Goal: Task Accomplishment & Management: Manage account settings

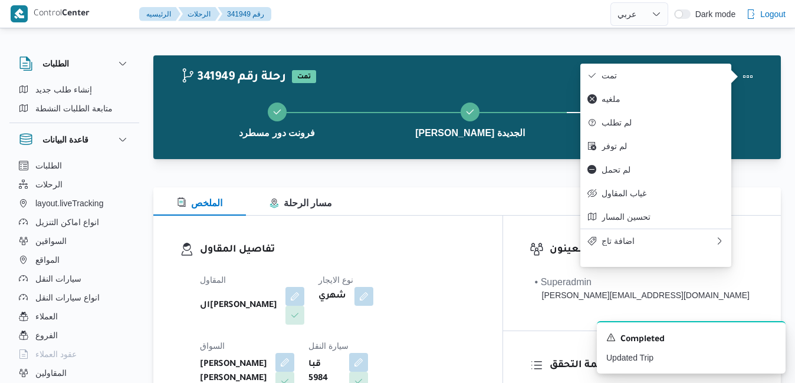
select select "ar"
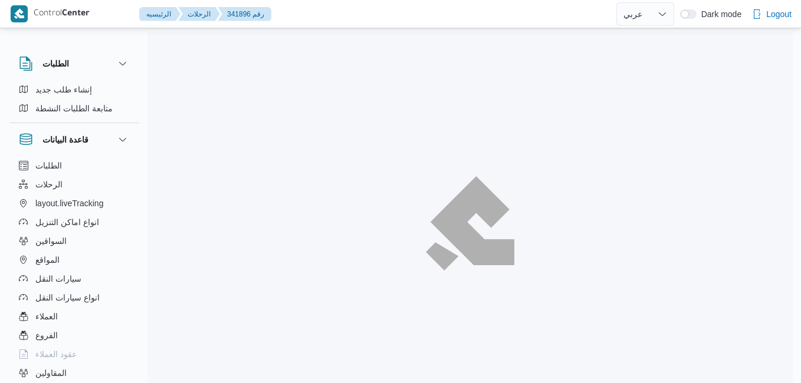
select select "ar"
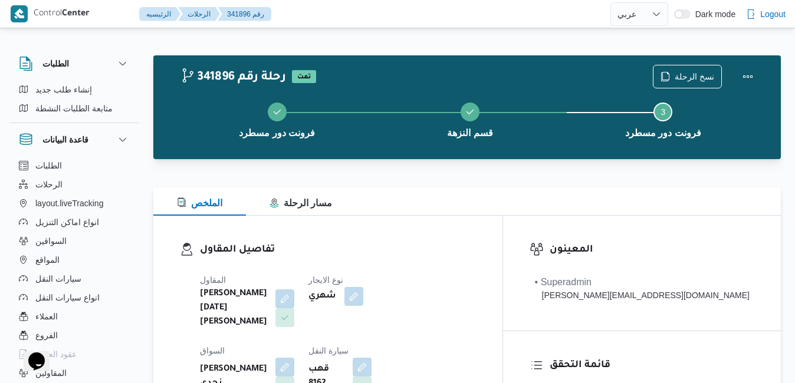
click at [487, 161] on div at bounding box center [466, 166] width 627 height 14
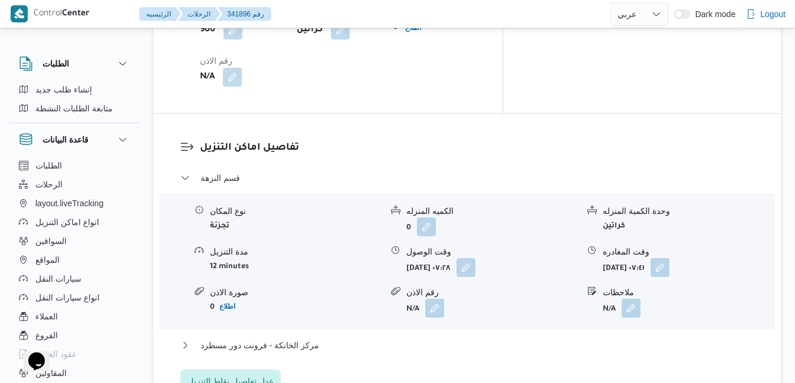
scroll to position [1085, 0]
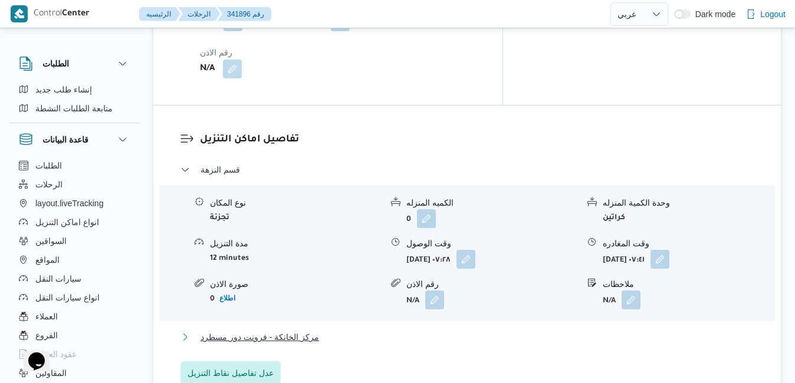
click at [448, 330] on button "مركز الخانكة - فرونت دور مسطرد" at bounding box center [467, 337] width 574 height 14
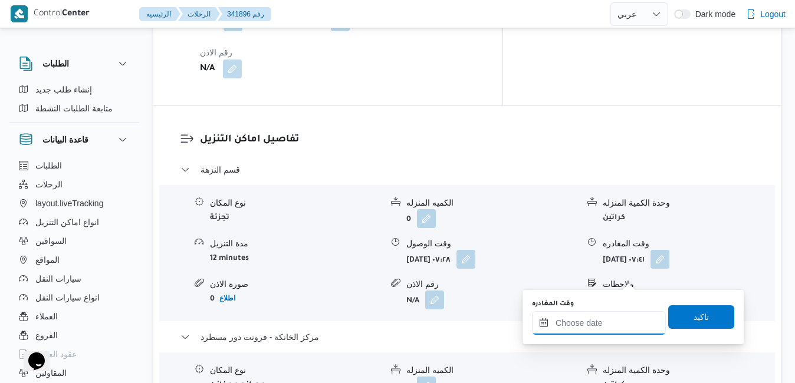
click at [577, 320] on input "وقت المغادره" at bounding box center [599, 323] width 134 height 24
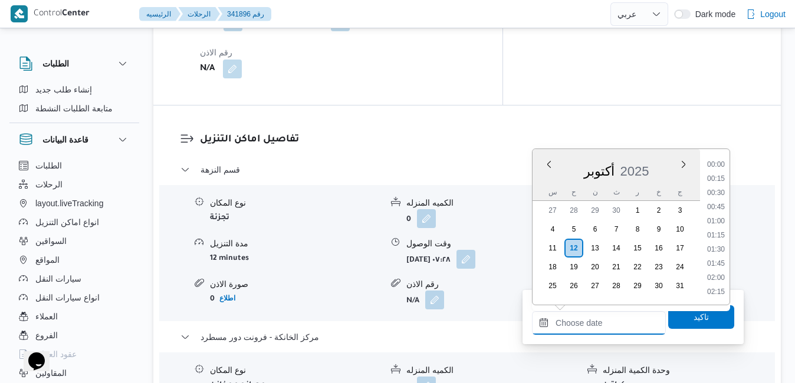
scroll to position [975, 0]
click at [714, 177] on li "17:30" at bounding box center [715, 180] width 27 height 12
type input "١٢/١٠/٢٠٢٥ ١٧:٣٠"
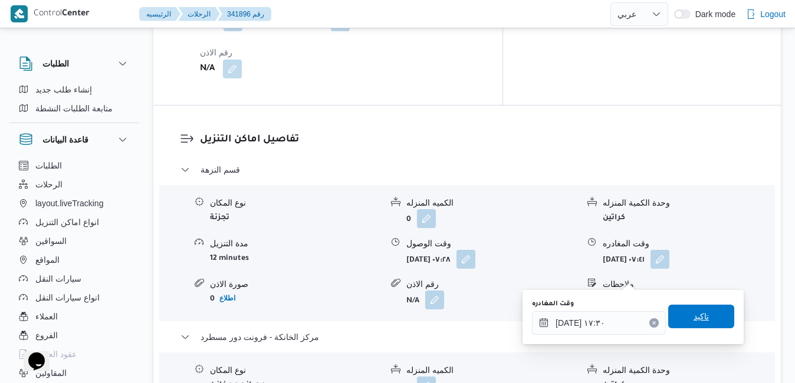
click at [694, 319] on span "تاكيد" at bounding box center [701, 317] width 15 height 14
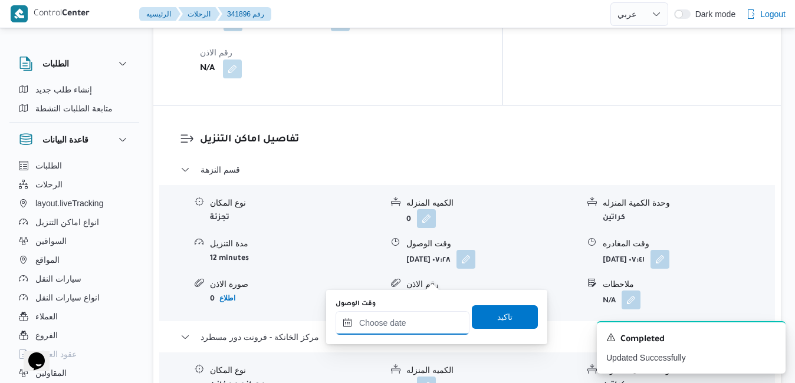
click at [387, 324] on input "وقت الوصول" at bounding box center [403, 323] width 134 height 24
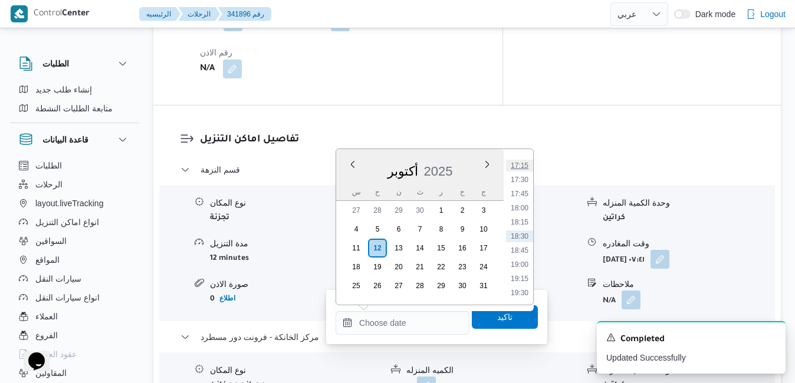
click at [519, 167] on li "17:15" at bounding box center [519, 166] width 27 height 12
type input "١٢/١٠/٢٠٢٥ ١٧:١٥"
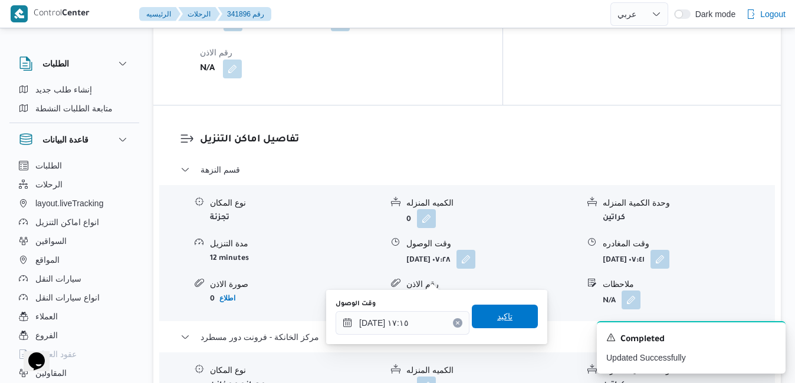
click at [501, 308] on span "تاكيد" at bounding box center [505, 317] width 66 height 24
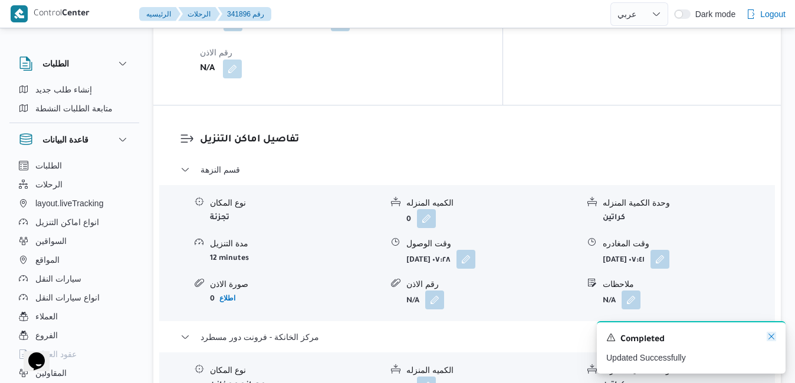
click at [774, 339] on icon "Dismiss toast" at bounding box center [771, 336] width 9 height 9
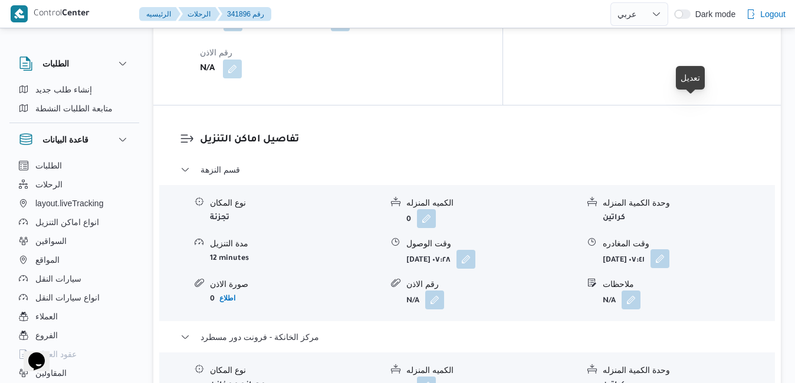
click at [669, 249] on button "button" at bounding box center [659, 258] width 19 height 19
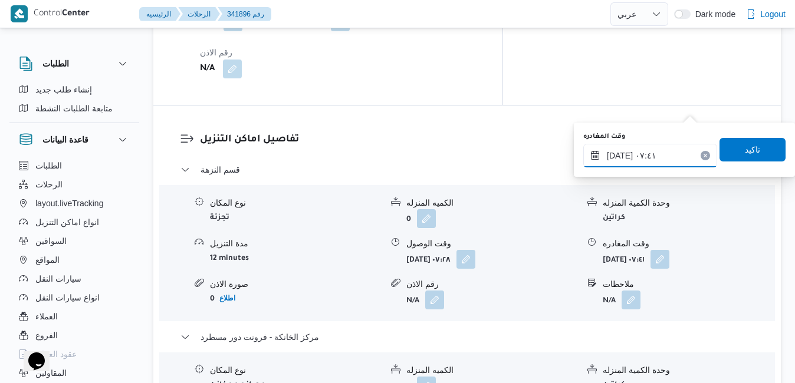
click at [659, 150] on input "١٢/١٠/٢٠٢٥ ٠٧:٤١" at bounding box center [650, 156] width 134 height 24
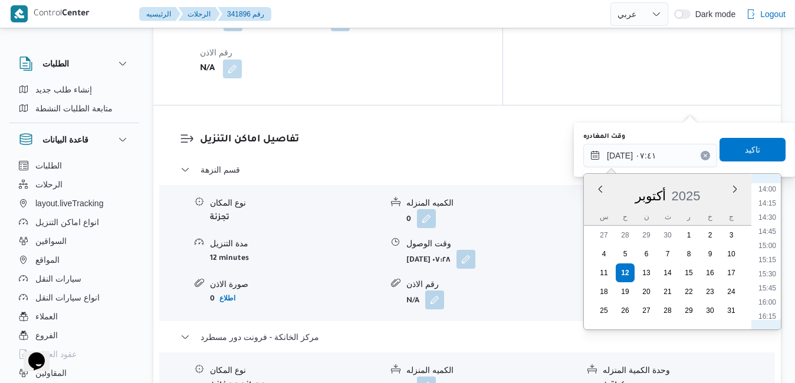
scroll to position [832, 0]
click at [767, 303] on li "16:45" at bounding box center [767, 306] width 27 height 12
type input "١٢/١٠/٢٠٢٥ ١٦:٤٥"
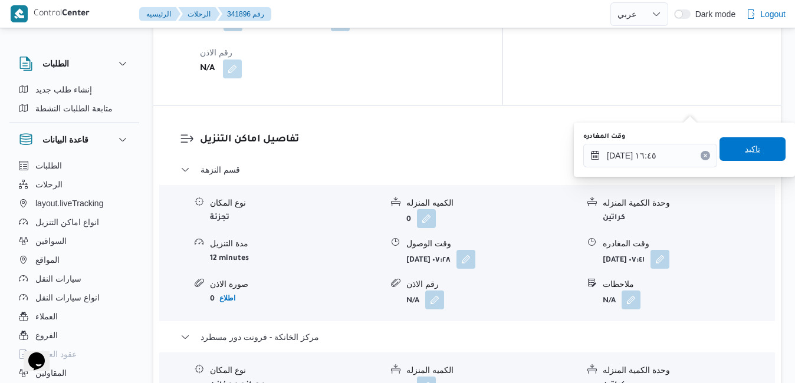
click at [755, 156] on span "تاكيد" at bounding box center [752, 149] width 66 height 24
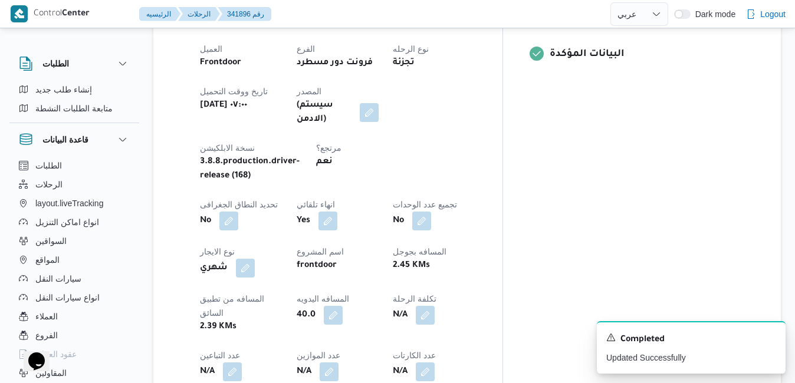
scroll to position [0, 0]
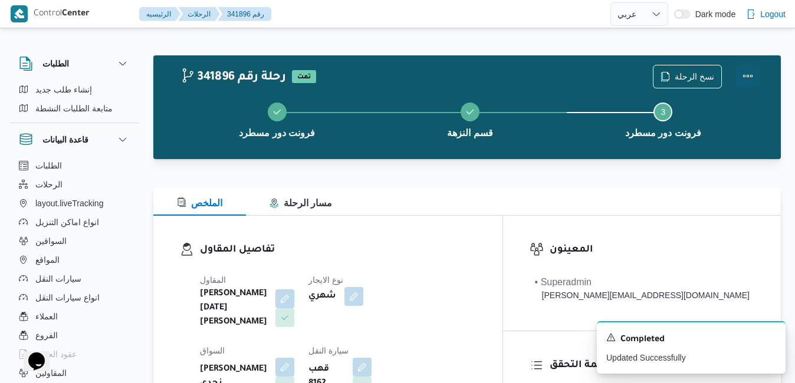
click at [747, 79] on button "Actions" at bounding box center [748, 76] width 24 height 24
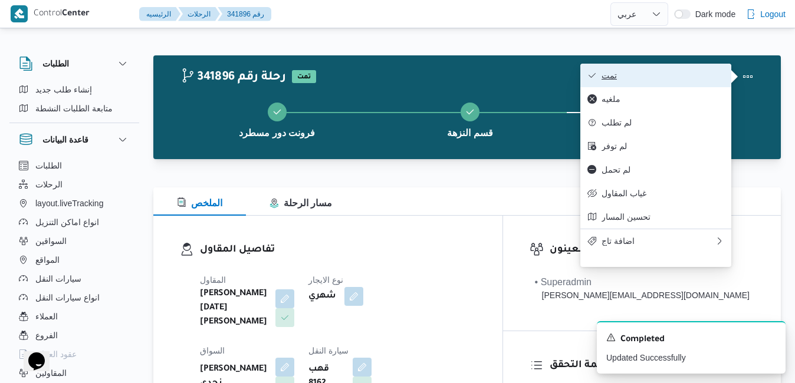
click at [684, 78] on span "تمت" at bounding box center [663, 75] width 123 height 9
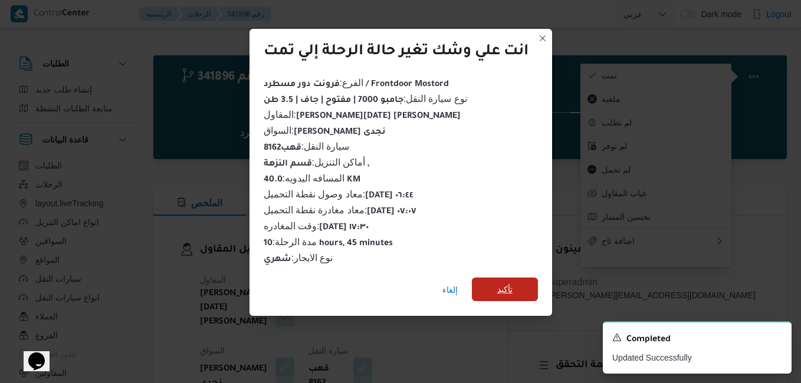
click at [501, 288] on span "تأكيد" at bounding box center [504, 289] width 15 height 14
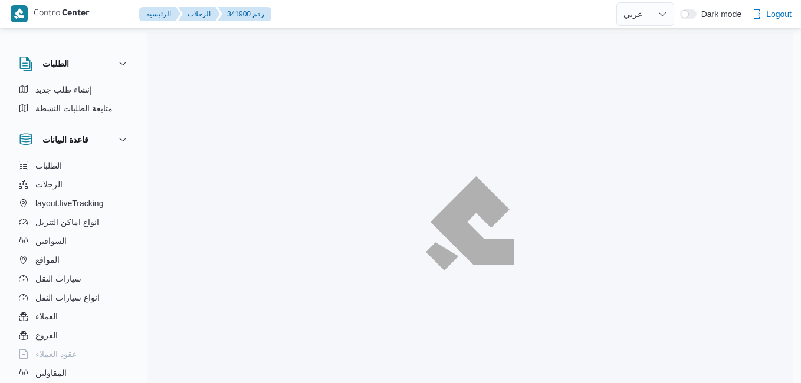
select select "ar"
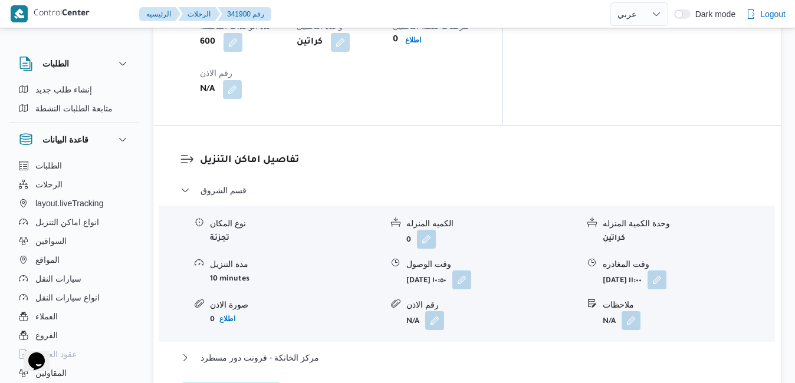
scroll to position [1062, 0]
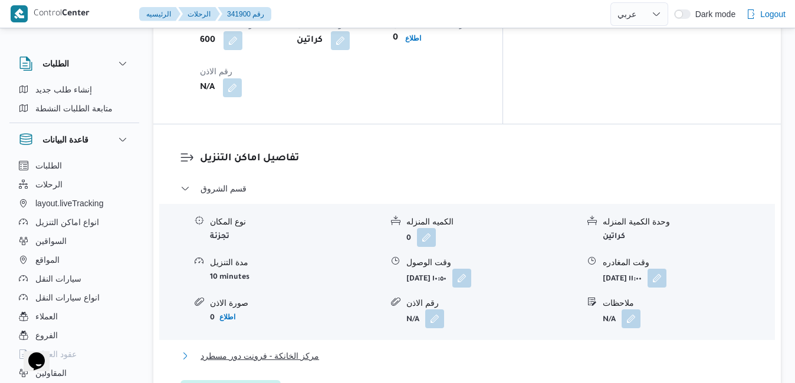
click at [469, 349] on button "مركز الخانكة - فرونت دور مسطرد" at bounding box center [467, 356] width 574 height 14
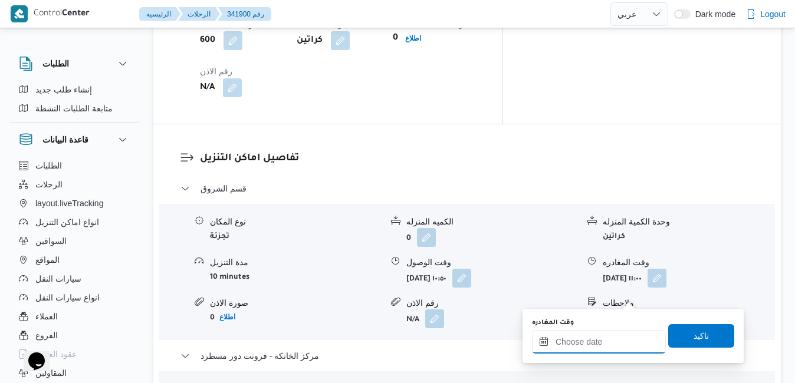
click at [583, 337] on input "وقت المغادره" at bounding box center [599, 342] width 134 height 24
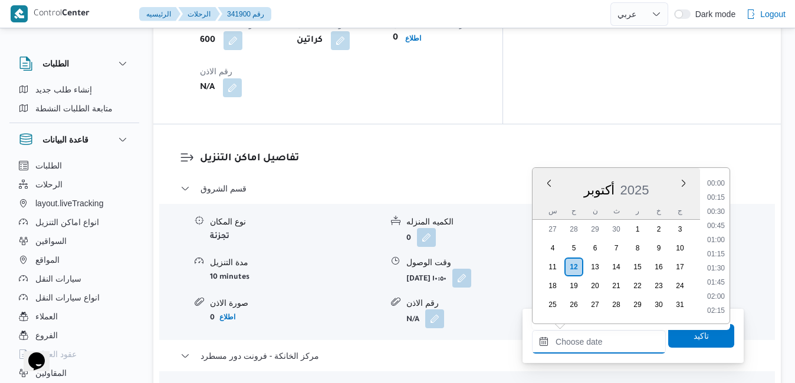
scroll to position [975, 0]
click at [721, 257] on li "18:30" at bounding box center [715, 255] width 27 height 12
type input "١٢/١٠/٢٠٢٥ ١٨:٣٠"
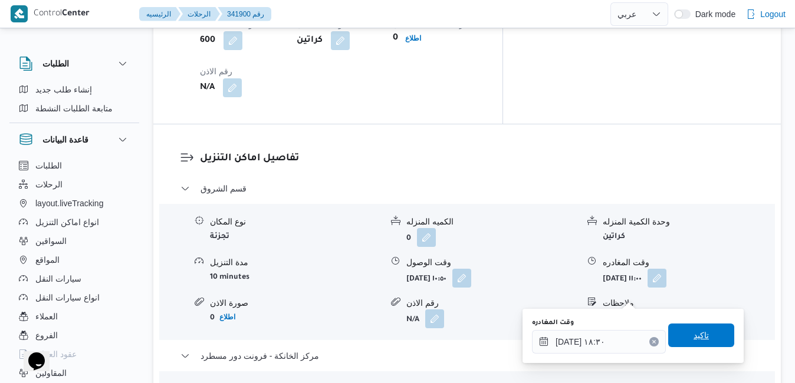
click at [694, 337] on span "تاكيد" at bounding box center [701, 335] width 15 height 14
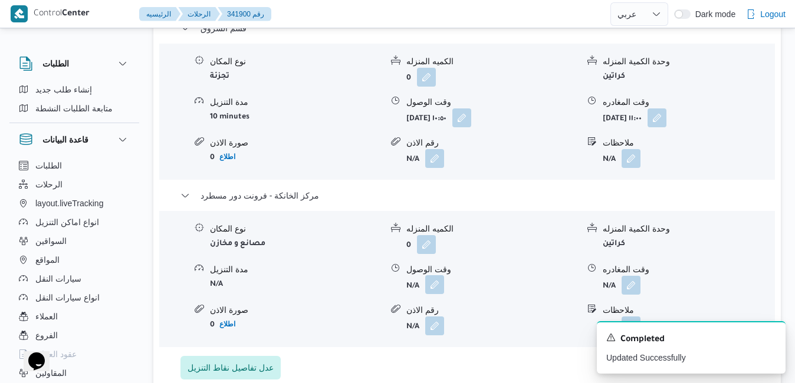
click at [433, 293] on button "button" at bounding box center [434, 284] width 19 height 19
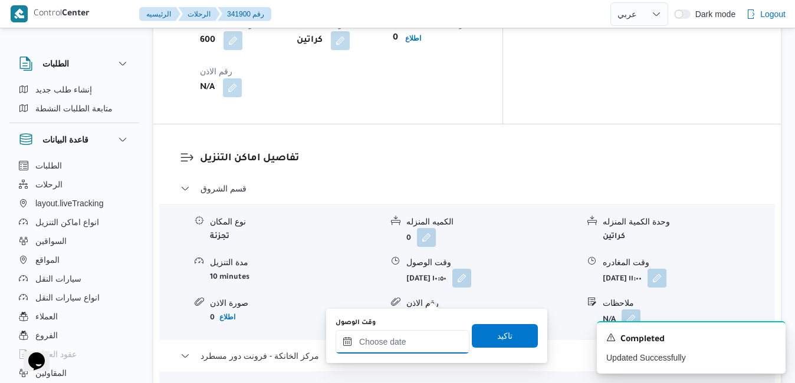
click at [392, 343] on input "وقت الوصول" at bounding box center [403, 342] width 134 height 24
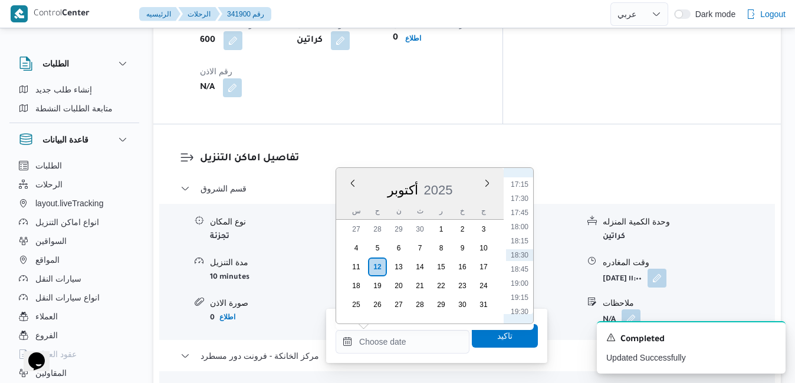
scroll to position [856, 0]
click at [521, 247] on li "16:15" at bounding box center [519, 248] width 27 height 12
type input "١٢/١٠/٢٠٢٥ ١٦:١٥"
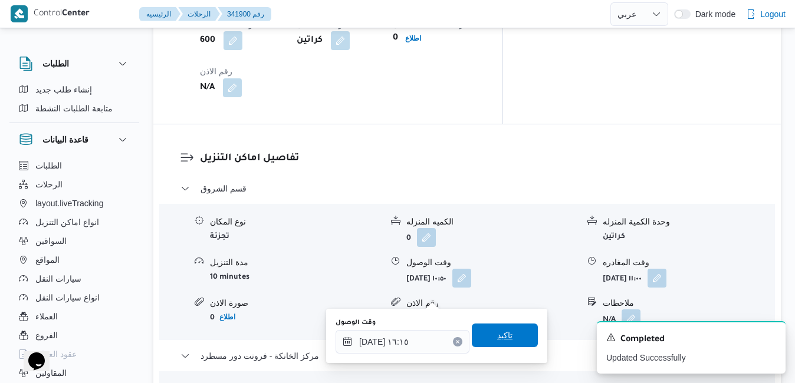
click at [481, 334] on span "تاكيد" at bounding box center [505, 336] width 66 height 24
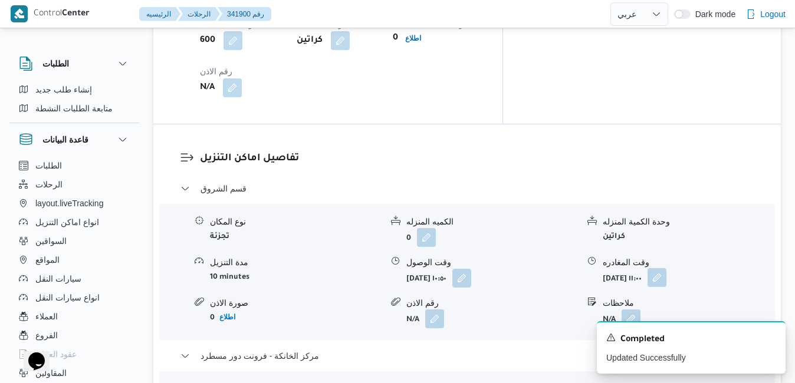
click at [666, 268] on button "button" at bounding box center [657, 277] width 19 height 19
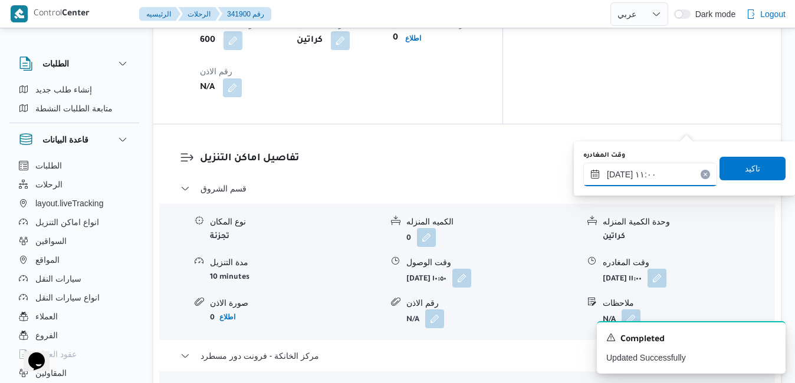
click at [637, 174] on input "١٢/١٠/٢٠٢٥ ١١:٠٠" at bounding box center [650, 175] width 134 height 24
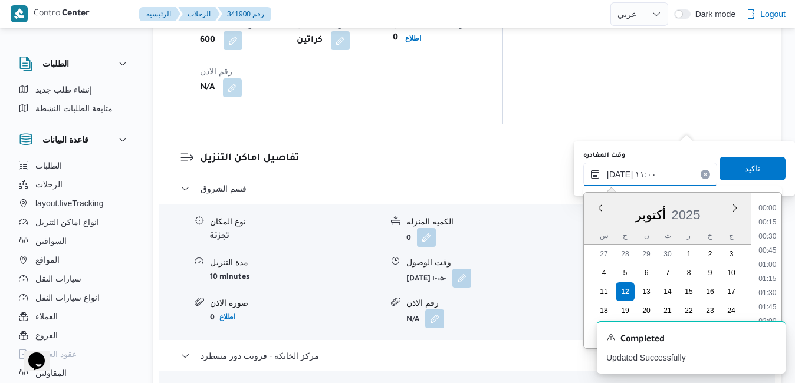
scroll to position [551, 0]
click at [535, 383] on div "الكميه المنزله" at bounding box center [492, 389] width 172 height 12
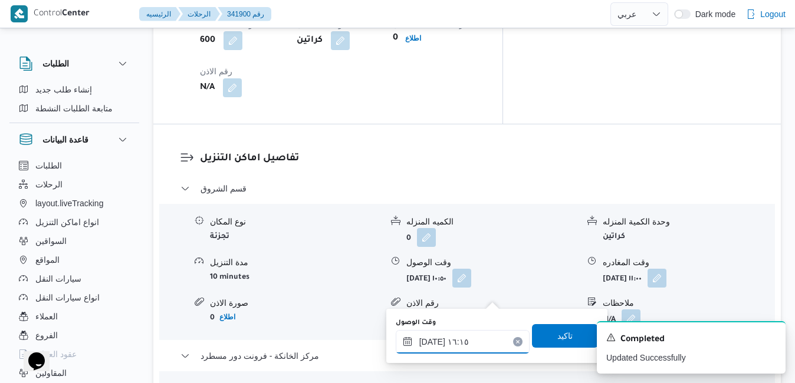
click at [448, 345] on input "١٢/١٠/٢٠٢٥ ١٦:١٥" at bounding box center [463, 342] width 134 height 24
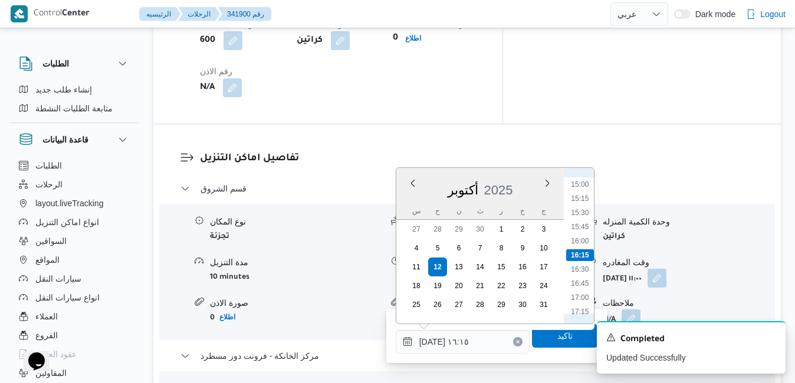
scroll to position [968, 0]
click at [587, 217] on li "17:45" at bounding box center [579, 221] width 27 height 12
type input "[DATE] ١٧:٤٥"
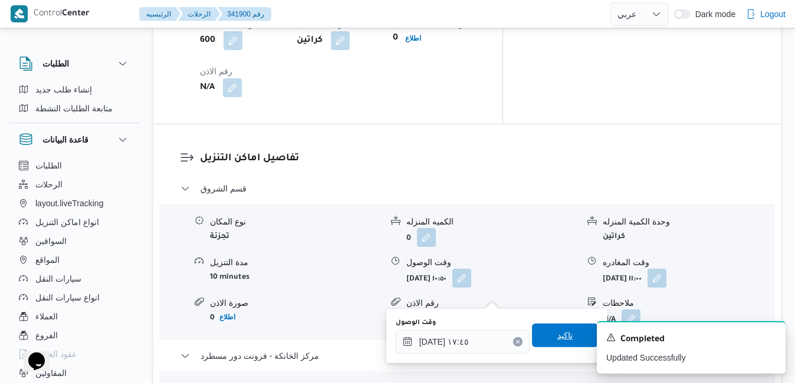
click at [532, 337] on span "تاكيد" at bounding box center [565, 336] width 66 height 24
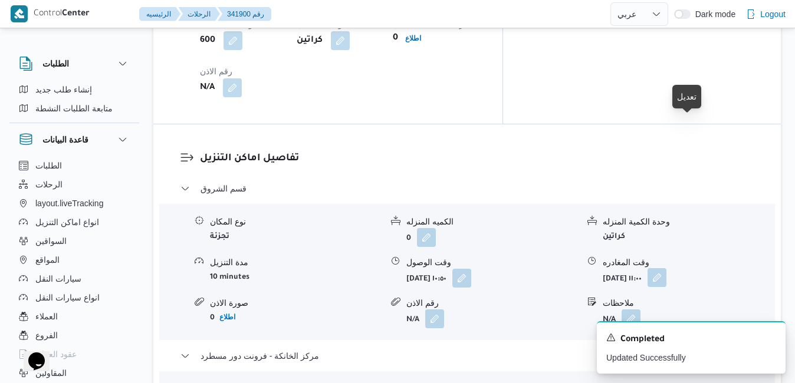
click at [666, 268] on button "button" at bounding box center [657, 277] width 19 height 19
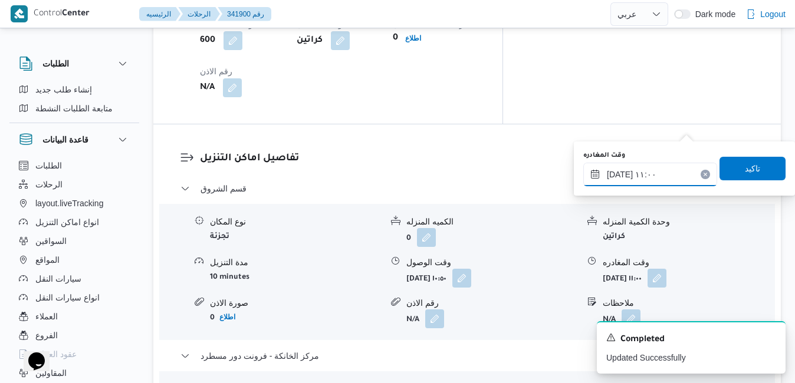
click at [616, 186] on div "١٢/١٠/٢٠٢٥ ١١:٠٠" at bounding box center [650, 175] width 134 height 24
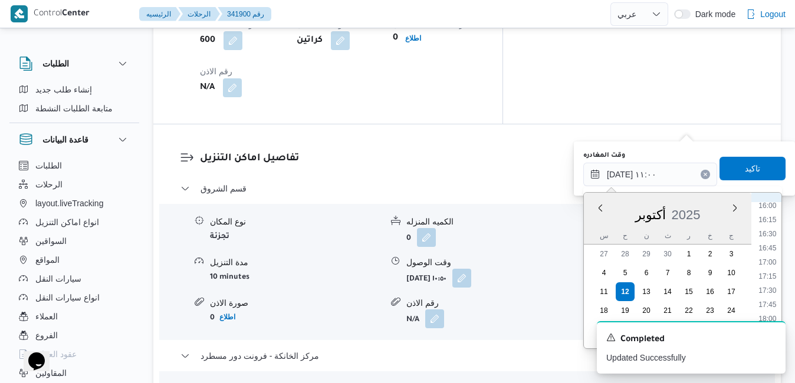
scroll to position [910, 0]
click at [772, 263] on li "17:00" at bounding box center [767, 261] width 27 height 12
type input "١٢/١٠/٢٠٢٥ ١٧:٠٠"
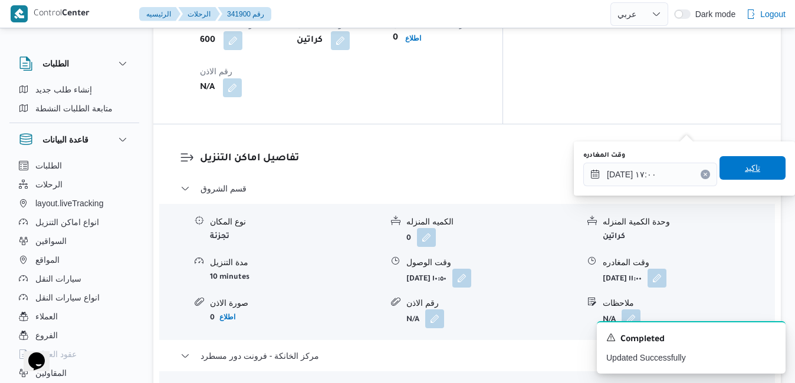
click at [747, 173] on span "تاكيد" at bounding box center [752, 168] width 15 height 14
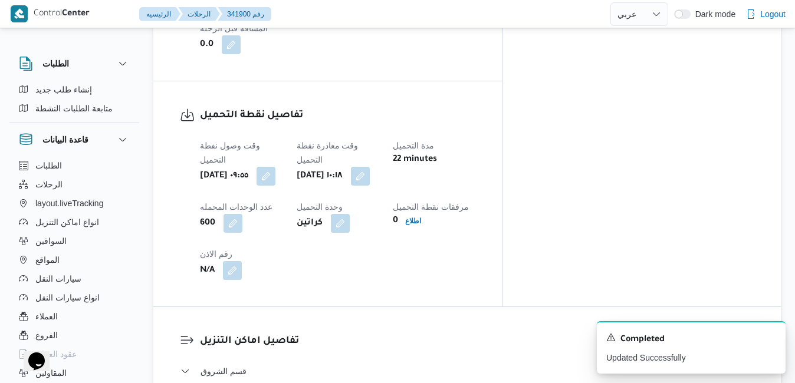
scroll to position [0, 0]
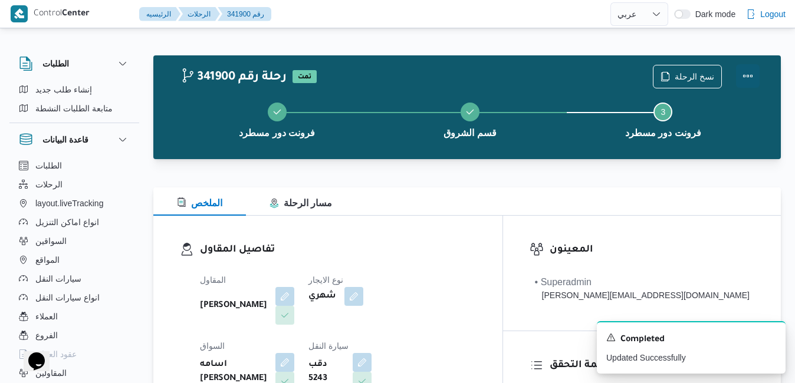
click at [747, 71] on button "Actions" at bounding box center [748, 76] width 24 height 24
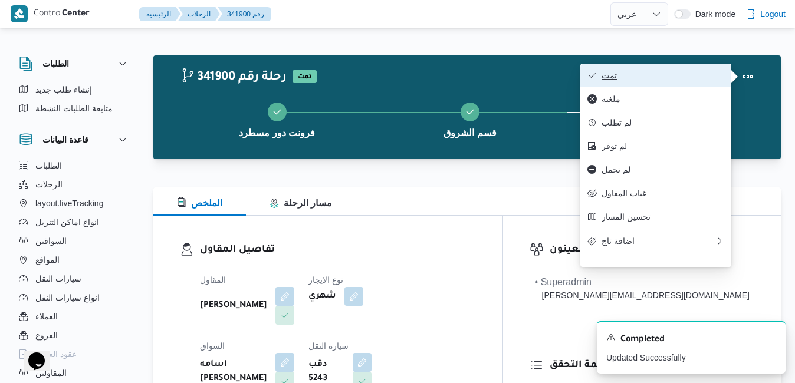
click at [705, 77] on span "تمت" at bounding box center [663, 75] width 123 height 9
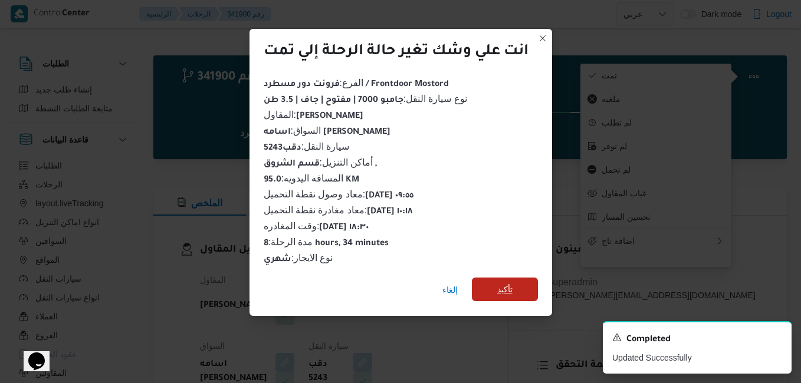
click at [516, 283] on span "تأكيد" at bounding box center [505, 290] width 66 height 24
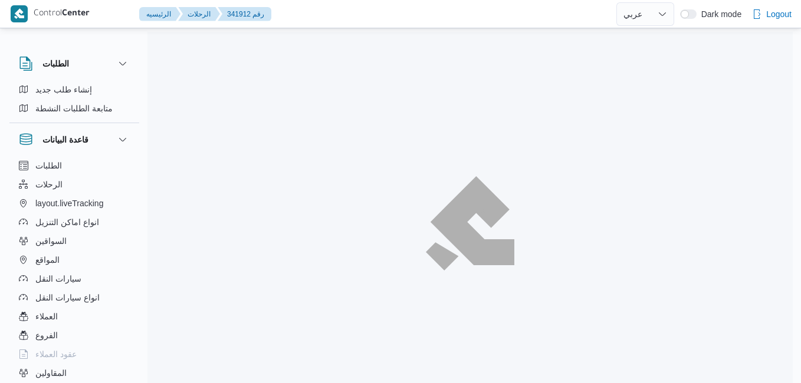
select select "ar"
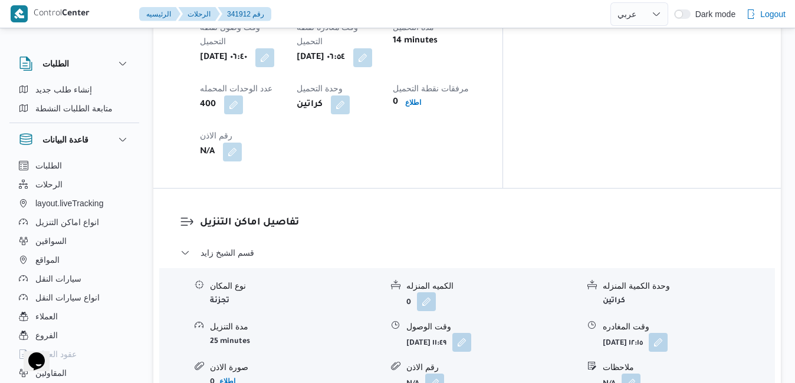
scroll to position [1014, 0]
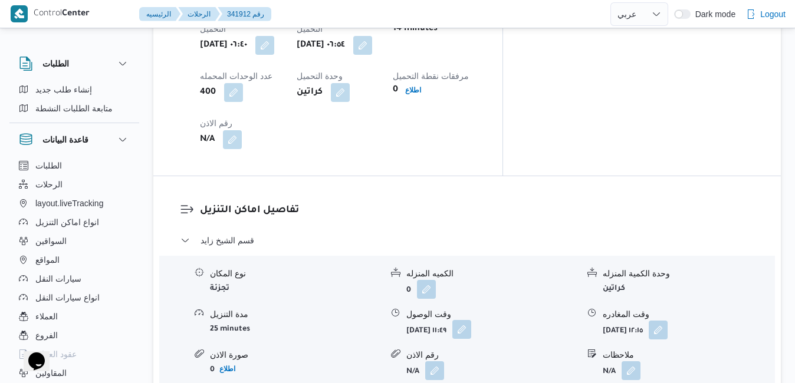
click at [471, 320] on button "button" at bounding box center [461, 329] width 19 height 19
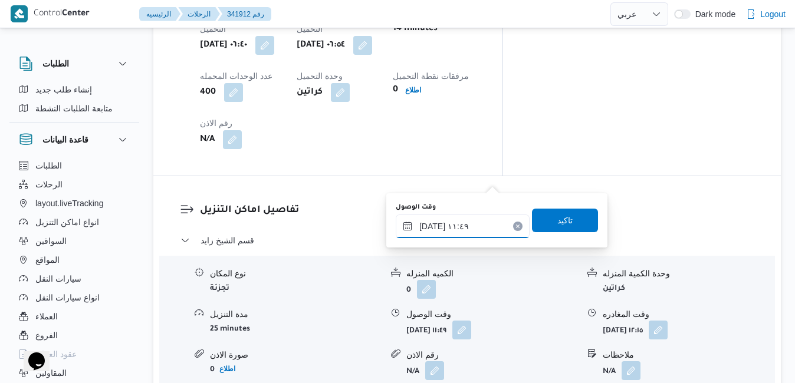
click at [452, 229] on input "١٢/١٠/٢٠٢٥ ١١:٤٩" at bounding box center [463, 227] width 134 height 24
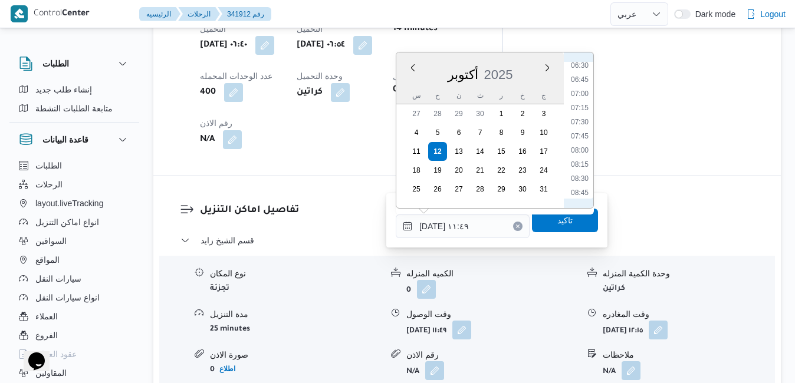
scroll to position [354, 0]
click at [579, 165] on li "08:00" at bounding box center [579, 167] width 27 height 12
type input "١٢/١٠/٢٠٢٥ ٠٨:٠٠"
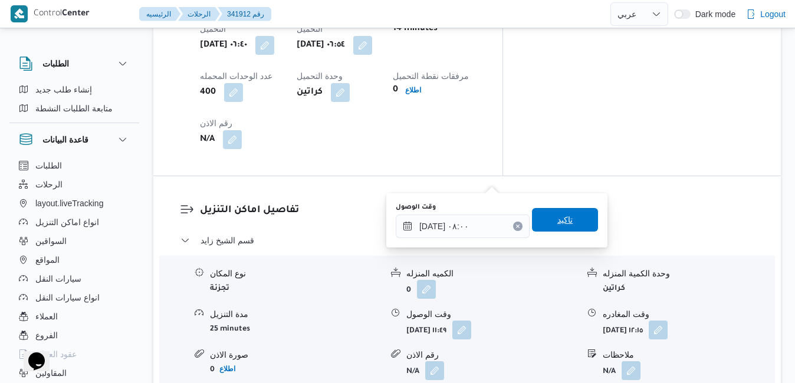
click at [557, 225] on span "تاكيد" at bounding box center [564, 220] width 15 height 14
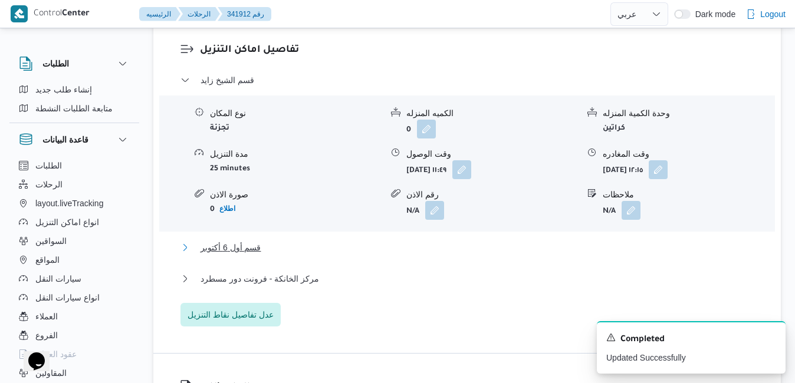
click at [466, 255] on button "قسم أول 6 أكتوبر" at bounding box center [467, 248] width 574 height 14
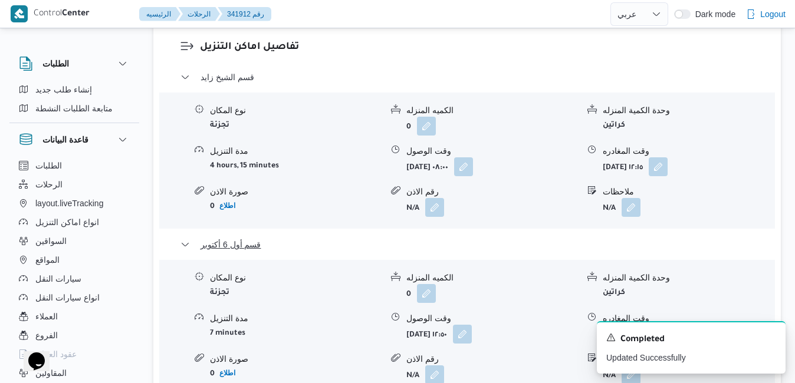
scroll to position [1297, 0]
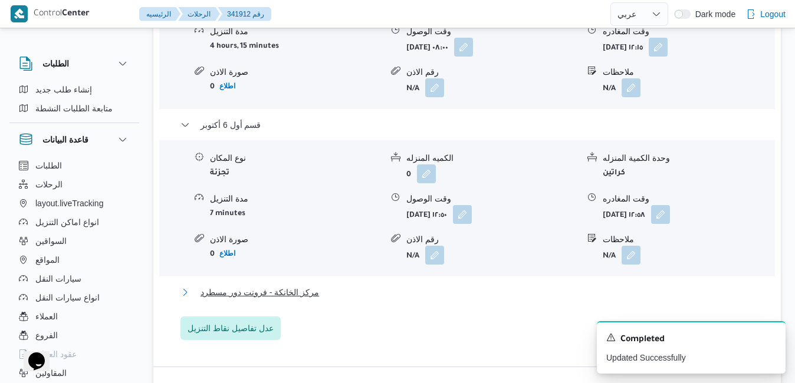
click at [490, 285] on button "مركز الخانكة - فرونت دور مسطرد" at bounding box center [467, 292] width 574 height 14
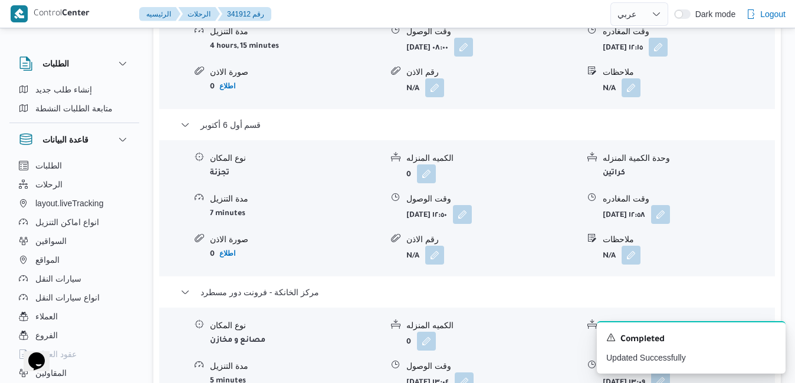
click at [670, 372] on button "button" at bounding box center [660, 381] width 19 height 19
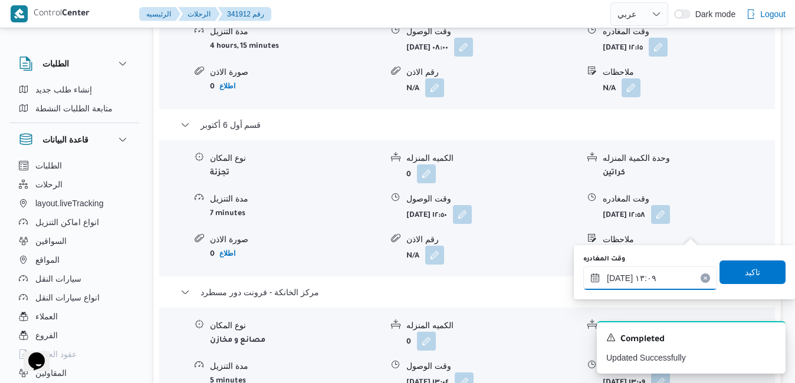
click at [633, 280] on input "١٢/١٠/٢٠٢٥ ١٣:٠٩" at bounding box center [650, 279] width 134 height 24
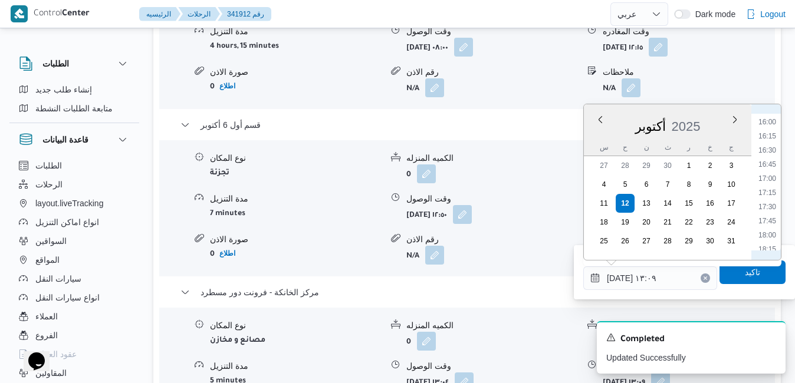
scroll to position [1023, 0]
click at [775, 142] on li "18:30" at bounding box center [767, 144] width 27 height 12
type input "١٢/١٠/٢٠٢٥ ١٨:٣٠"
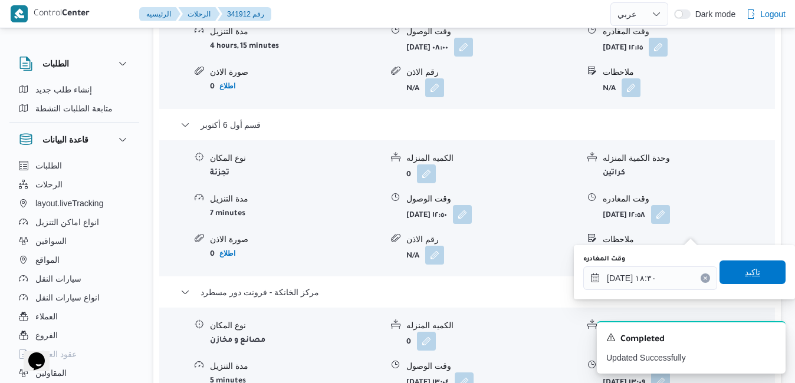
click at [732, 277] on span "تاكيد" at bounding box center [752, 273] width 66 height 24
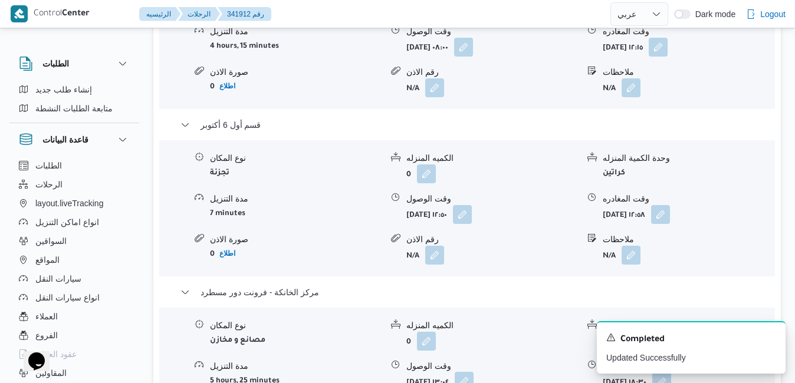
click at [474, 372] on button "button" at bounding box center [464, 381] width 19 height 19
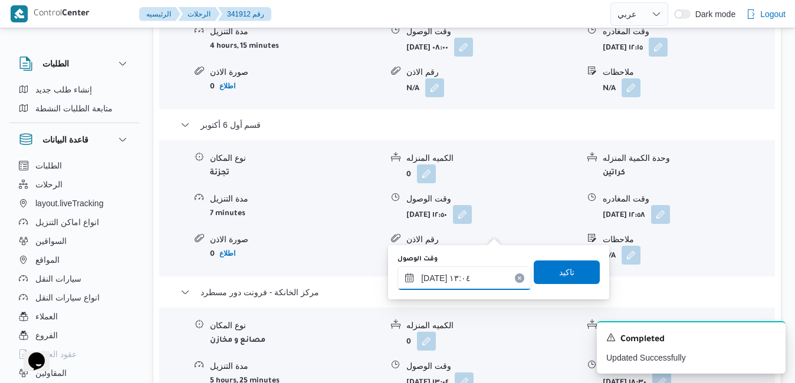
click at [472, 282] on input "١٢/١٠/٢٠٢٥ ١٣:٠٤" at bounding box center [464, 279] width 134 height 24
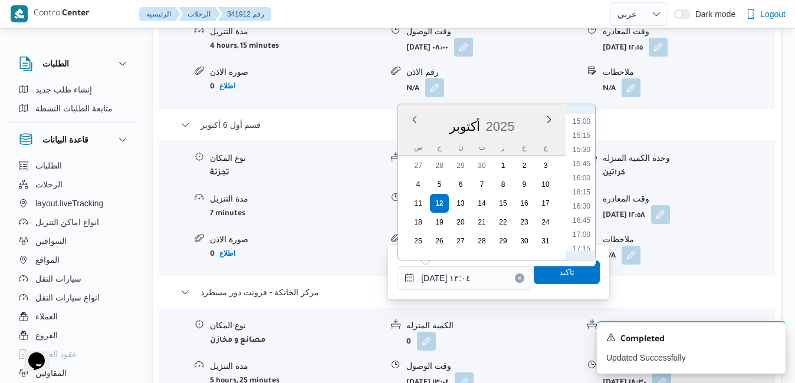
scroll to position [903, 0]
click at [580, 247] on li "18:15" at bounding box center [581, 250] width 27 height 12
type input "١٢/١٠/٢٠٢٥ ١٨:١٥"
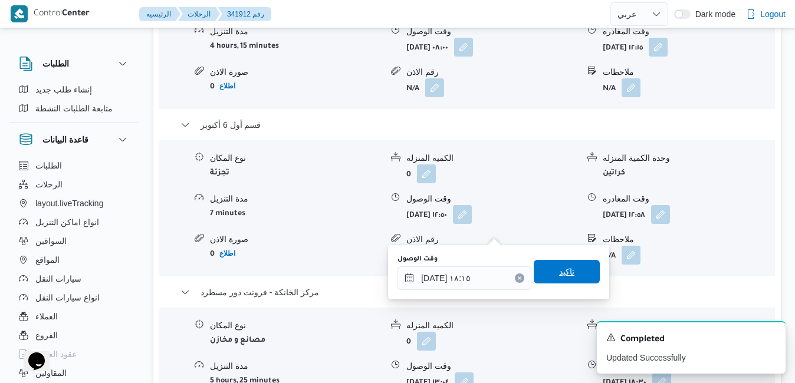
click at [564, 270] on span "تاكيد" at bounding box center [566, 272] width 15 height 14
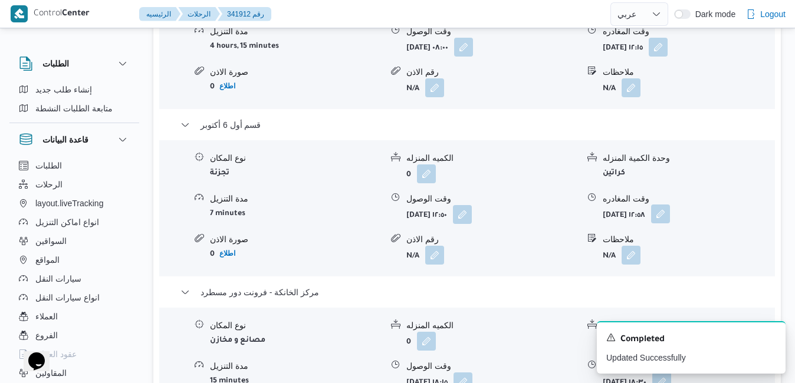
click at [670, 205] on button "button" at bounding box center [660, 214] width 19 height 19
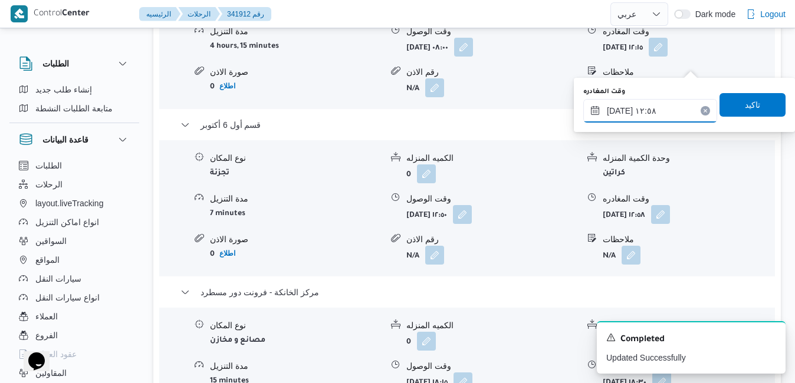
click at [647, 116] on input "١٢/١٠/٢٠٢٥ ١٢:٥٨" at bounding box center [650, 111] width 134 height 24
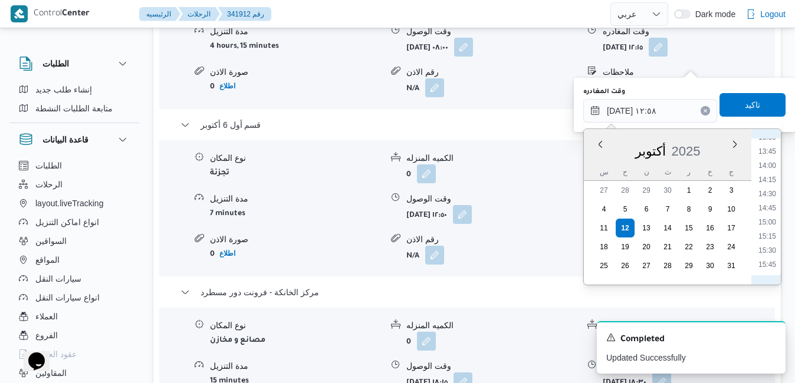
scroll to position [889, 0]
click at [773, 230] on li "17:15" at bounding box center [767, 232] width 27 height 12
type input "١٢/١٠/٢٠٢٥ ١٧:١٥"
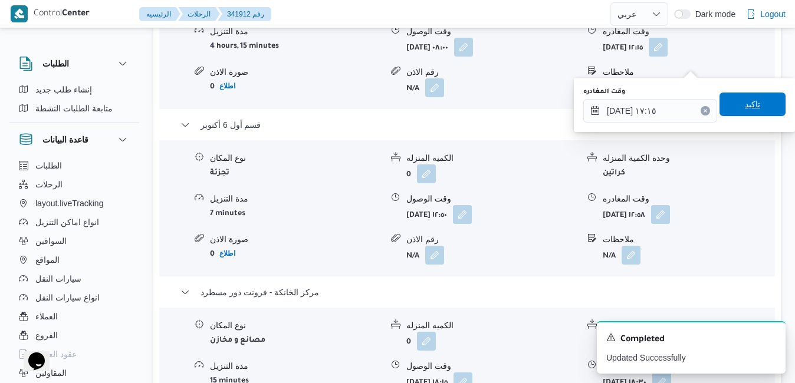
click at [768, 109] on span "تاكيد" at bounding box center [752, 105] width 66 height 24
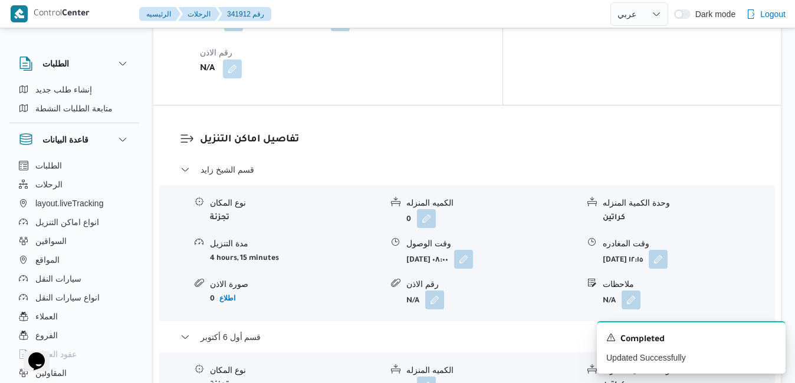
scroll to position [1109, 0]
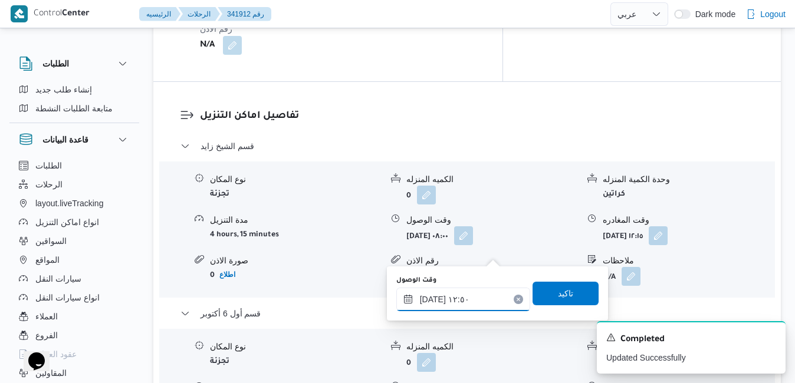
click at [440, 297] on input "١٢/١٠/٢٠٢٥ ١٢:٥٠" at bounding box center [463, 300] width 134 height 24
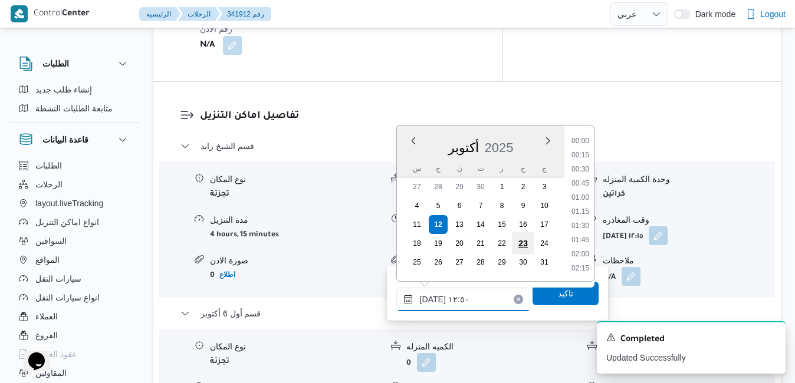
scroll to position [650, 0]
click at [576, 242] on li "13:15" at bounding box center [580, 241] width 27 height 12
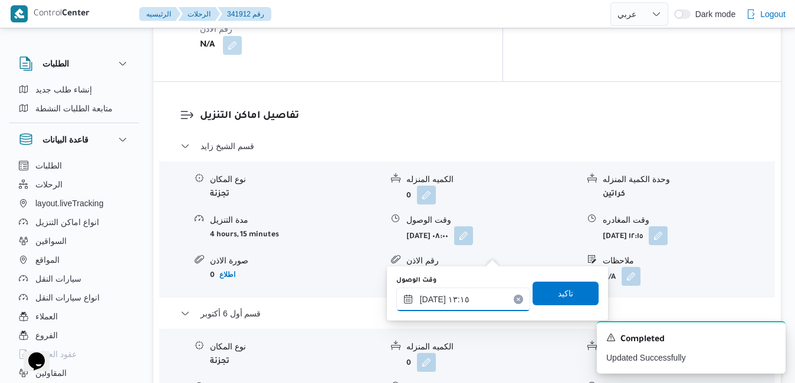
click at [433, 300] on input "١٢/١٠/٢٠٢٥ ١٣:١٥" at bounding box center [463, 300] width 134 height 24
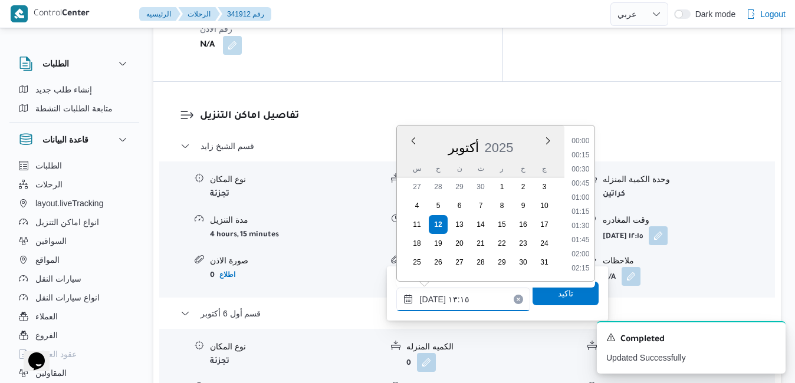
click at [433, 300] on input "١٢/١٠/٢٠٢٥ ١٣:١٥" at bounding box center [463, 300] width 134 height 24
click at [577, 183] on li "12:45" at bounding box center [580, 185] width 27 height 12
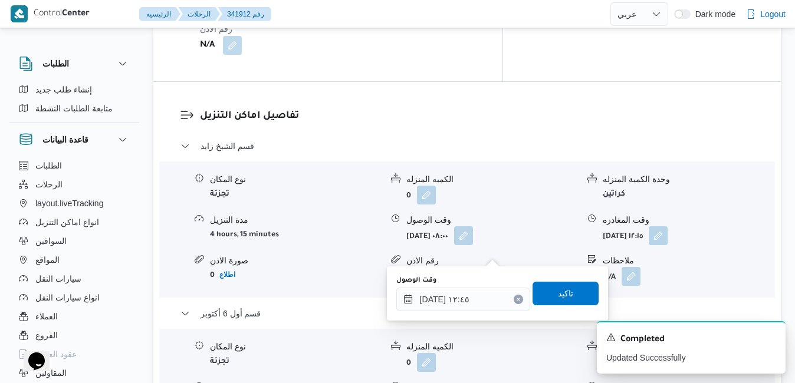
type input "١٢/١٠/٢٠٢٥ ١٢:٥٠"
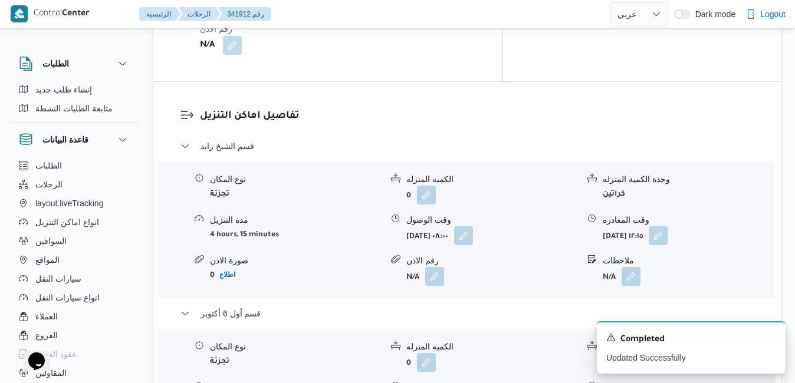
scroll to position [0, 0]
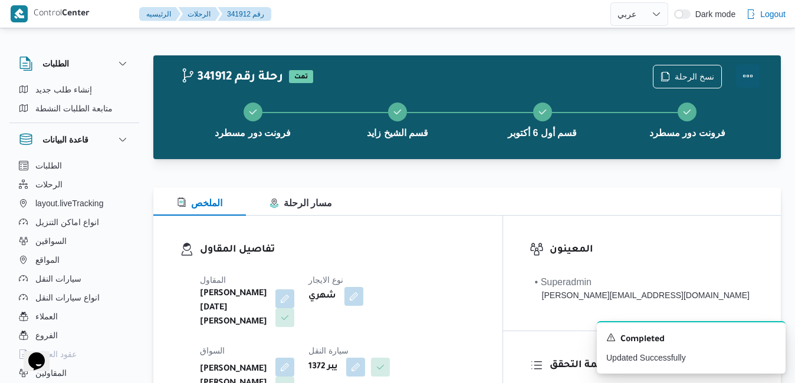
click at [751, 74] on button "Actions" at bounding box center [748, 76] width 24 height 24
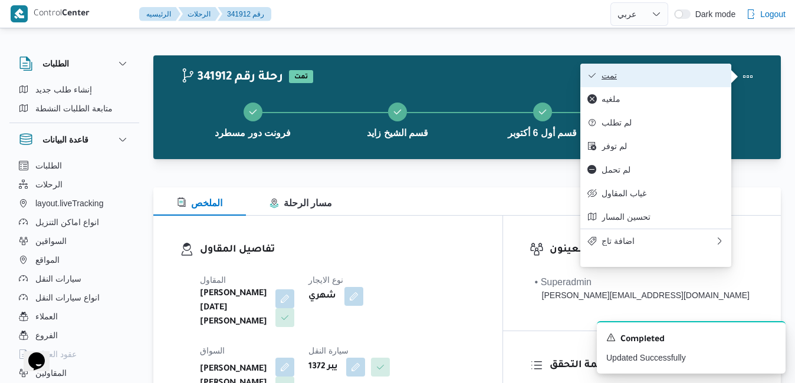
click at [682, 80] on span "تمت" at bounding box center [663, 75] width 123 height 9
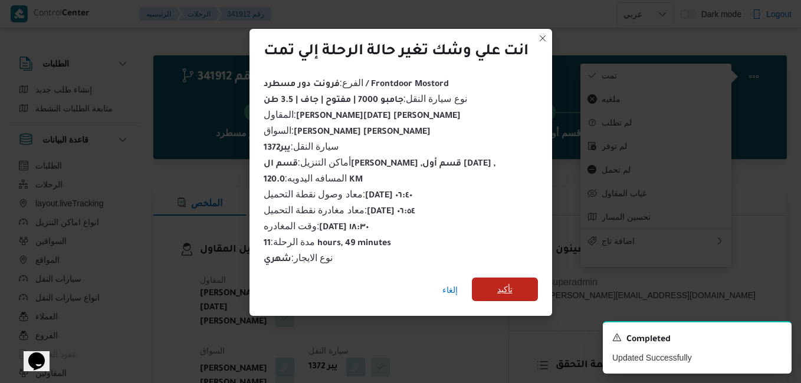
click at [512, 282] on span "تأكيد" at bounding box center [504, 289] width 15 height 14
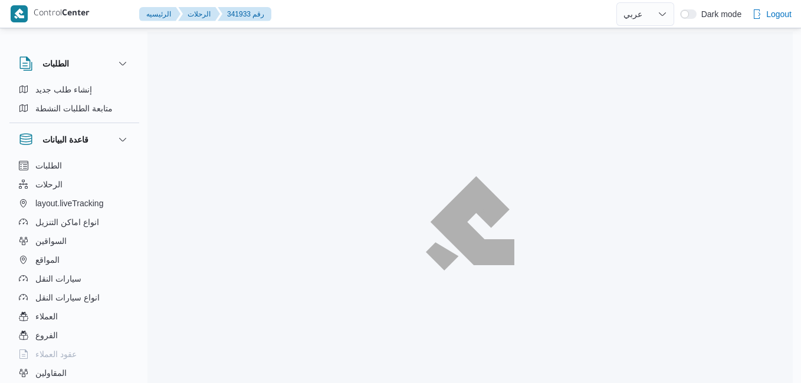
select select "ar"
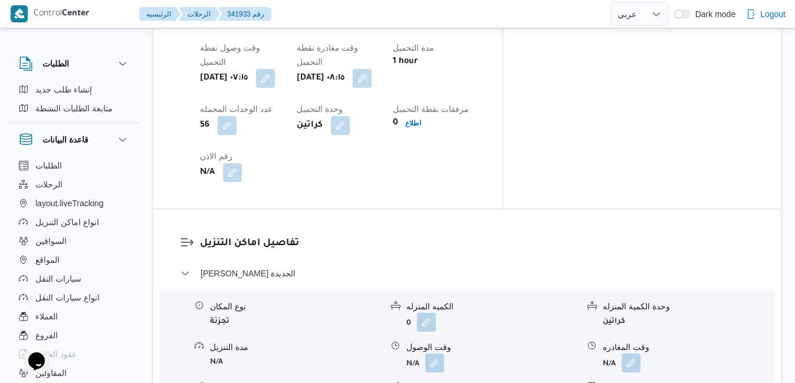
scroll to position [1038, 0]
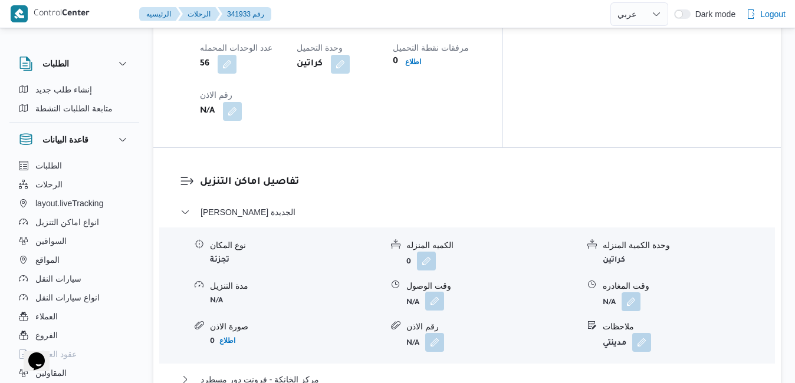
click at [438, 292] on button "button" at bounding box center [434, 301] width 19 height 19
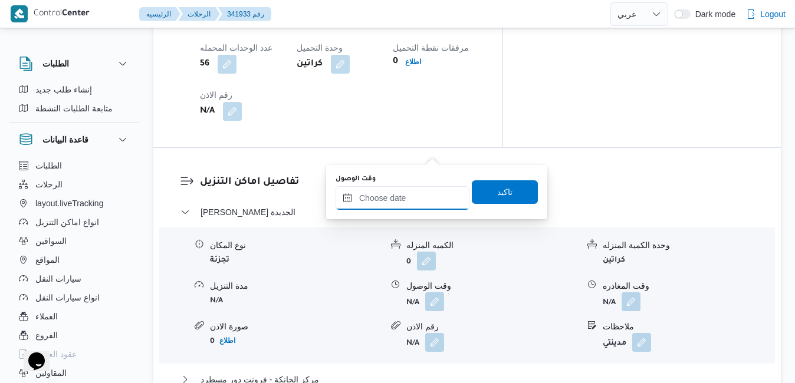
click at [393, 199] on input "وقت الوصول" at bounding box center [403, 198] width 134 height 24
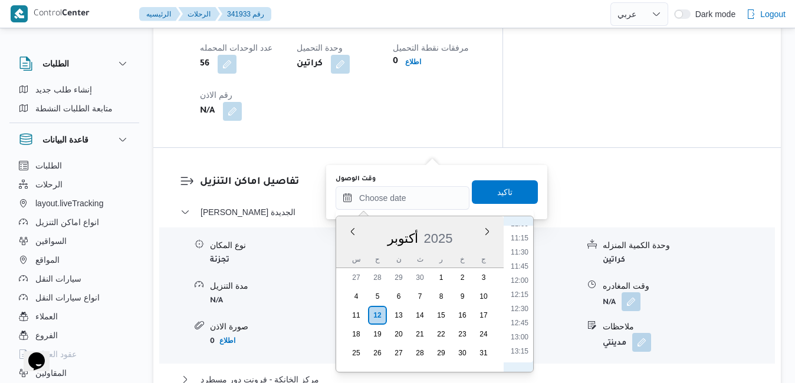
scroll to position [511, 0]
click at [524, 231] on li "09:00" at bounding box center [519, 231] width 27 height 12
type input "[DATE] ٠٩:٠٠"
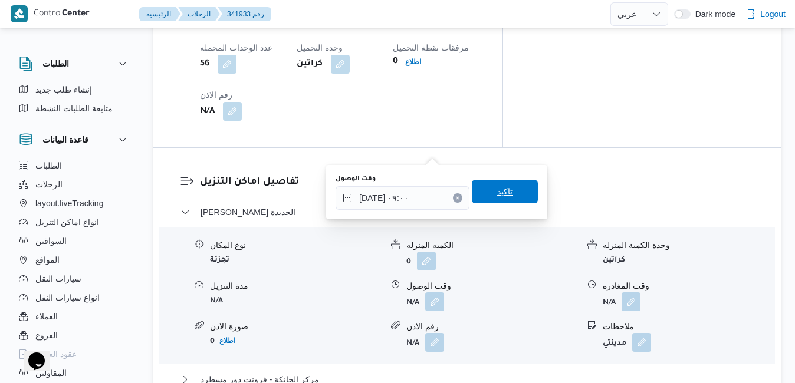
click at [504, 192] on span "تاكيد" at bounding box center [505, 192] width 66 height 24
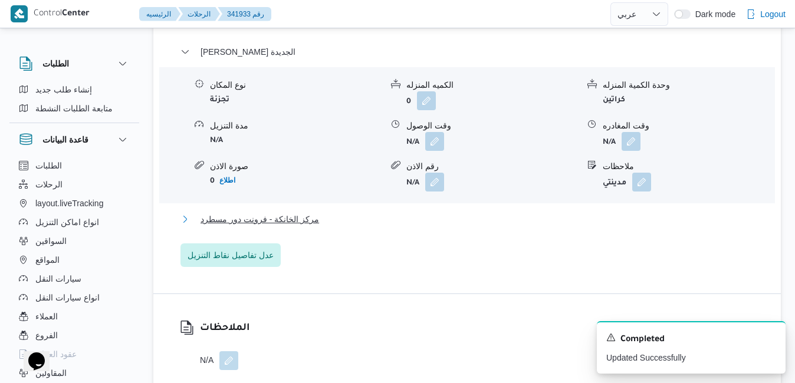
click at [431, 226] on button "مركز الخانكة - فرونت دور مسطرد" at bounding box center [467, 219] width 574 height 14
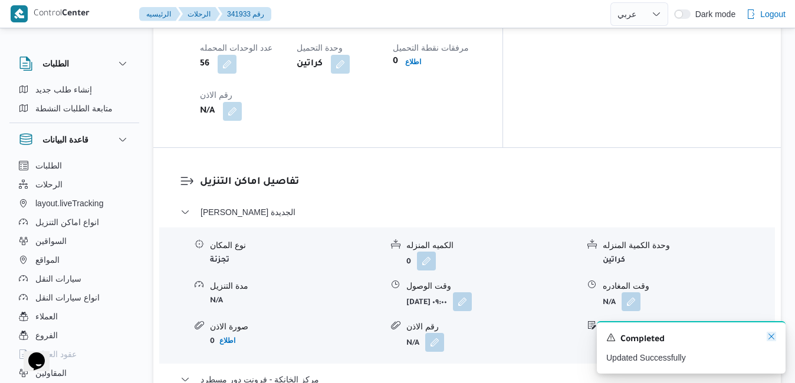
click at [768, 338] on icon "Dismiss toast" at bounding box center [771, 336] width 9 height 9
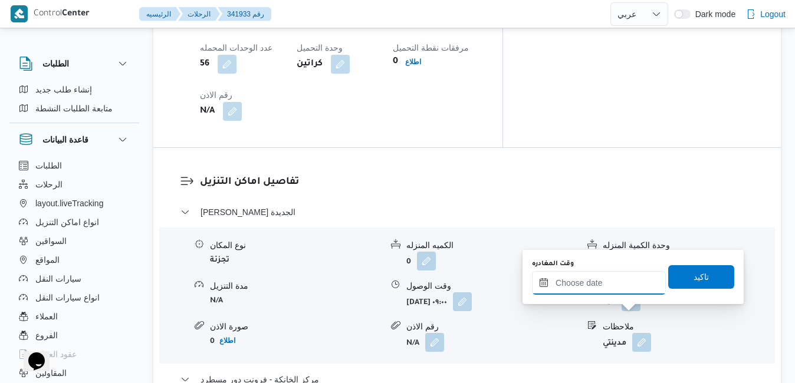
click at [602, 286] on input "وقت المغادره" at bounding box center [599, 283] width 134 height 24
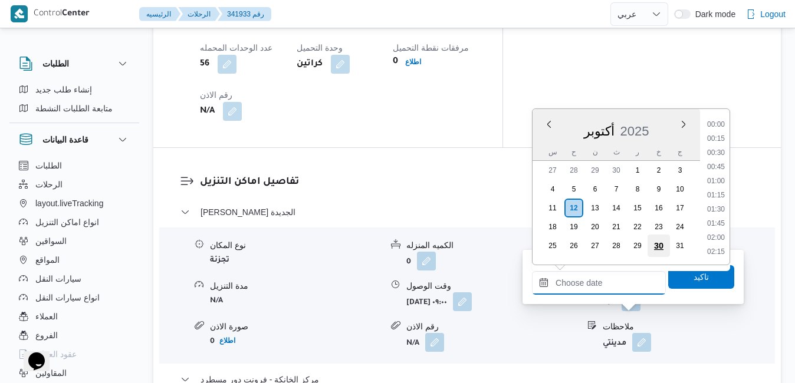
scroll to position [990, 0]
click at [718, 156] on li "18:00" at bounding box center [715, 154] width 27 height 12
type input "١٢/١٠/٢٠٢٥ ١٨:٠٠"
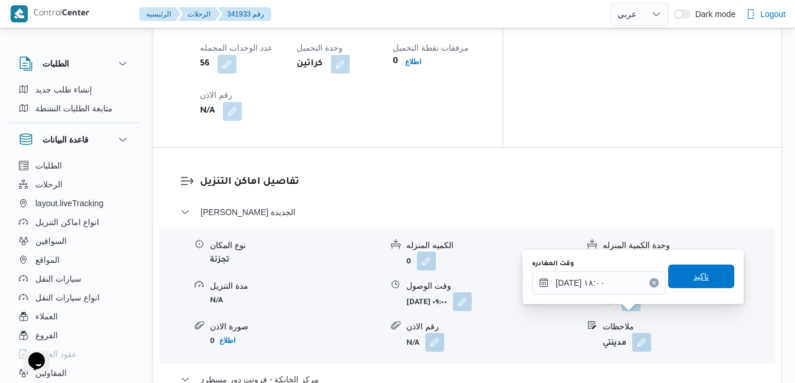
click at [694, 275] on span "تاكيد" at bounding box center [701, 277] width 15 height 14
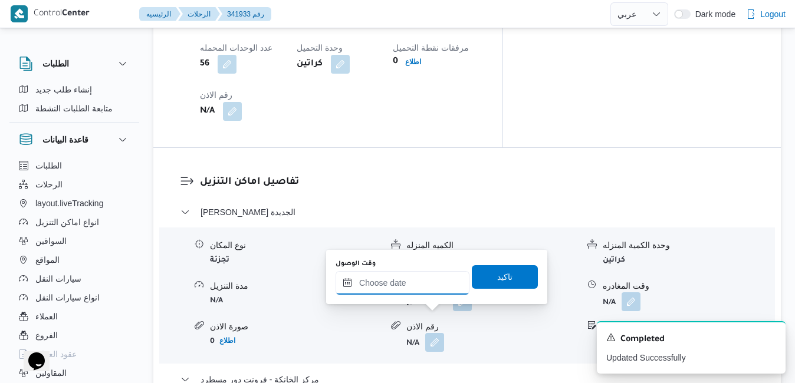
click at [430, 279] on input "وقت الوصول" at bounding box center [403, 283] width 134 height 24
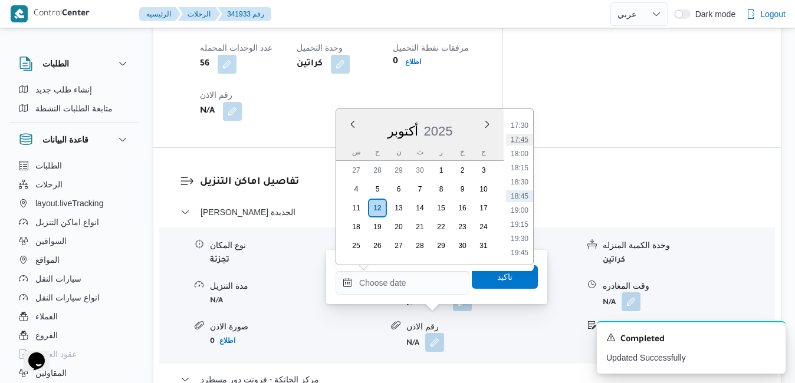
click at [520, 140] on li "17:45" at bounding box center [519, 140] width 27 height 12
type input "[DATE] ١٧:٤٥"
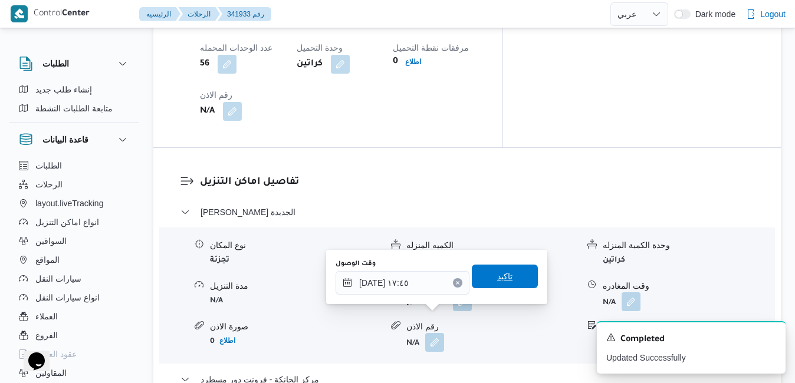
click at [505, 275] on span "تاكيد" at bounding box center [505, 277] width 66 height 24
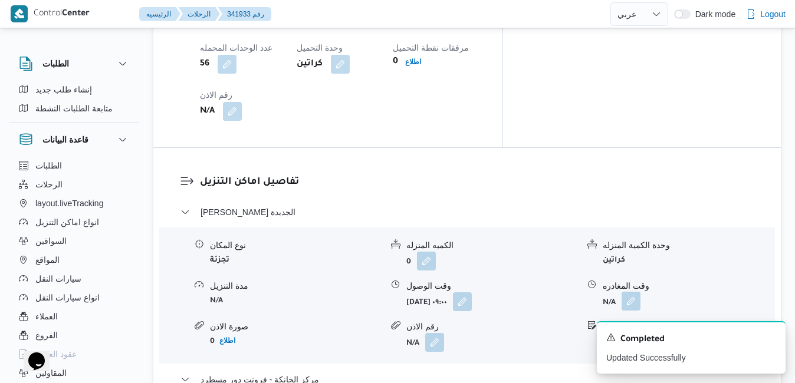
click at [633, 292] on button "button" at bounding box center [631, 301] width 19 height 19
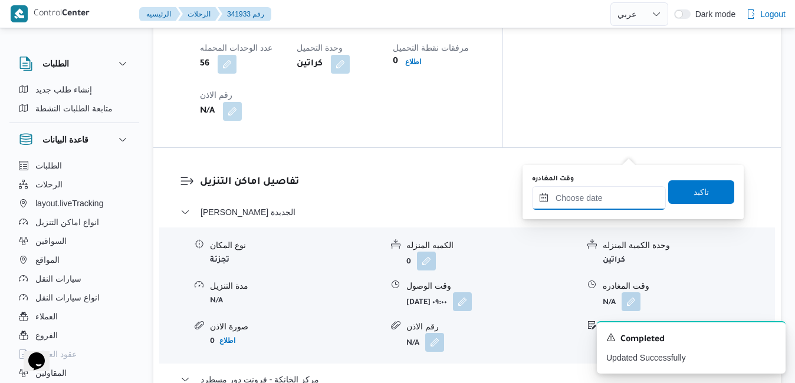
click at [596, 192] on input "وقت المغادره" at bounding box center [599, 198] width 134 height 24
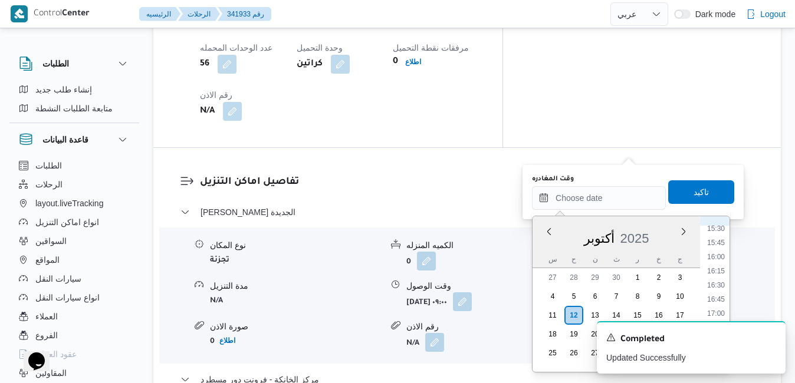
scroll to position [870, 0]
click at [773, 334] on icon "Dismiss toast" at bounding box center [771, 336] width 9 height 9
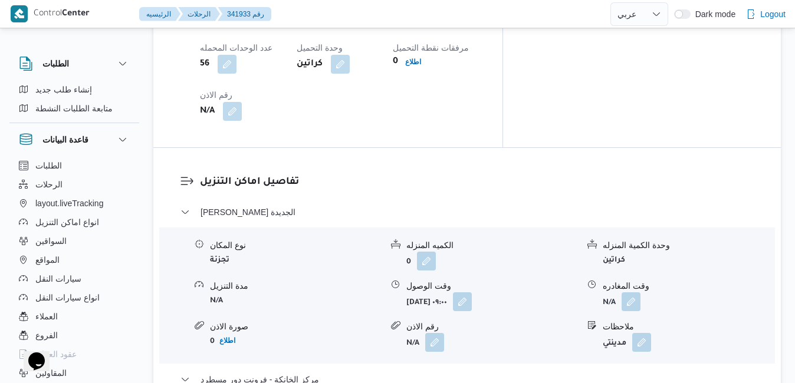
drag, startPoint x: 772, startPoint y: 334, endPoint x: 735, endPoint y: 274, distance: 70.4
drag, startPoint x: 735, startPoint y: 274, endPoint x: 633, endPoint y: 143, distance: 166.0
click at [633, 292] on button "button" at bounding box center [631, 301] width 19 height 19
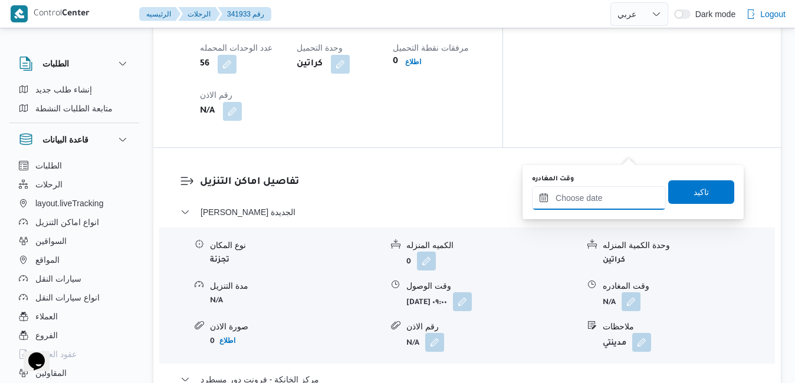
click at [628, 187] on input "وقت المغادره" at bounding box center [599, 198] width 134 height 24
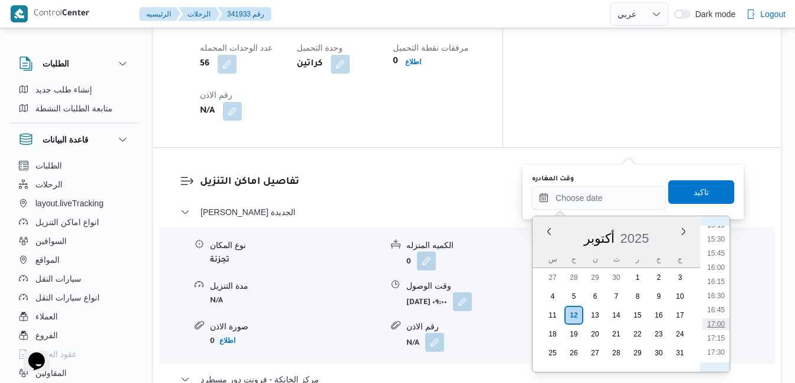
click at [719, 324] on li "17:00" at bounding box center [715, 324] width 27 height 12
type input "١٢/١٠/٢٠٢٥ ١٧:٠٠"
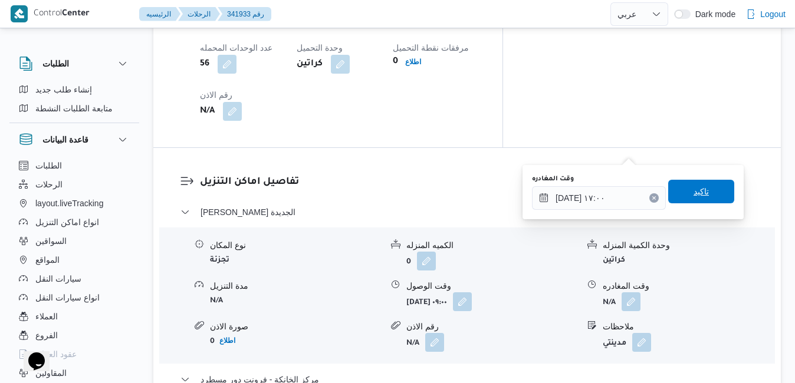
click at [706, 192] on span "تاكيد" at bounding box center [701, 192] width 66 height 24
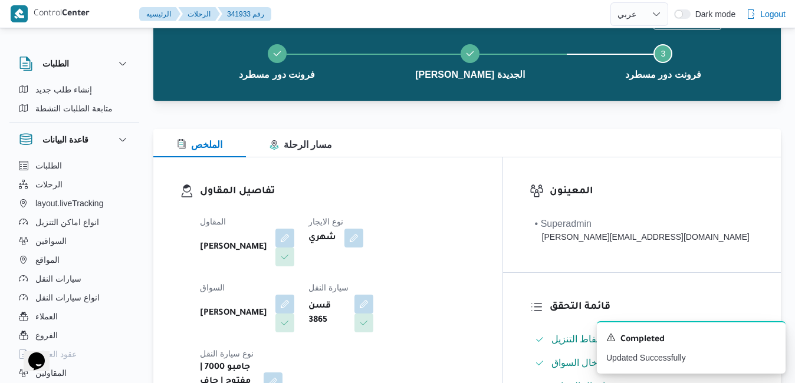
scroll to position [0, 0]
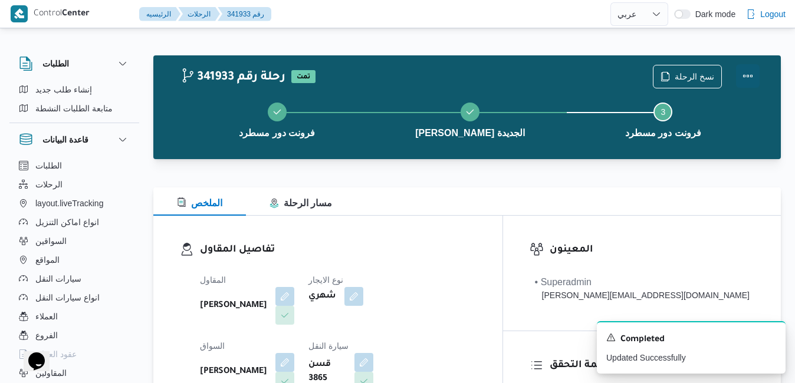
click at [747, 71] on button "Actions" at bounding box center [748, 76] width 24 height 24
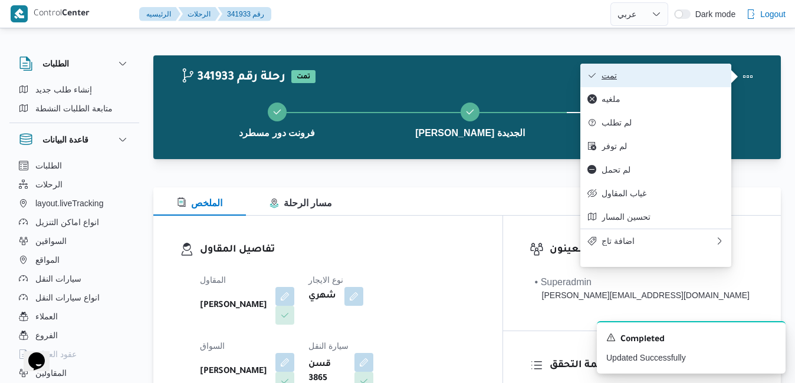
click at [716, 73] on span "تمت" at bounding box center [663, 75] width 123 height 9
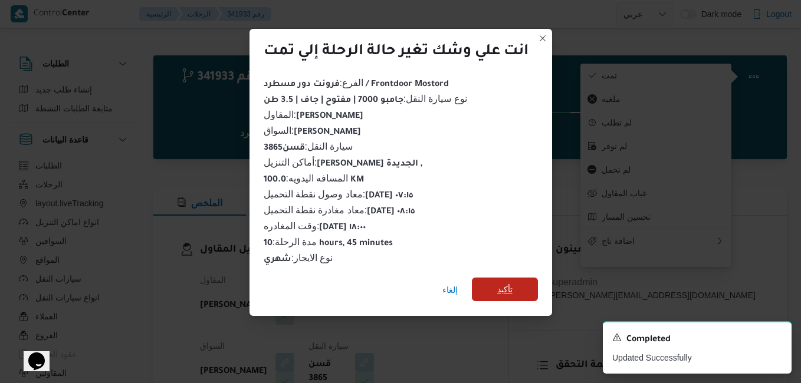
click at [518, 280] on span "تأكيد" at bounding box center [505, 290] width 66 height 24
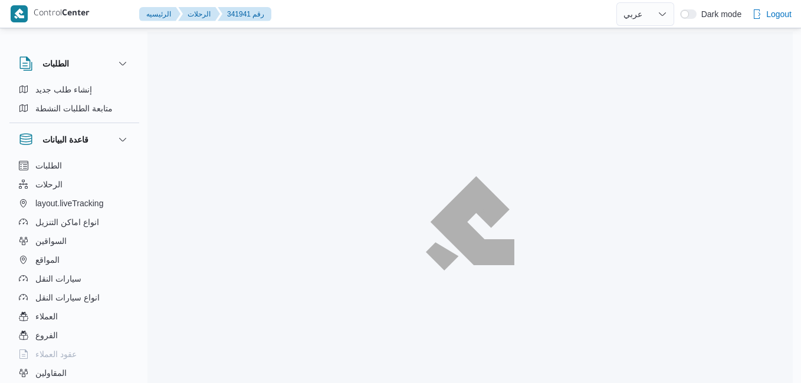
select select "ar"
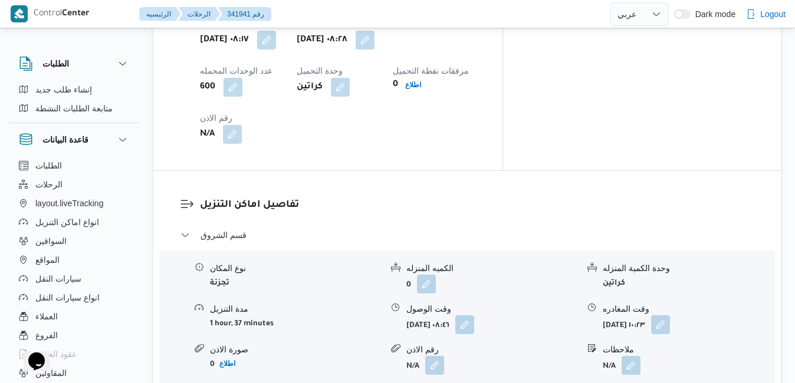
scroll to position [1038, 0]
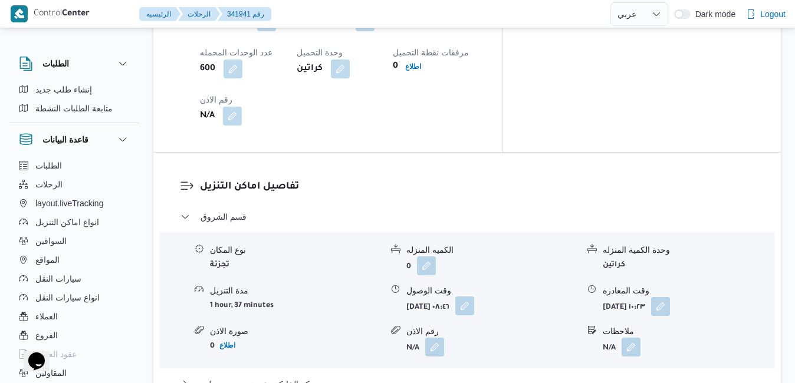
click at [474, 297] on button "button" at bounding box center [464, 306] width 19 height 19
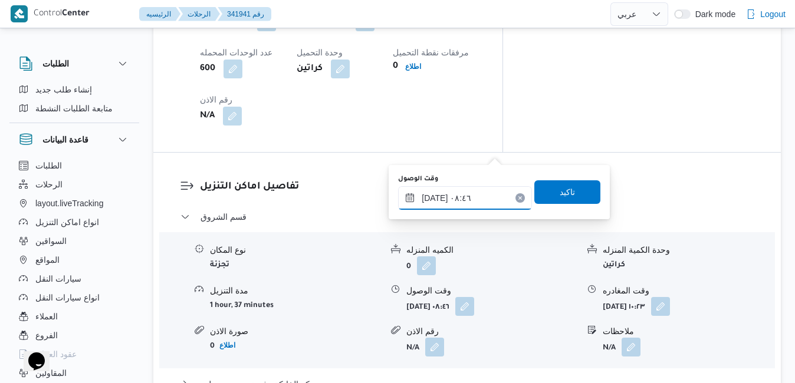
click at [465, 199] on input "١٢/١٠/٢٠٢٥ ٠٨:٤٦" at bounding box center [465, 198] width 134 height 24
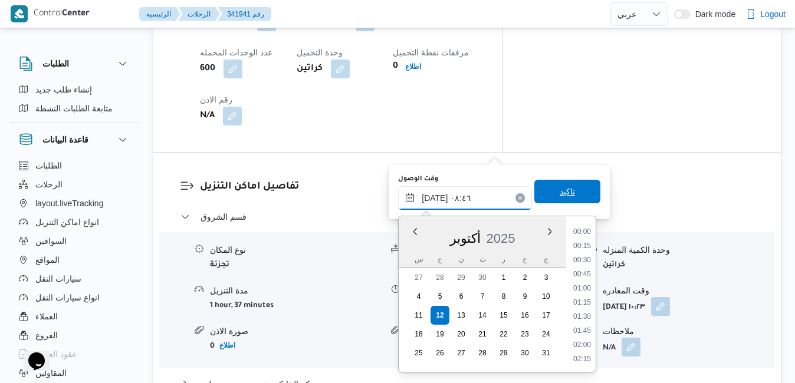
scroll to position [423, 0]
click at [585, 337] on li "09:15" at bounding box center [582, 332] width 27 height 12
type input "١٢/١٠/٢٠٢٥ ٠٩:١٥"
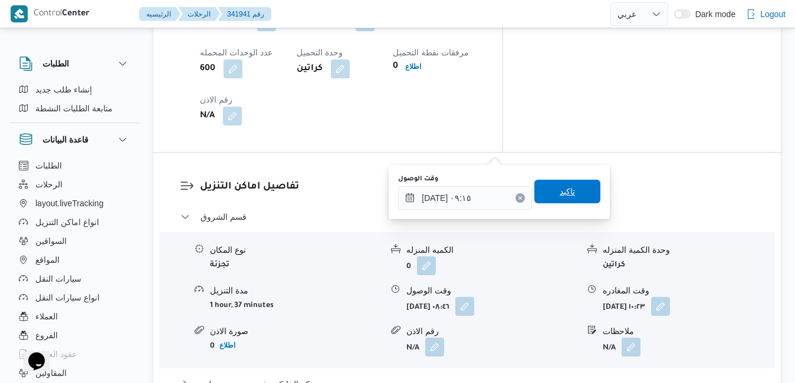
click at [561, 187] on span "تاكيد" at bounding box center [567, 192] width 15 height 14
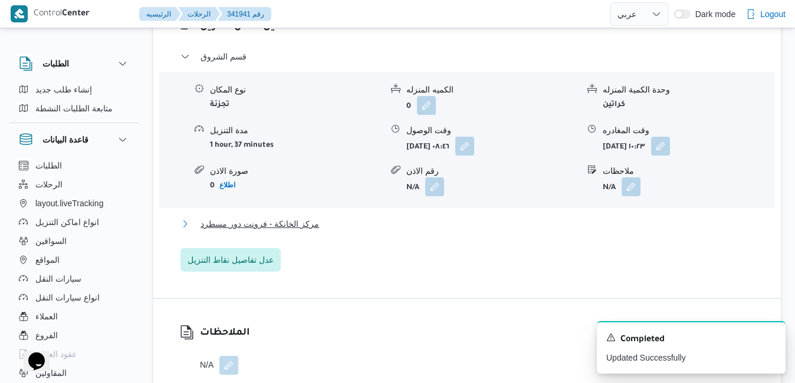
click at [461, 226] on button "مركز الخانكة - فرونت دور مسطرد" at bounding box center [467, 224] width 574 height 14
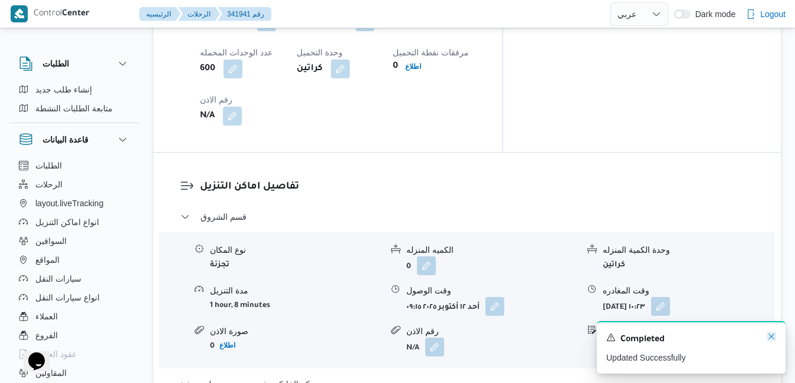
click at [773, 339] on icon "Dismiss toast" at bounding box center [771, 336] width 9 height 9
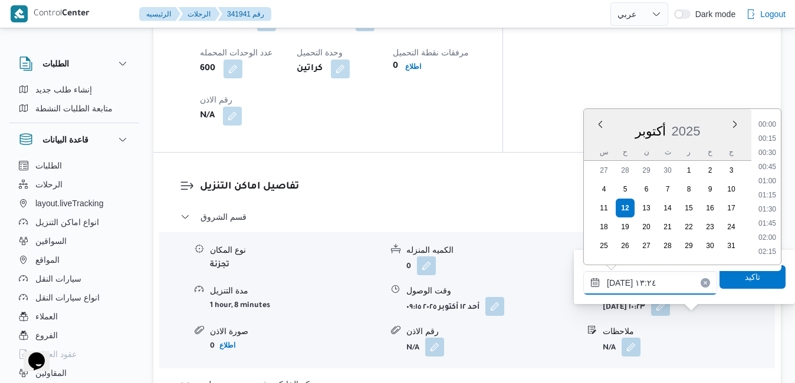
click at [661, 288] on input "١٢/١٠/٢٠٢٥ ١٣:٢٤" at bounding box center [650, 283] width 134 height 24
click at [771, 226] on li "18:00" at bounding box center [767, 226] width 27 height 12
type input "١٢/١٠/٢٠٢٥ ١٨:٠٠"
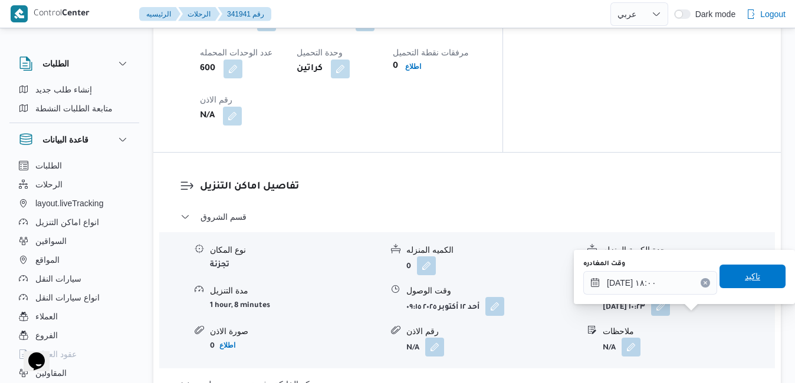
click at [745, 282] on span "تاكيد" at bounding box center [752, 277] width 15 height 14
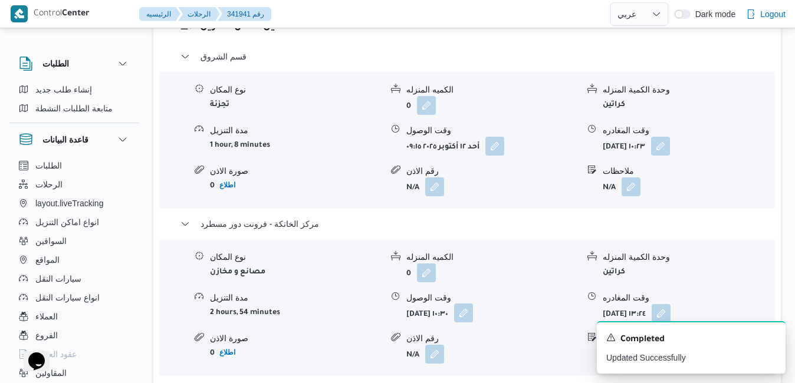
click at [473, 323] on button "button" at bounding box center [463, 313] width 19 height 19
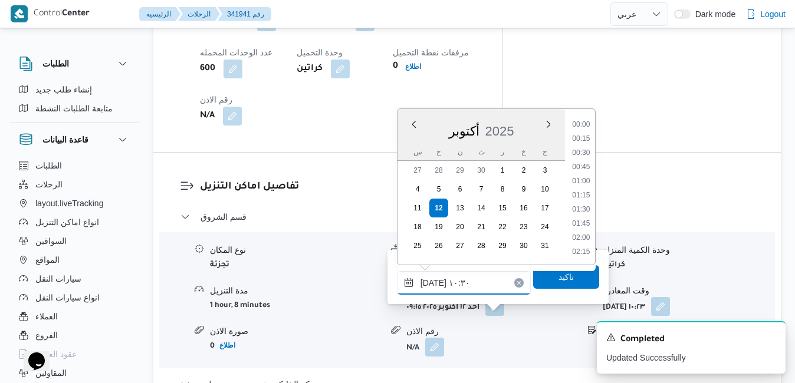
click at [475, 285] on input "١٢/١٠/٢٠٢٥ ١٠:٣٠" at bounding box center [464, 283] width 134 height 24
click at [585, 245] on li "17:45" at bounding box center [580, 248] width 27 height 12
type input "[DATE] ١٧:٤٥"
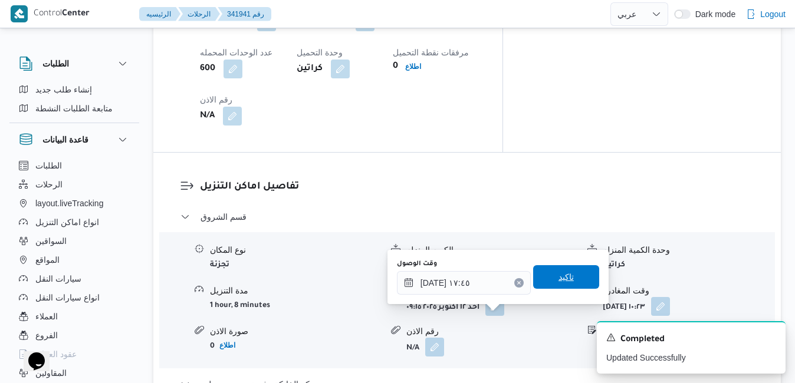
click at [561, 278] on span "تاكيد" at bounding box center [565, 277] width 15 height 14
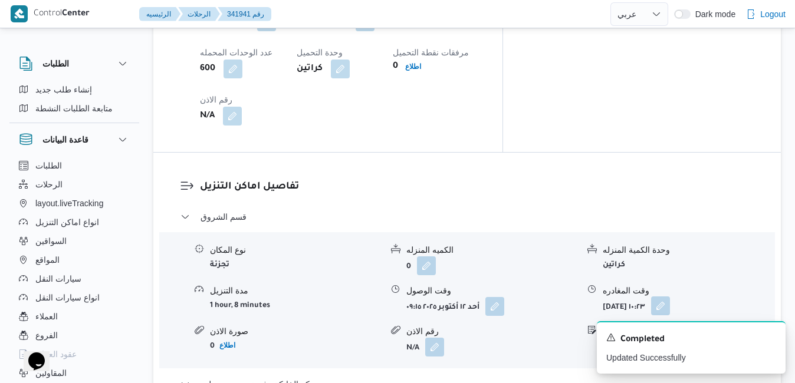
click at [670, 297] on button "button" at bounding box center [660, 306] width 19 height 19
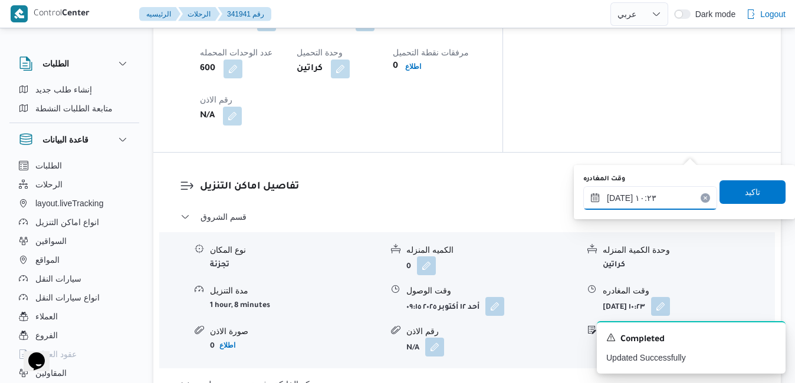
click at [626, 201] on input "[DATE] ١٠:٢٣" at bounding box center [650, 198] width 134 height 24
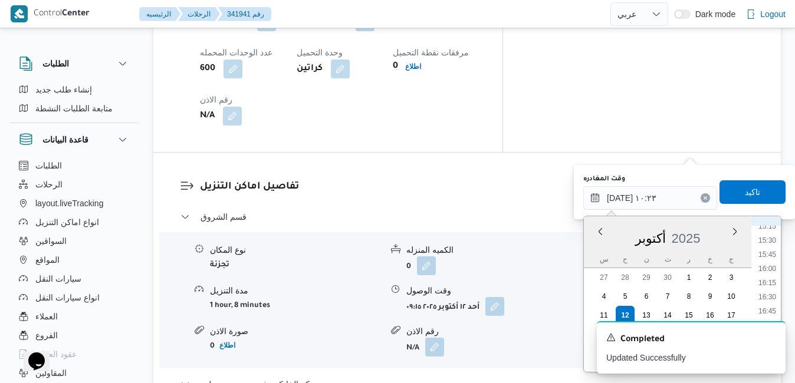
scroll to position [875, 0]
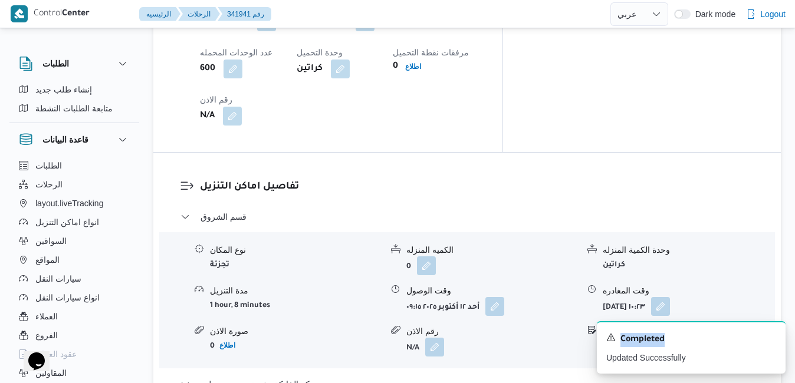
drag, startPoint x: 782, startPoint y: 314, endPoint x: 782, endPoint y: 301, distance: 13.0
click at [782, 301] on div "Control Center الرئيسيه الرحلات 341941 رقم English عربي Dark mode Logout الطلبا…" at bounding box center [397, 362] width 795 height 2800
drag, startPoint x: 782, startPoint y: 301, endPoint x: 770, endPoint y: 339, distance: 39.5
click at [770, 339] on icon "Dismiss toast" at bounding box center [771, 336] width 9 height 9
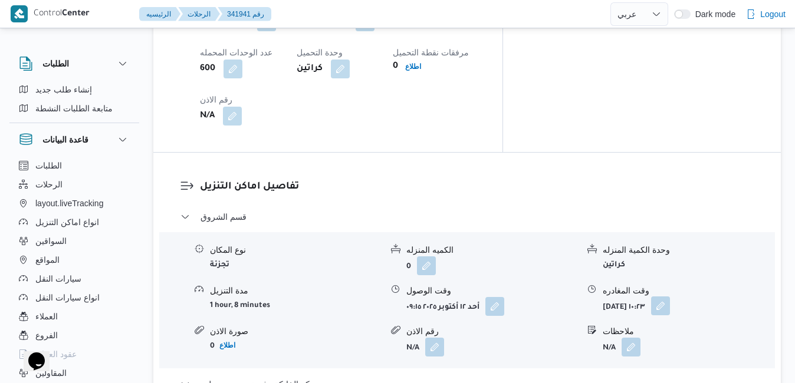
click at [670, 297] on button "button" at bounding box center [660, 306] width 19 height 19
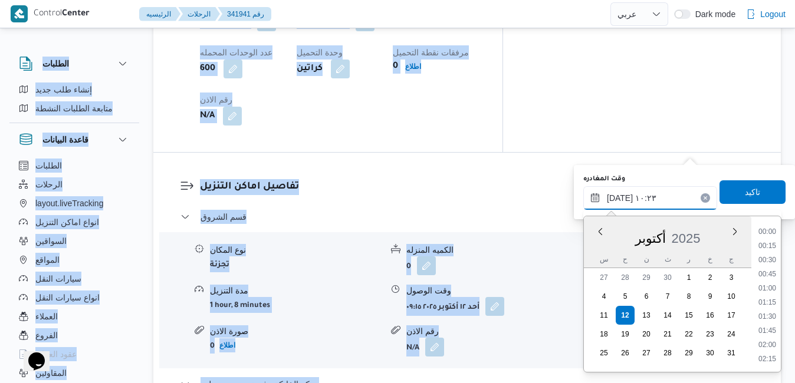
click at [652, 197] on input "[DATE] ١٠:٢٣" at bounding box center [650, 198] width 134 height 24
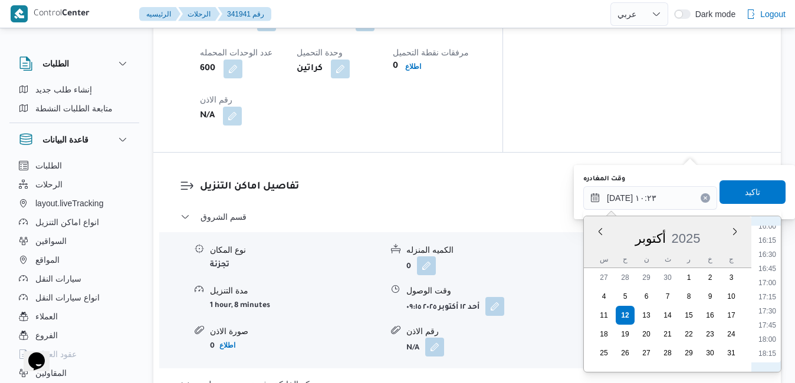
scroll to position [868, 0]
click at [769, 328] on li "17:00" at bounding box center [767, 327] width 27 height 12
type input "١٢/١٠/٢٠٢٥ ١٧:٠٠"
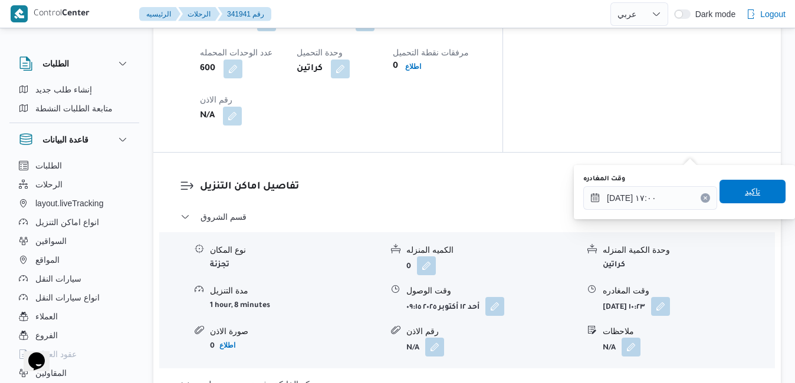
click at [745, 196] on span "تاكيد" at bounding box center [752, 192] width 15 height 14
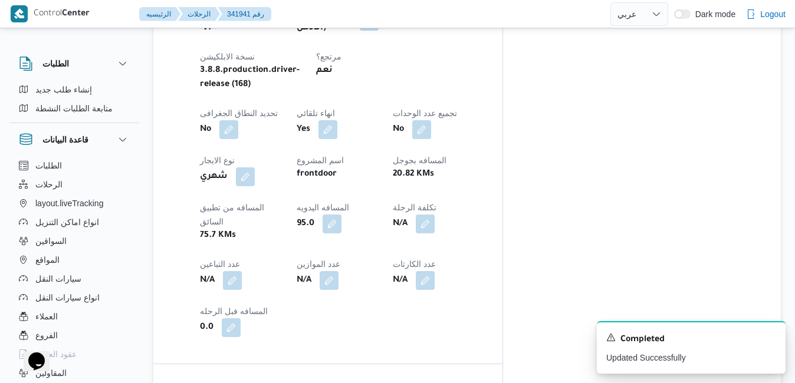
scroll to position [0, 0]
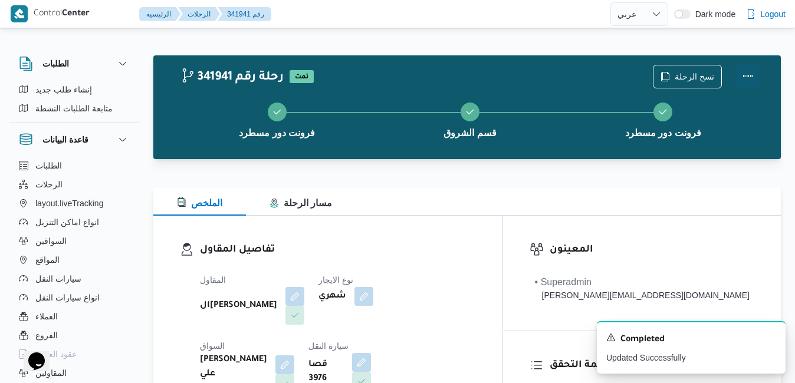
click at [742, 74] on button "Actions" at bounding box center [748, 76] width 24 height 24
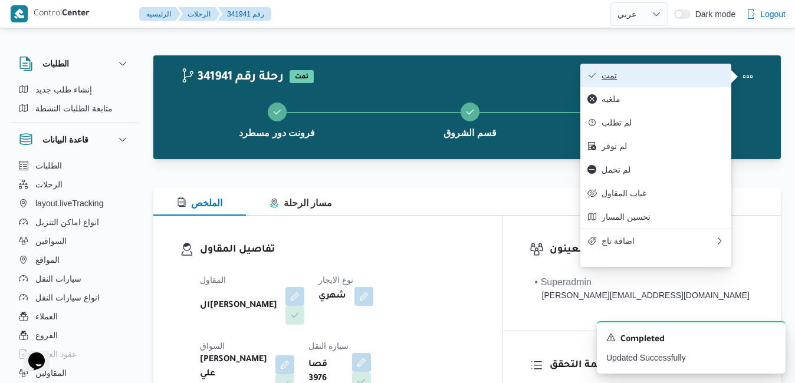
click at [693, 78] on span "تمت" at bounding box center [663, 75] width 123 height 9
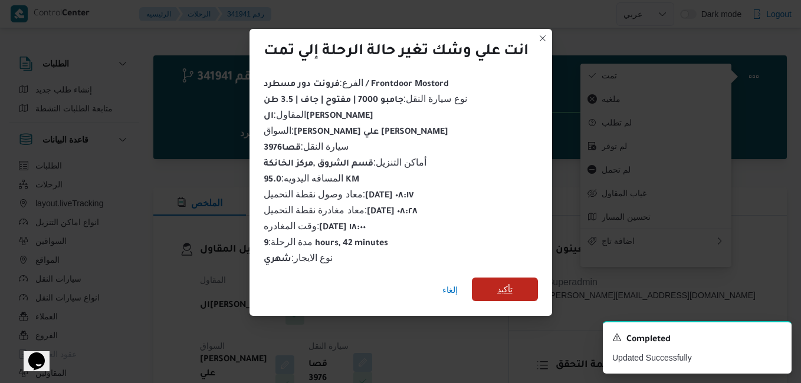
click at [510, 287] on span "تأكيد" at bounding box center [504, 289] width 15 height 14
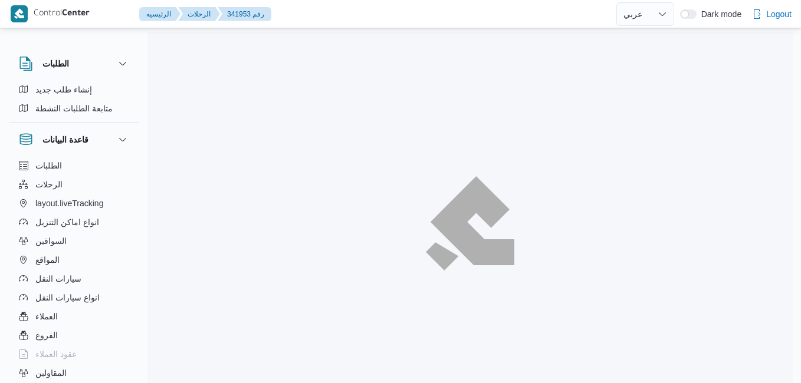
select select "ar"
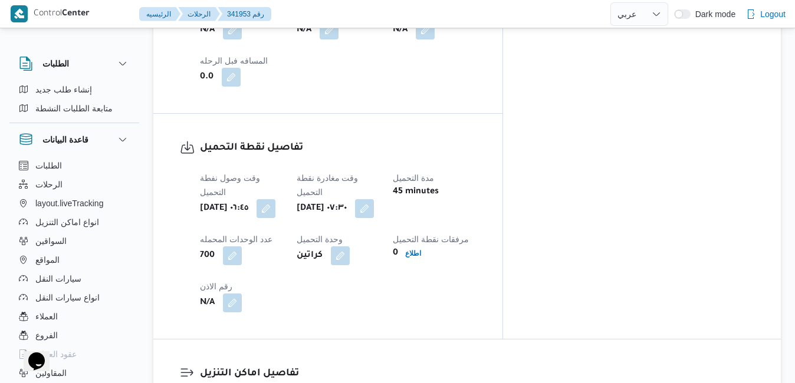
scroll to position [991, 0]
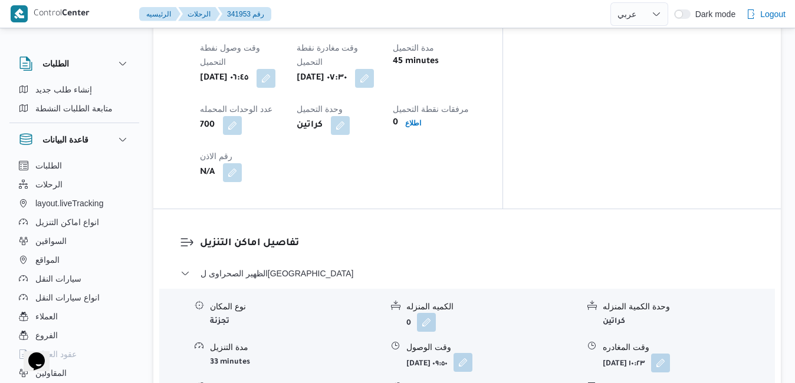
click at [472, 353] on button "button" at bounding box center [463, 362] width 19 height 19
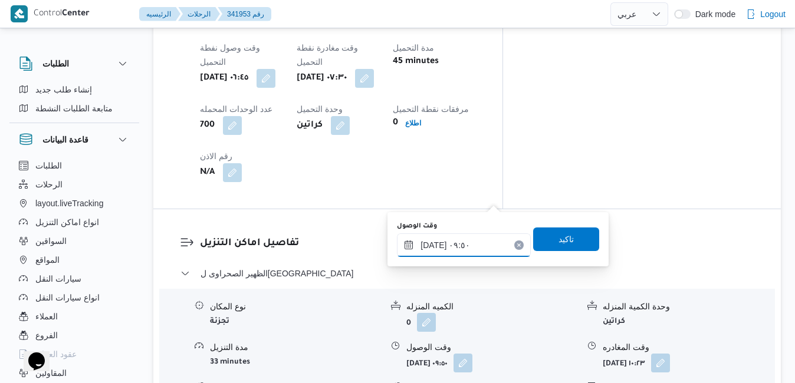
click at [459, 252] on input "[DATE] ٠٩:٥٠" at bounding box center [464, 246] width 134 height 24
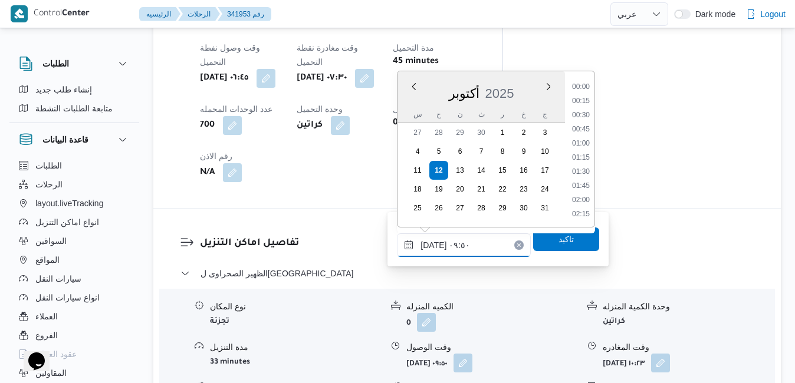
scroll to position [480, 0]
click at [580, 87] on li "08:30" at bounding box center [580, 88] width 27 height 12
type input "[DATE] ٠٨:٣٠"
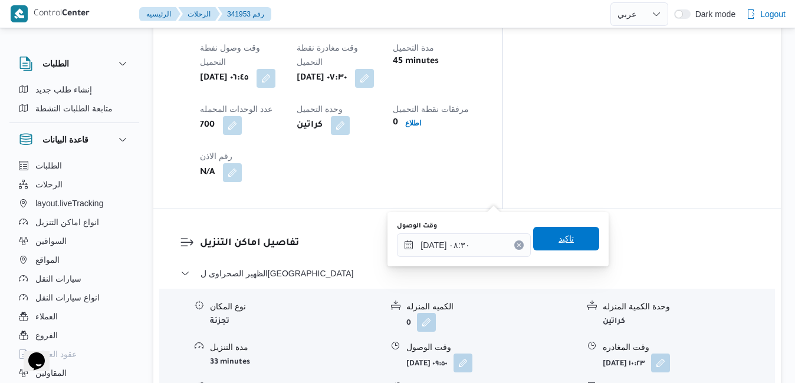
click at [540, 244] on span "تاكيد" at bounding box center [566, 239] width 66 height 24
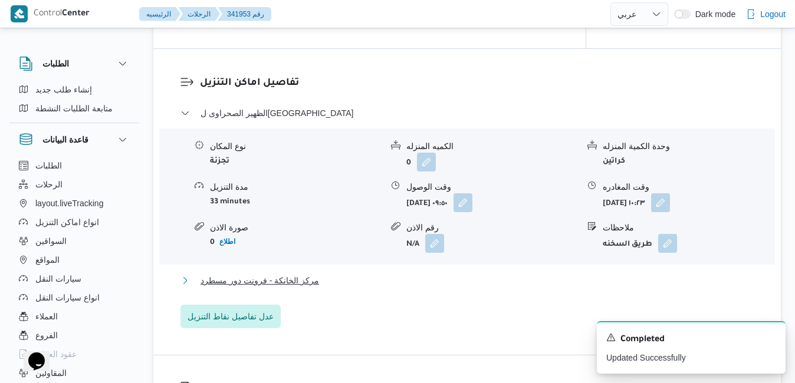
click at [428, 275] on button "مركز الخانكة - فرونت دور مسطرد" at bounding box center [467, 281] width 574 height 14
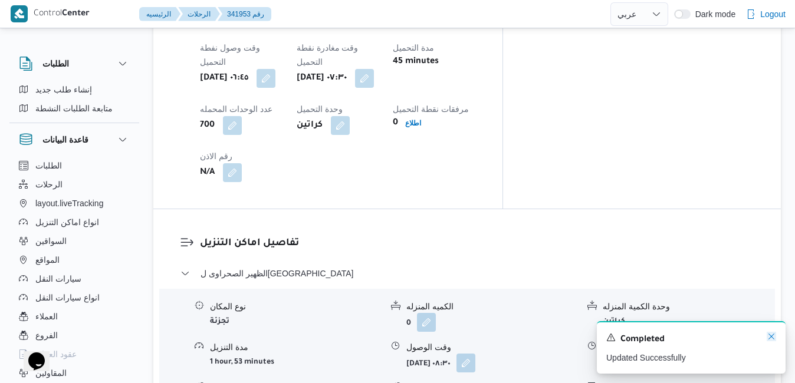
click at [771, 339] on icon "Dismiss toast" at bounding box center [771, 337] width 6 height 6
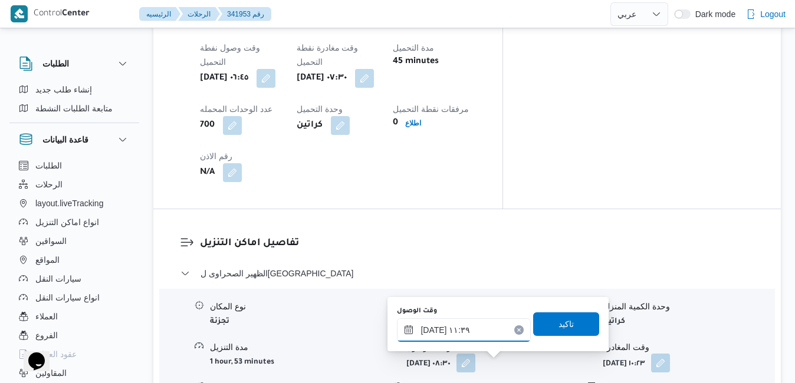
click at [492, 336] on input "[DATE] ١١:٣٩" at bounding box center [464, 330] width 134 height 24
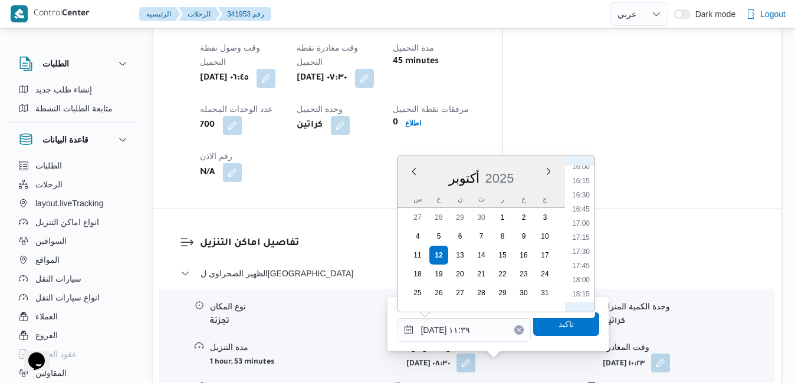
scroll to position [938, 0]
click at [586, 279] on li "18:30" at bounding box center [580, 281] width 27 height 12
type input "١٢/١٠/٢٠٢٥ ١٨:٣٠"
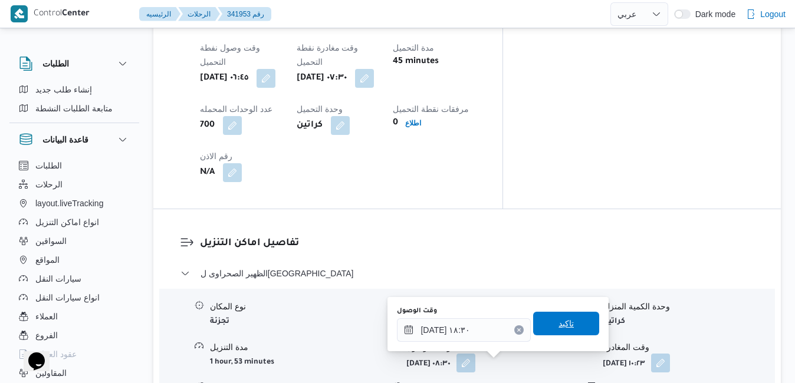
click at [558, 330] on span "تاكيد" at bounding box center [565, 324] width 15 height 14
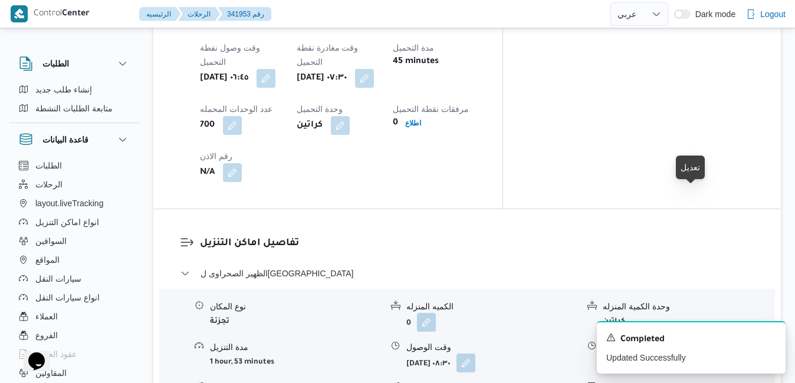
click at [670, 353] on button "button" at bounding box center [660, 362] width 19 height 19
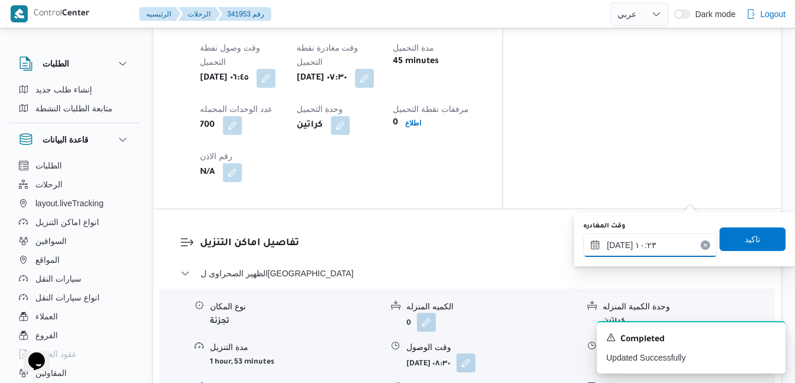
click at [627, 247] on input "١٢/١٠/٢٠٢٥ ١٠:٢٣" at bounding box center [650, 246] width 134 height 24
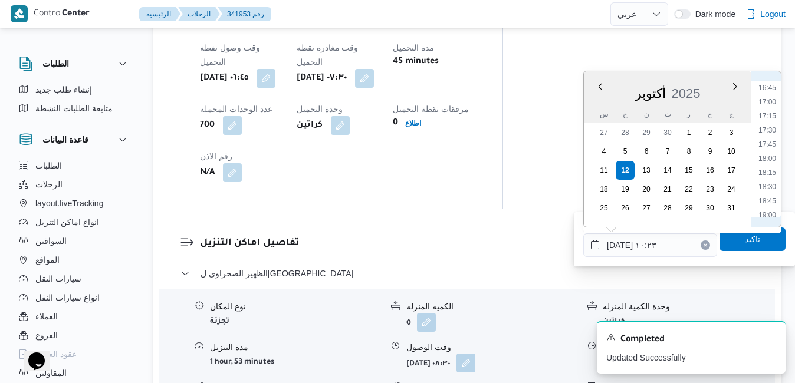
scroll to position [987, 0]
click at [771, 101] on li "17:45" at bounding box center [767, 104] width 27 height 12
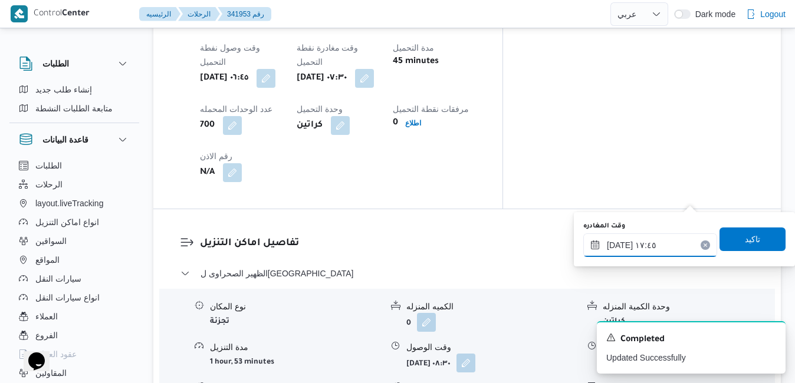
click at [619, 243] on input "[DATE] ١٧:٤٥" at bounding box center [650, 246] width 134 height 24
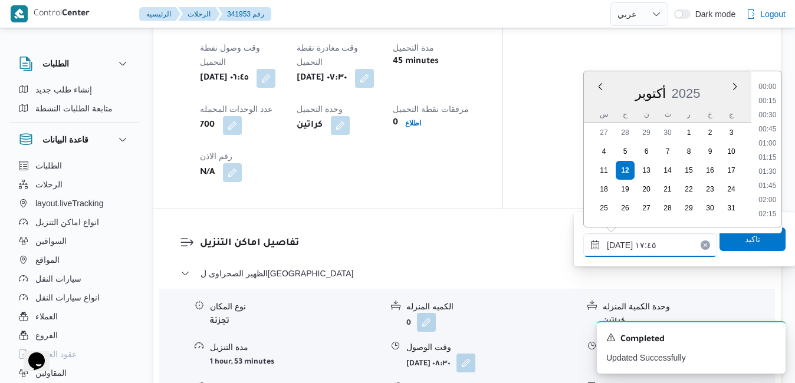
click at [619, 243] on input "[DATE] ١٧:٤٥" at bounding box center [650, 246] width 134 height 24
type input "١٢/١٠/٢٠٢٥ ١٧:٢٠"
click at [722, 242] on span "تاكيد" at bounding box center [752, 239] width 66 height 24
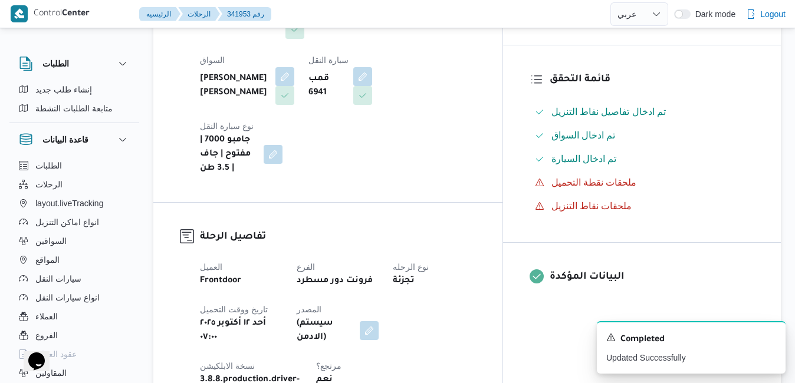
scroll to position [0, 0]
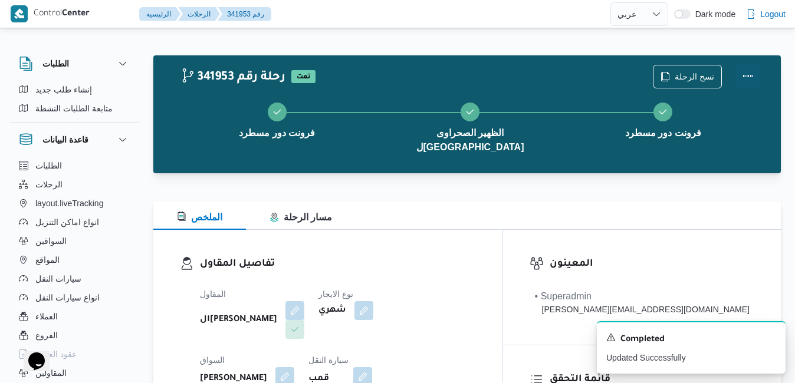
click at [744, 78] on button "Actions" at bounding box center [748, 76] width 24 height 24
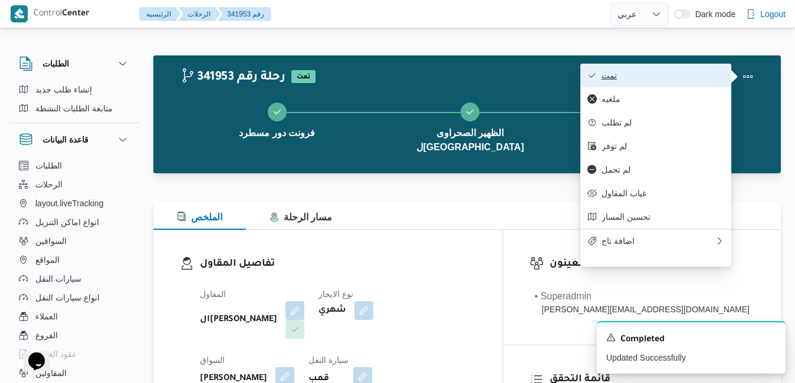
click at [687, 71] on span "تمت" at bounding box center [663, 75] width 123 height 9
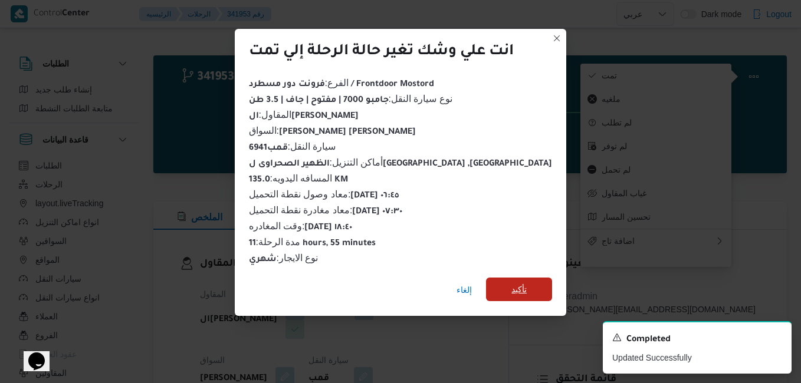
click at [511, 284] on span "تأكيد" at bounding box center [518, 289] width 15 height 14
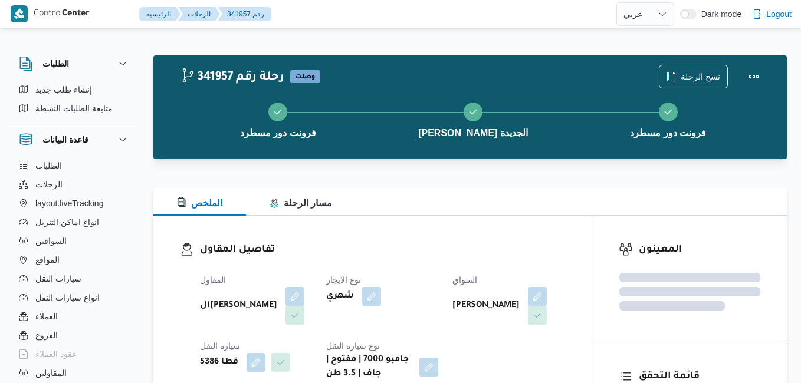
select select "ar"
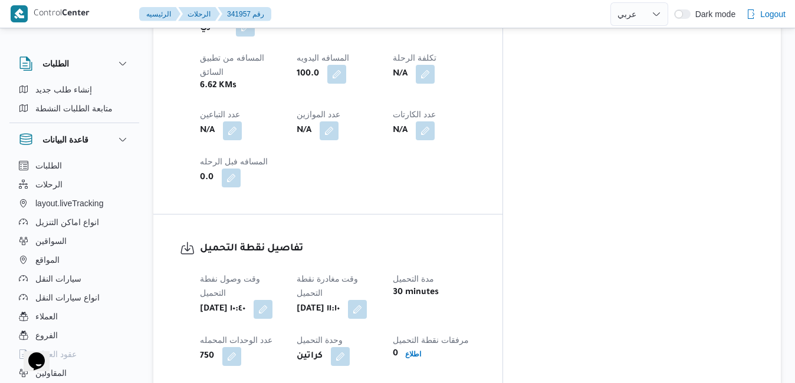
scroll to position [778, 0]
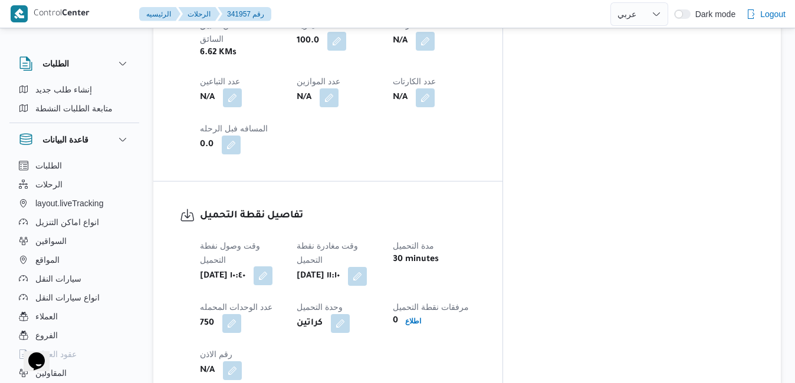
click at [272, 267] on button "button" at bounding box center [263, 276] width 19 height 19
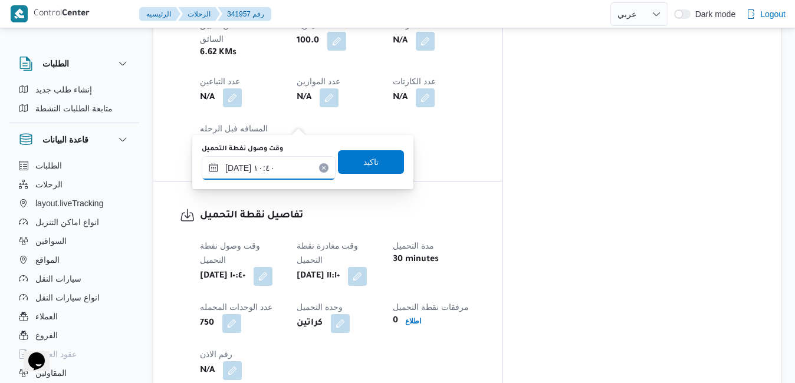
click at [274, 164] on input "[DATE] ١٠:٤٠" at bounding box center [269, 168] width 134 height 24
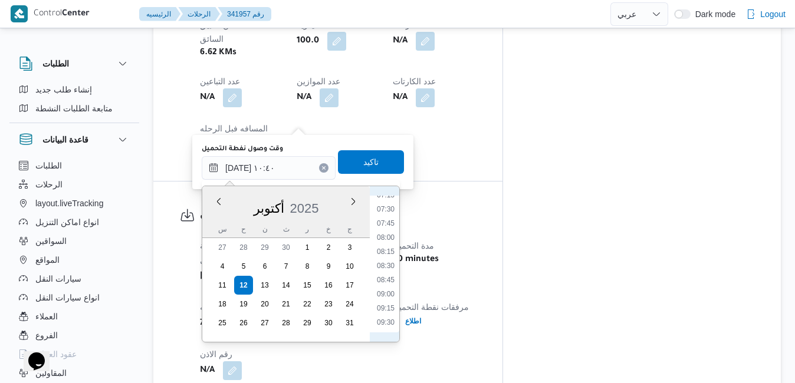
scroll to position [403, 0]
click at [388, 211] on li "07:15" at bounding box center [385, 209] width 27 height 12
type input "[DATE] ٠٧:١٥"
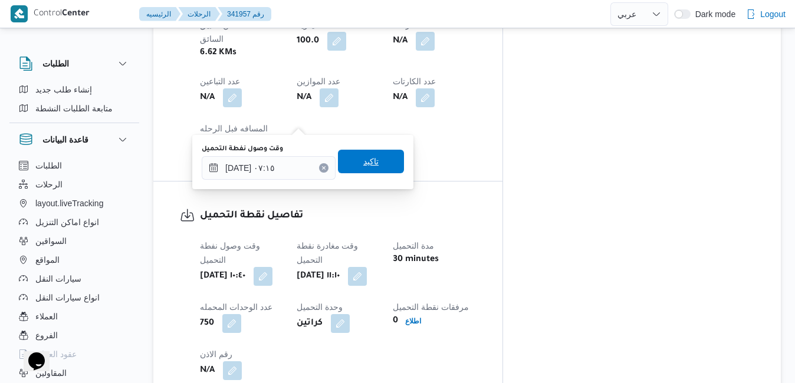
click at [363, 167] on span "تاكيد" at bounding box center [370, 162] width 15 height 14
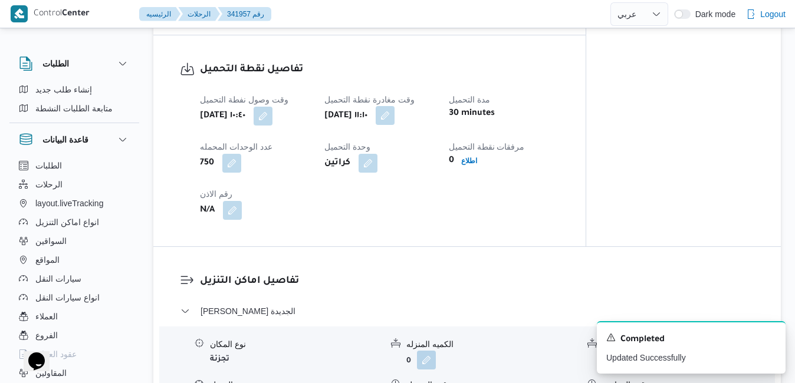
click at [395, 120] on button "button" at bounding box center [385, 115] width 19 height 19
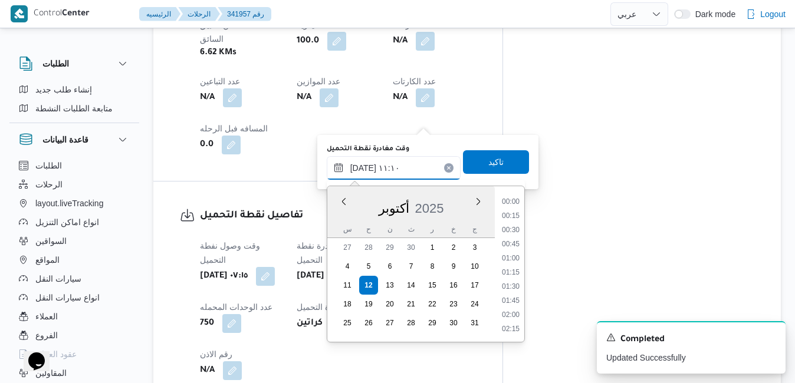
click at [391, 171] on input "[DATE] ١١:١٠" at bounding box center [394, 168] width 134 height 24
click at [513, 199] on li "07:30" at bounding box center [510, 195] width 27 height 12
type input "١٢/١٠/٢٠٢٥ ٠٧:٣٠"
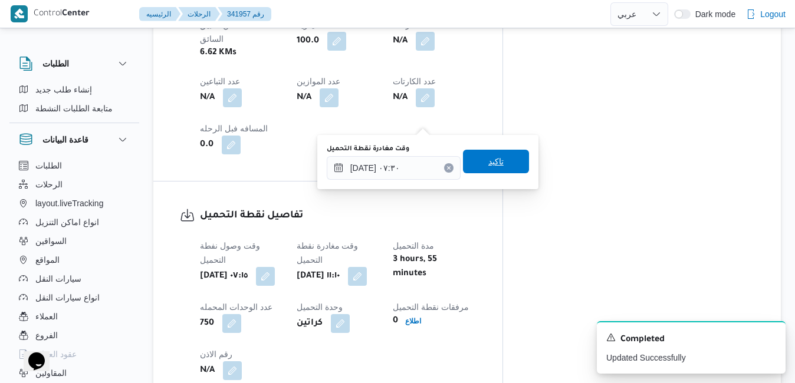
click at [502, 161] on span "تاكيد" at bounding box center [496, 162] width 66 height 24
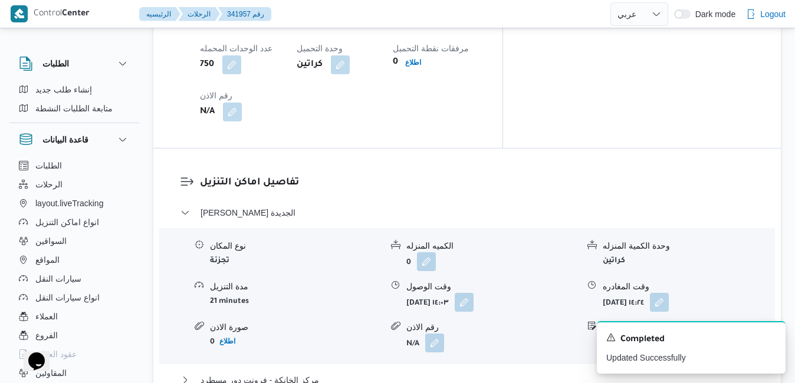
scroll to position [1062, 0]
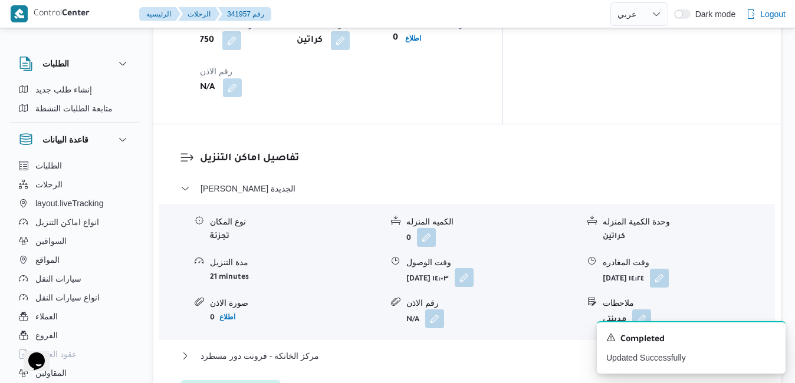
click at [474, 268] on button "button" at bounding box center [464, 277] width 19 height 19
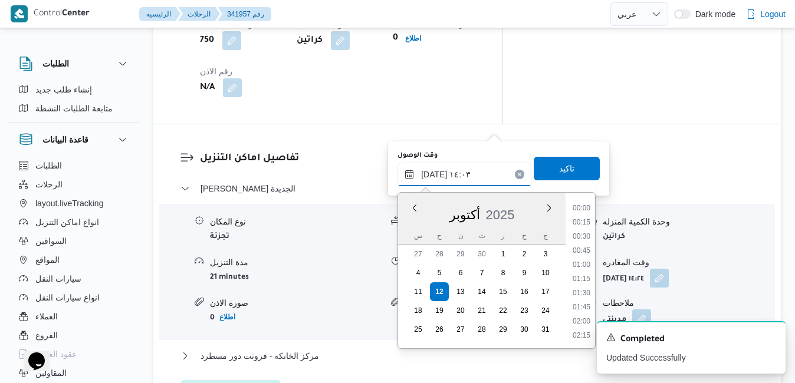
click at [462, 172] on input "١٢/١٠/٢٠٢٥ ١٤:٠٣" at bounding box center [464, 175] width 134 height 24
click at [577, 312] on li "08:15" at bounding box center [581, 314] width 27 height 12
type input "١٢/١٠/٢٠٢٥ ٠٨:١٥"
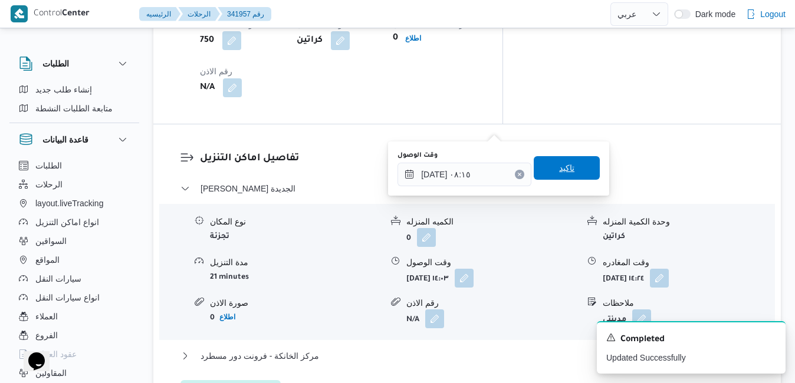
click at [559, 165] on span "تاكيد" at bounding box center [566, 168] width 15 height 14
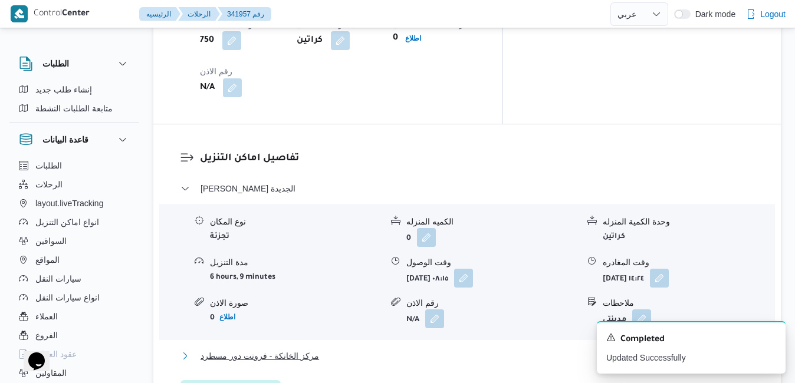
click at [452, 349] on button "مركز الخانكة - فرونت دور مسطرد" at bounding box center [467, 356] width 574 height 14
click at [772, 341] on icon "Dismiss toast" at bounding box center [771, 336] width 9 height 9
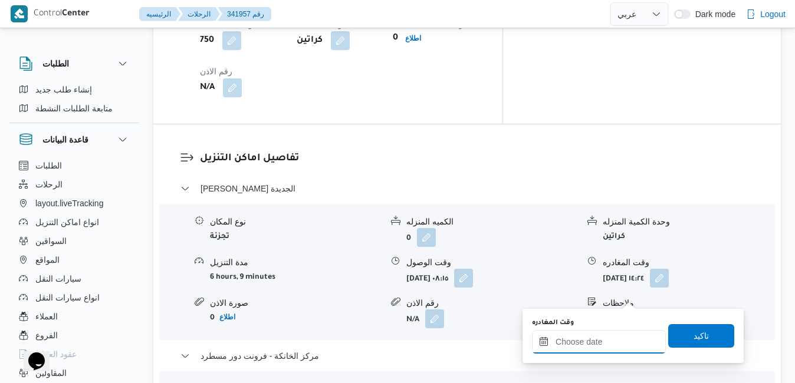
click at [581, 344] on input "وقت المغادره" at bounding box center [599, 342] width 134 height 24
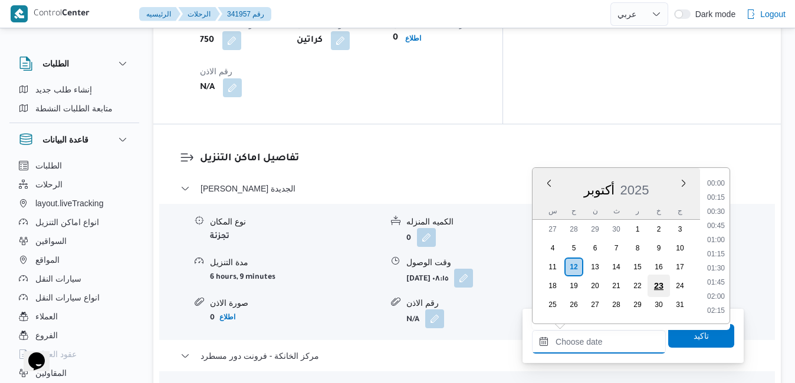
scroll to position [990, 0]
click at [722, 197] on li "17:45" at bounding box center [715, 199] width 27 height 12
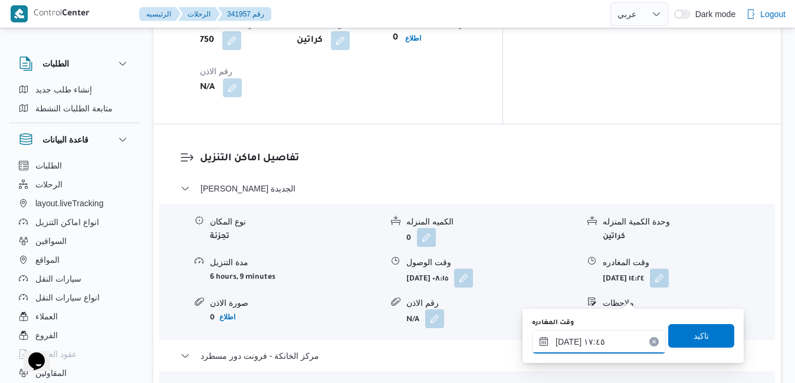
click at [571, 343] on input "١٢/١٠/٢٠٢٥ ١٧:٤٥" at bounding box center [599, 342] width 134 height 24
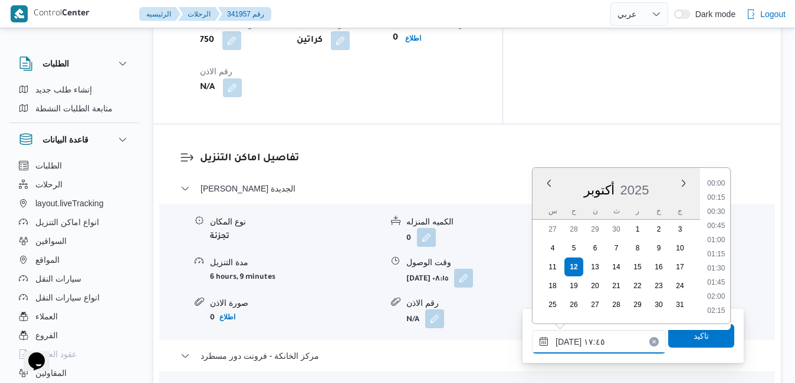
click at [571, 343] on input "١٢/١٠/٢٠٢٥ ١٧:٤٥" at bounding box center [599, 342] width 134 height 24
click at [720, 242] on li "17:30" at bounding box center [715, 241] width 27 height 12
type input "١٢/١٠/٢٠٢٥ ١٧:٣٠"
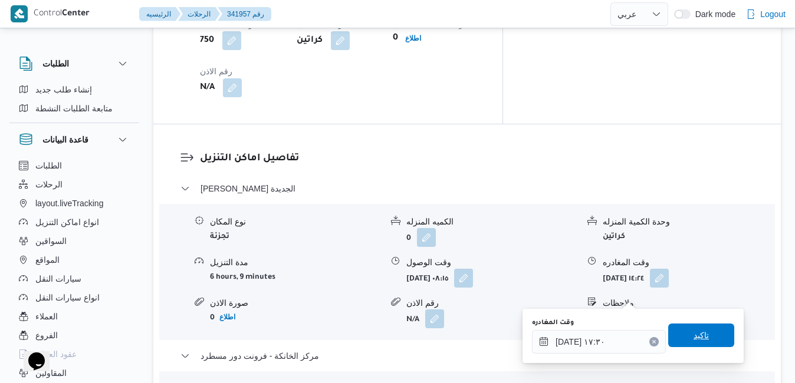
click at [682, 339] on span "تاكيد" at bounding box center [701, 336] width 66 height 24
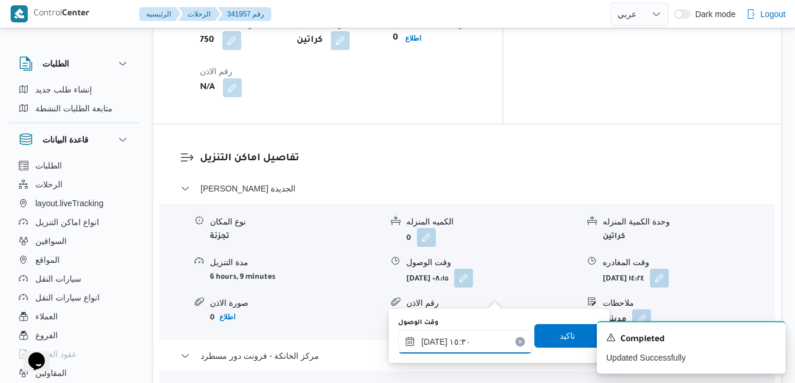
click at [450, 347] on input "١٢/١٠/٢٠٢٥ ١٥:٣٠" at bounding box center [465, 342] width 134 height 24
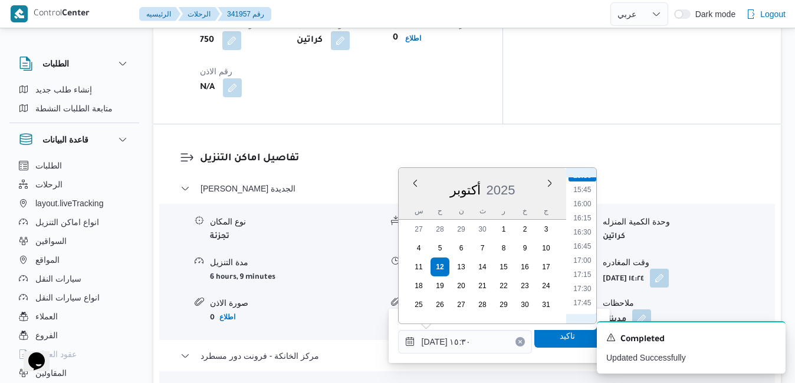
scroll to position [925, 0]
click at [588, 235] on li "17:15" at bounding box center [582, 235] width 27 height 12
type input "[DATE] ١٧:١٥"
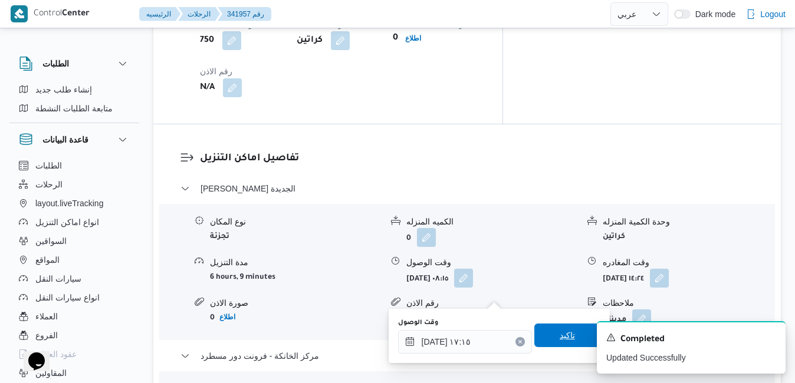
click at [540, 337] on span "تاكيد" at bounding box center [567, 336] width 66 height 24
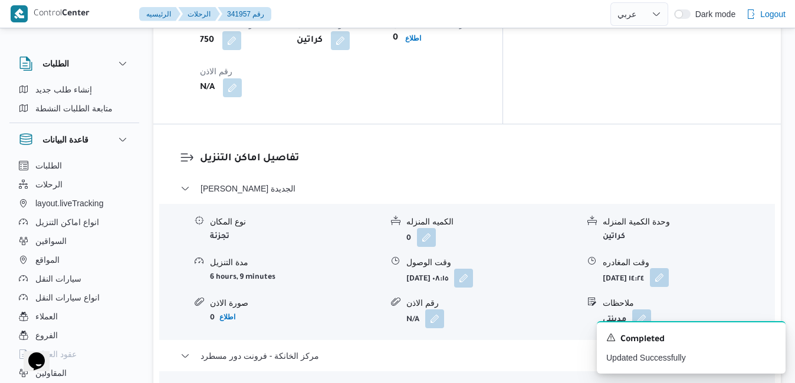
click at [669, 268] on button "button" at bounding box center [659, 277] width 19 height 19
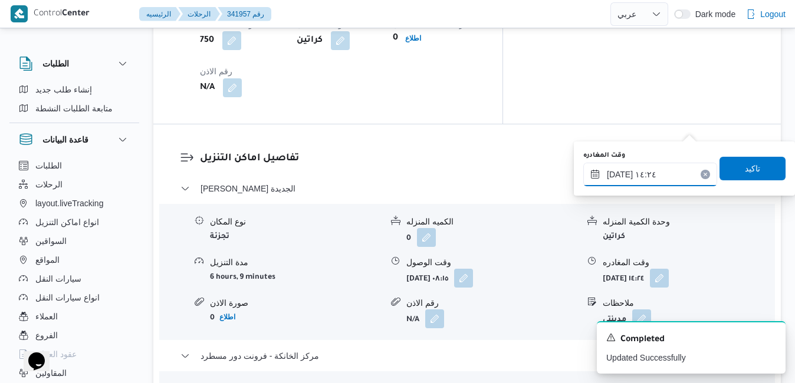
click at [650, 176] on input "١٢/١٠/٢٠٢٥ ١٤:٢٤" at bounding box center [650, 175] width 134 height 24
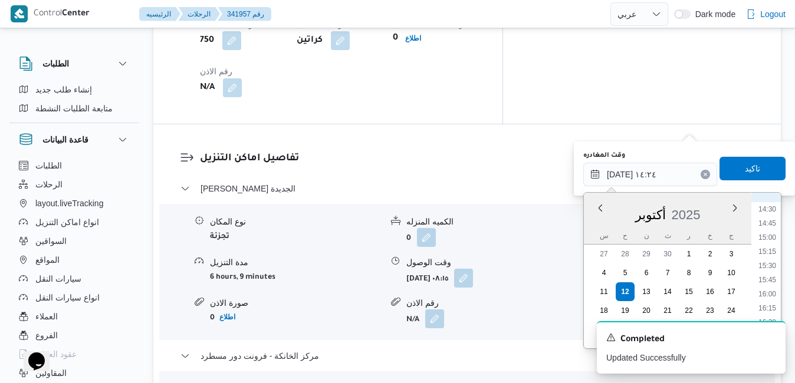
scroll to position [855, 0]
click at [773, 288] on li "16:30" at bounding box center [767, 288] width 27 height 12
type input "١٢/١٠/٢٠٢٥ ١٦:٣٠"
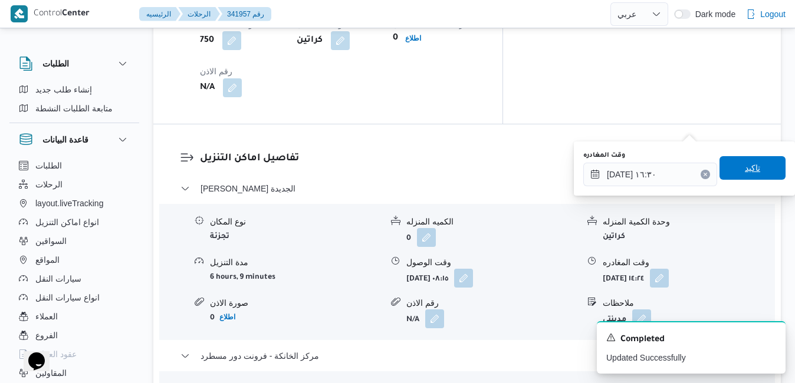
click at [757, 170] on span "تاكيد" at bounding box center [752, 168] width 66 height 24
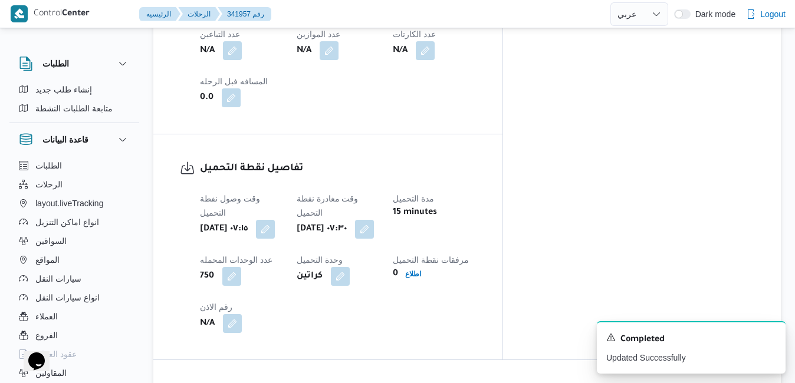
scroll to position [0, 0]
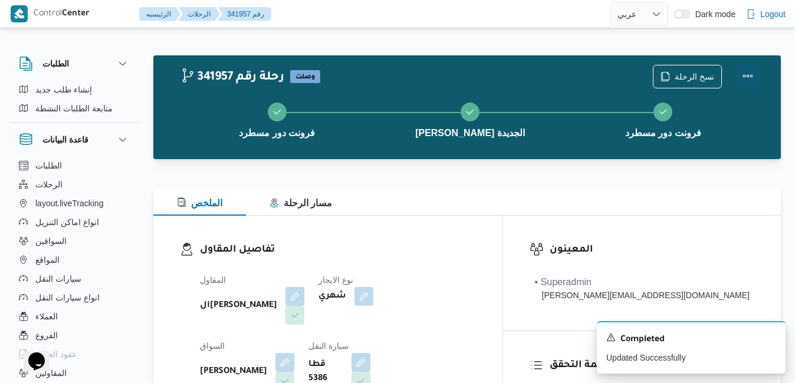
click at [749, 75] on button "Actions" at bounding box center [748, 76] width 24 height 24
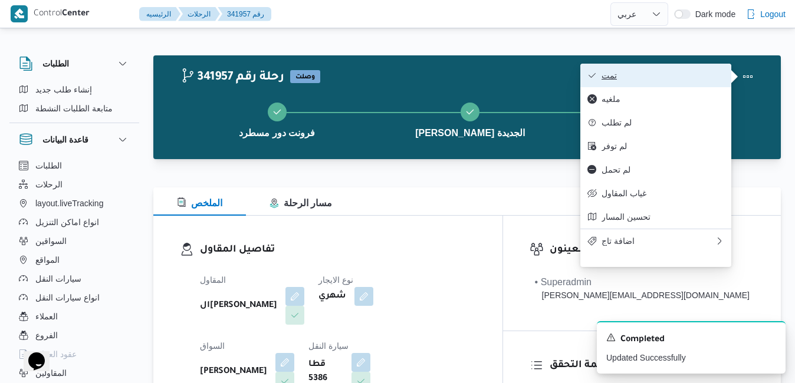
click at [708, 74] on span "تمت" at bounding box center [663, 75] width 123 height 9
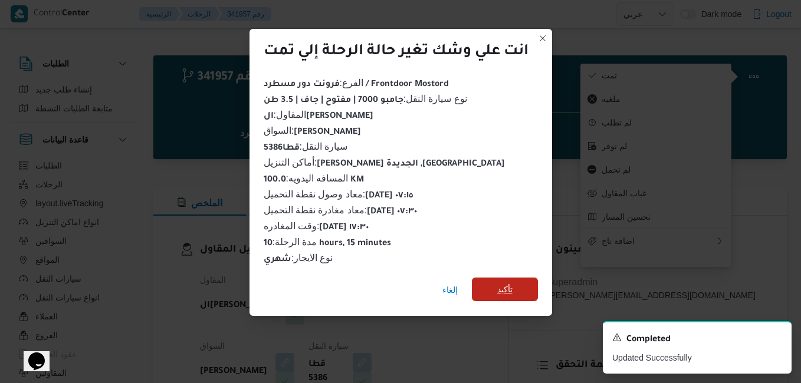
click at [509, 288] on span "تأكيد" at bounding box center [504, 289] width 15 height 14
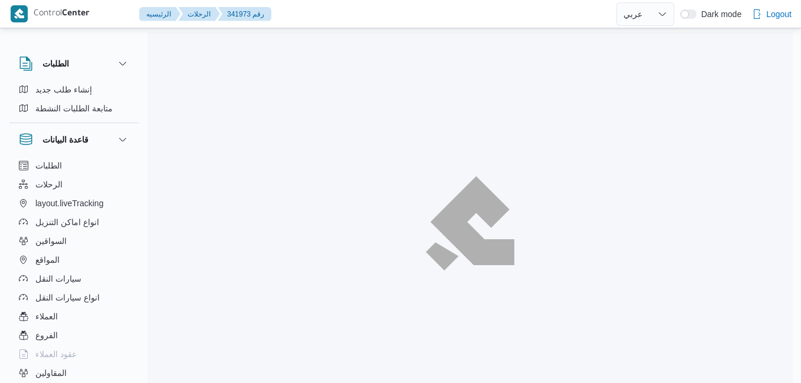
select select "ar"
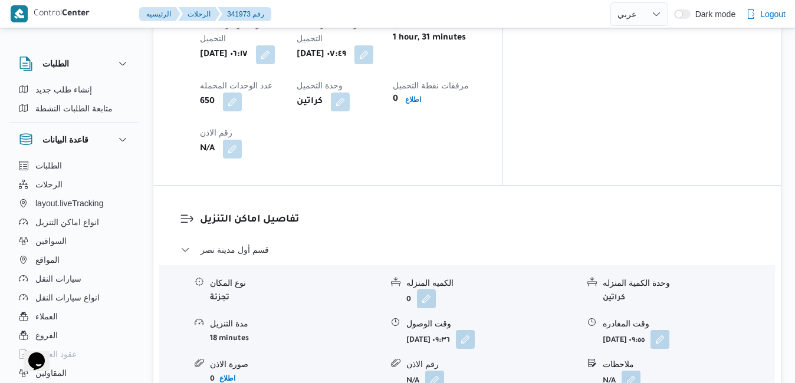
scroll to position [1085, 0]
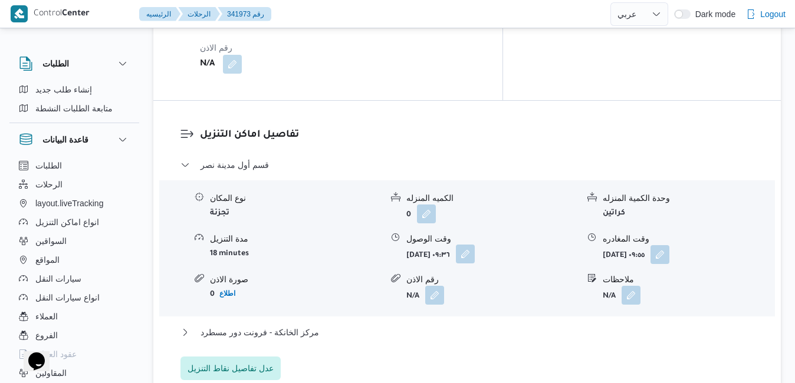
click at [475, 245] on button "button" at bounding box center [465, 254] width 19 height 19
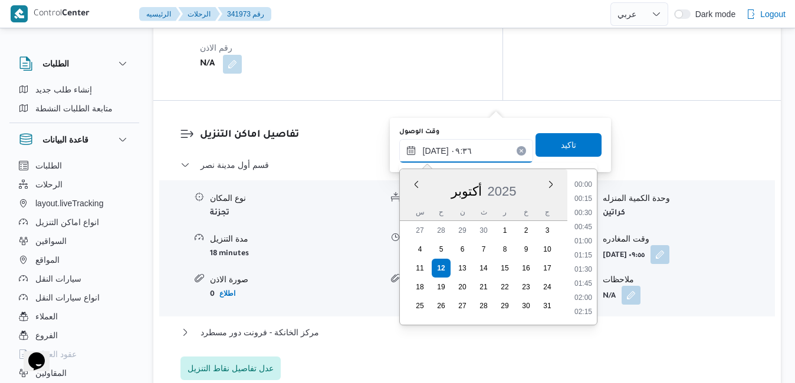
click at [452, 149] on input "١٢/١٠/٢٠٢٥ ٠٩:٣٦" at bounding box center [466, 151] width 134 height 24
click at [582, 196] on li "08:30" at bounding box center [583, 200] width 27 height 12
type input "١٢/١٠/٢٠٢٥ ٠٨:٣٠"
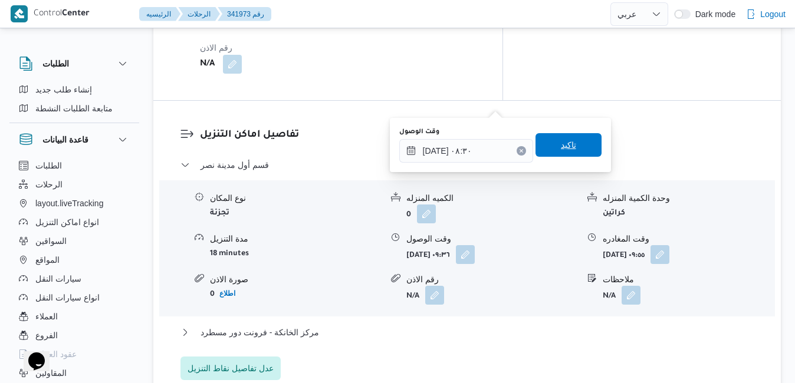
click at [566, 149] on span "تاكيد" at bounding box center [568, 145] width 15 height 14
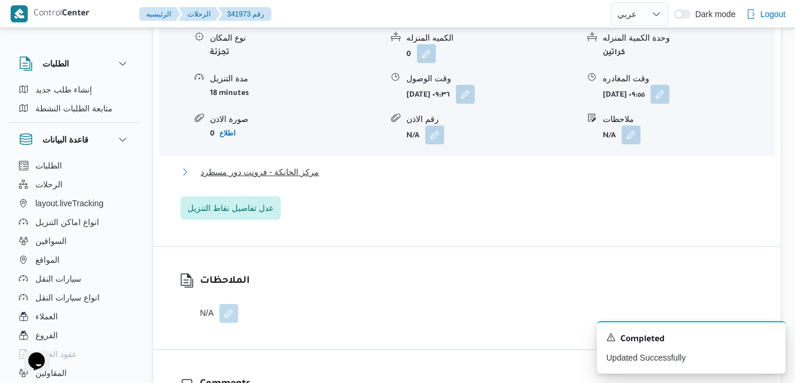
click at [480, 179] on button "مركز الخانكة - فرونت دور مسطرد" at bounding box center [467, 172] width 574 height 14
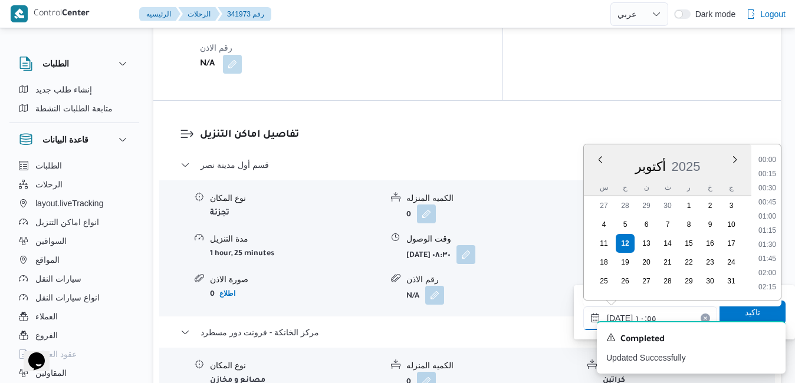
click at [678, 312] on input "١٢/١٠/٢٠٢٥ ١٠:٥٥" at bounding box center [650, 319] width 134 height 24
click at [773, 253] on li "17:30" at bounding box center [767, 255] width 27 height 12
type input "[DATE] ١٧:٣٠"
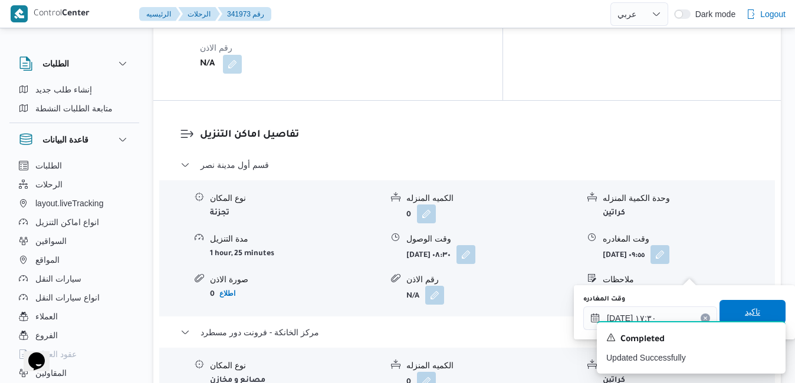
click at [748, 308] on span "تاكيد" at bounding box center [752, 312] width 15 height 14
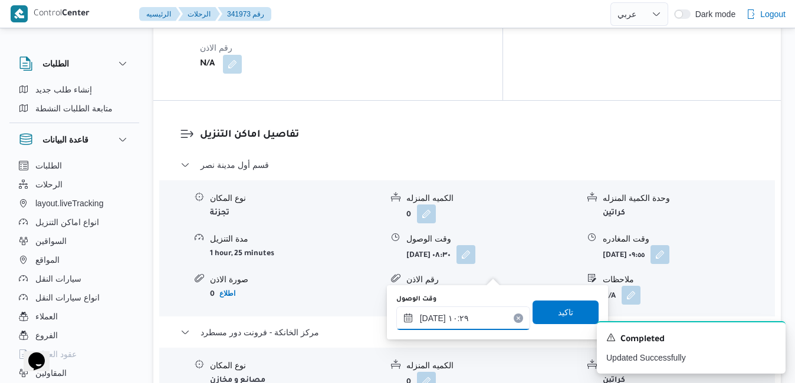
click at [451, 317] on input "١٢/١٠/٢٠٢٥ ١٠:٢٩" at bounding box center [463, 319] width 134 height 24
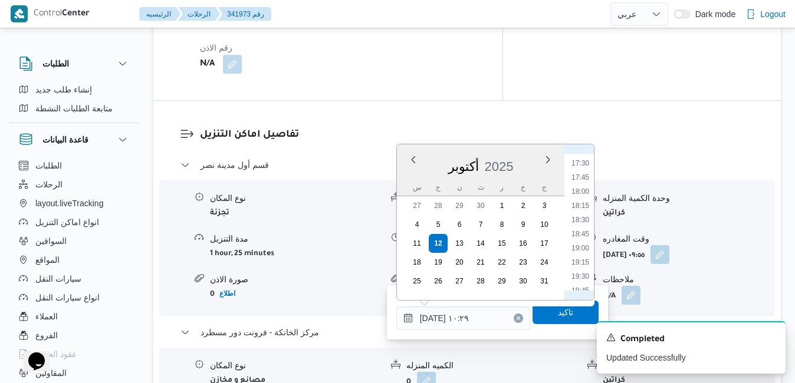
scroll to position [868, 0]
click at [581, 272] on li "17:15" at bounding box center [580, 269] width 27 height 12
type input "[DATE] ١٧:١٥"
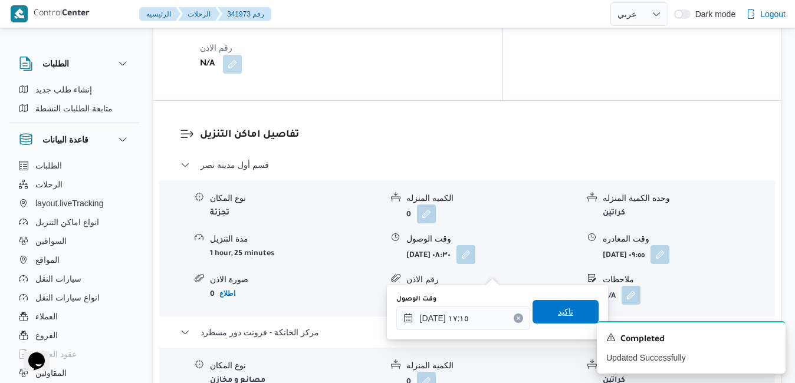
click at [558, 310] on span "تاكيد" at bounding box center [565, 312] width 15 height 14
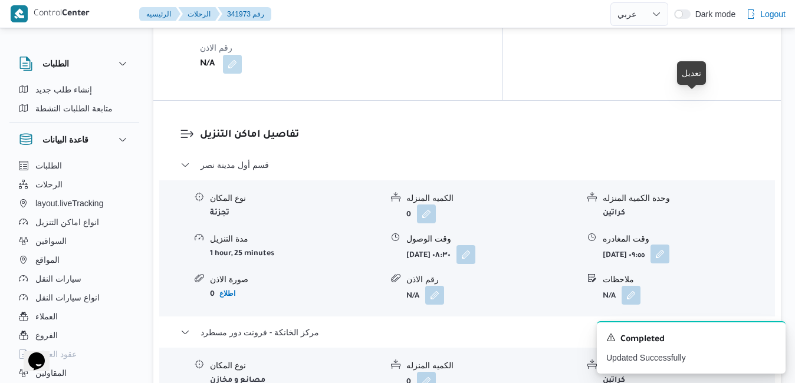
click at [669, 245] on button "button" at bounding box center [659, 254] width 19 height 19
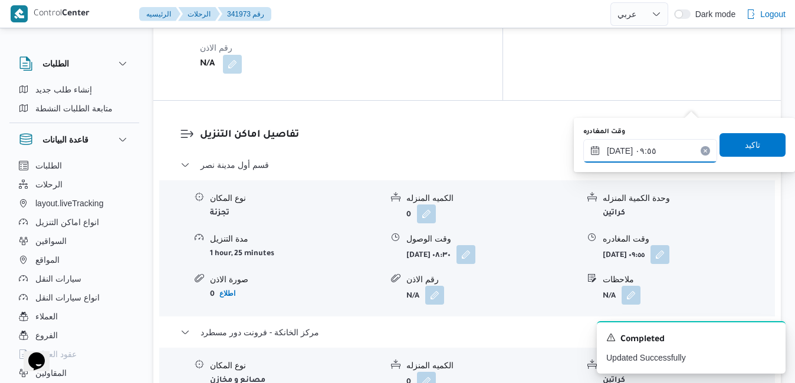
click at [646, 150] on input "١٢/١٠/٢٠٢٥ ٠٩:٥٥" at bounding box center [650, 151] width 134 height 24
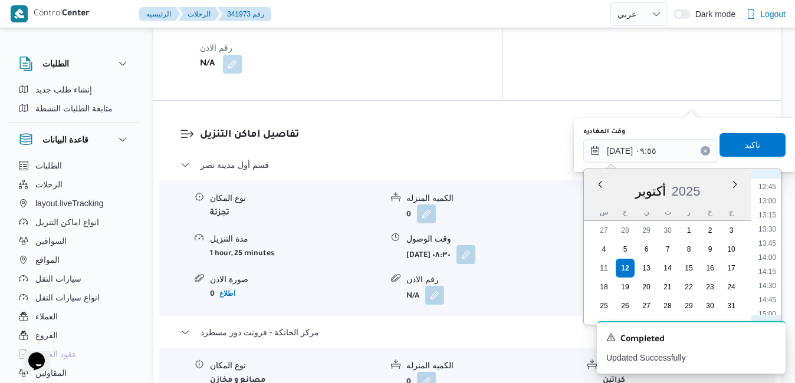
scroll to position [839, 0]
click at [767, 295] on li "16:45" at bounding box center [767, 294] width 27 height 12
type input "١٢/١٠/٢٠٢٥ ١٦:٤٥"
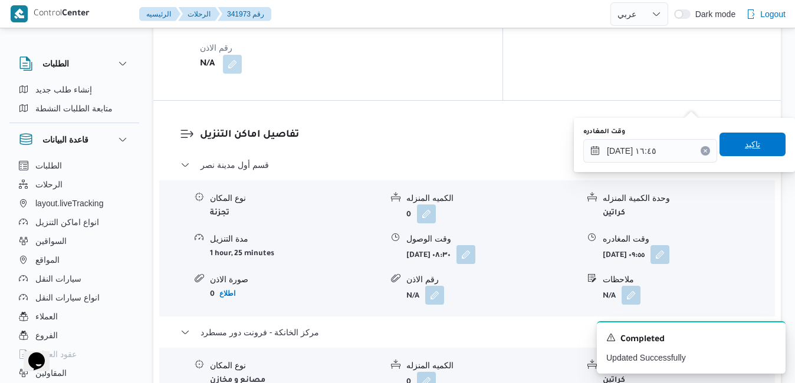
click at [753, 145] on span "تاكيد" at bounding box center [752, 145] width 66 height 24
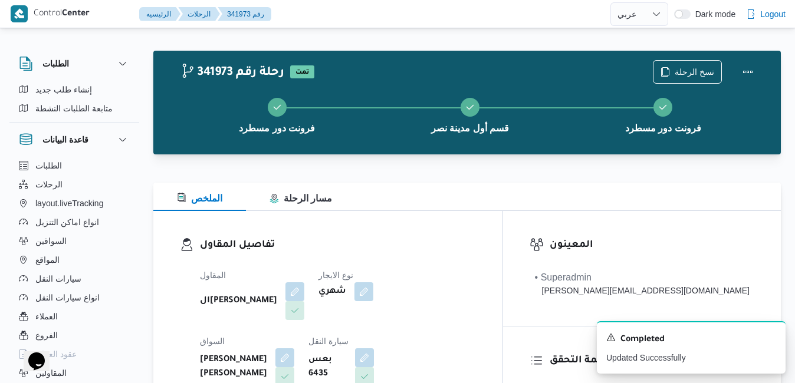
scroll to position [0, 0]
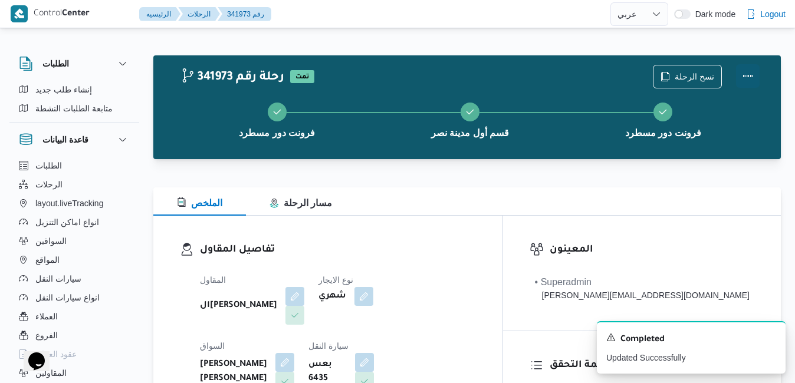
click at [747, 73] on button "Actions" at bounding box center [748, 76] width 24 height 24
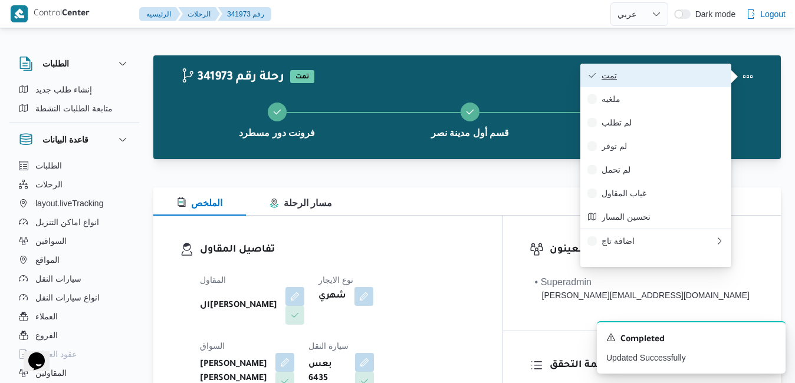
click at [698, 77] on span "تمت" at bounding box center [663, 75] width 123 height 9
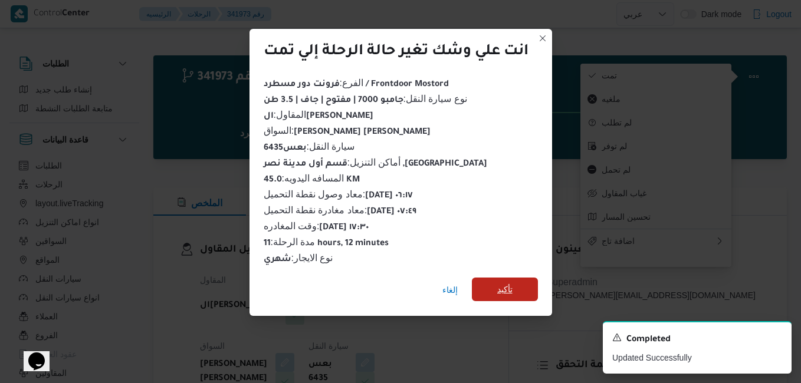
click at [528, 285] on span "تأكيد" at bounding box center [505, 290] width 66 height 24
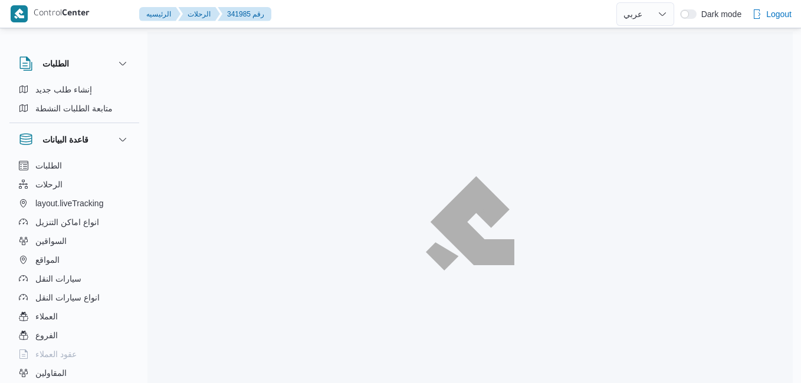
select select "ar"
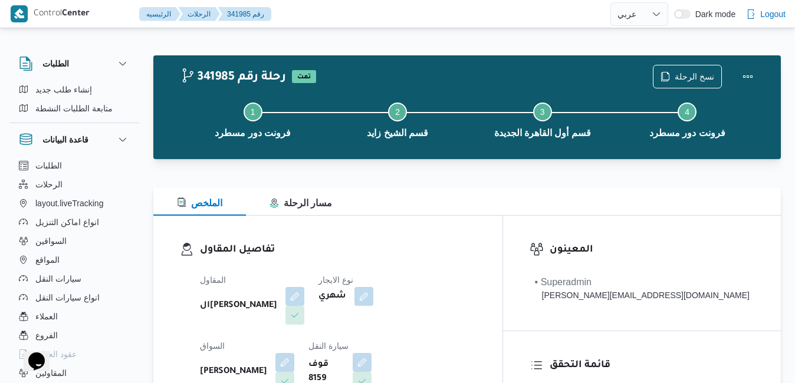
click at [454, 165] on div at bounding box center [466, 166] width 627 height 14
click at [438, 168] on div at bounding box center [466, 166] width 627 height 14
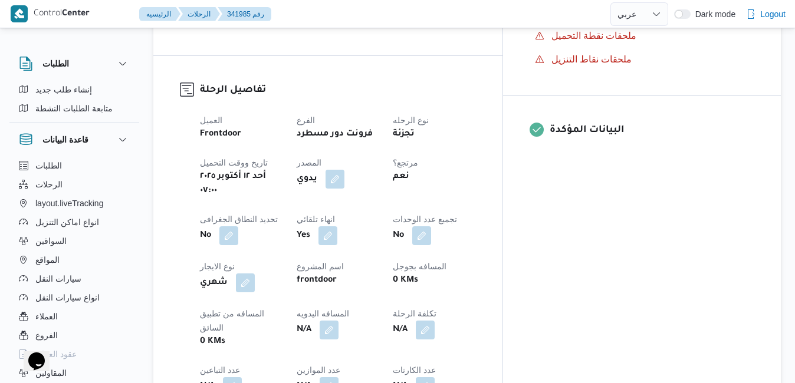
scroll to position [448, 0]
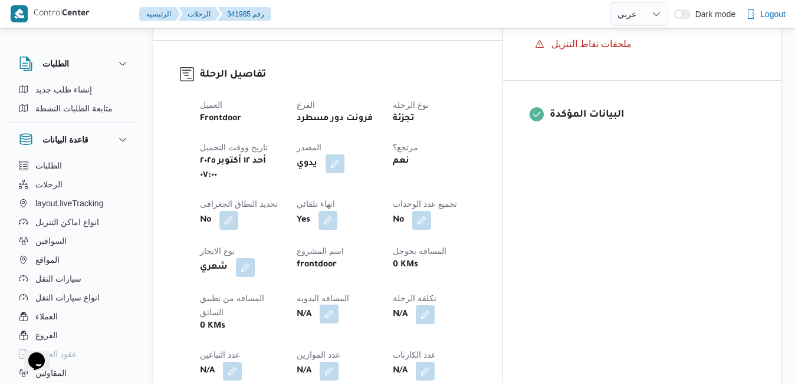
click at [339, 305] on button "button" at bounding box center [329, 314] width 19 height 19
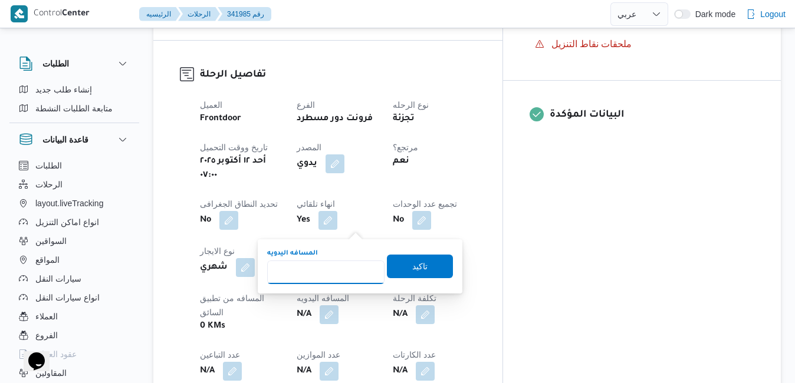
click at [314, 267] on input "المسافه اليدويه" at bounding box center [325, 273] width 117 height 24
type input "140"
click at [394, 266] on span "تاكيد" at bounding box center [420, 266] width 66 height 24
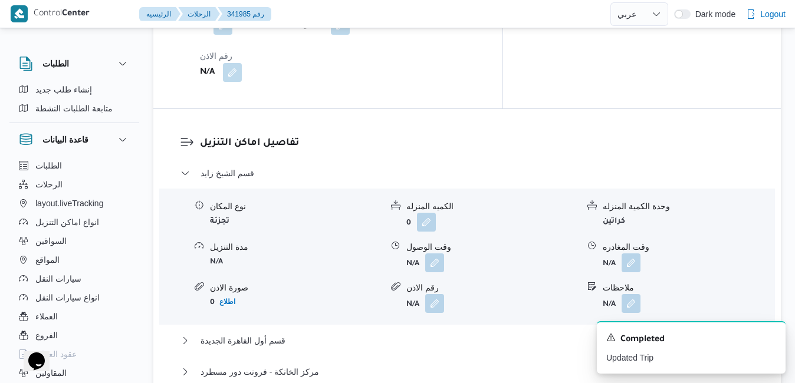
scroll to position [1037, 0]
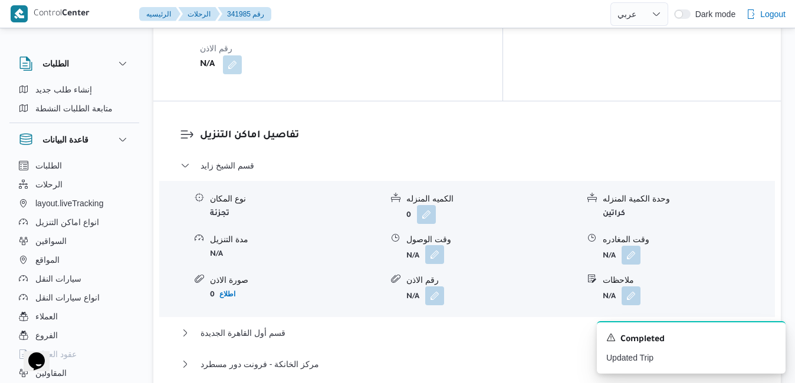
click at [436, 245] on button "button" at bounding box center [434, 254] width 19 height 19
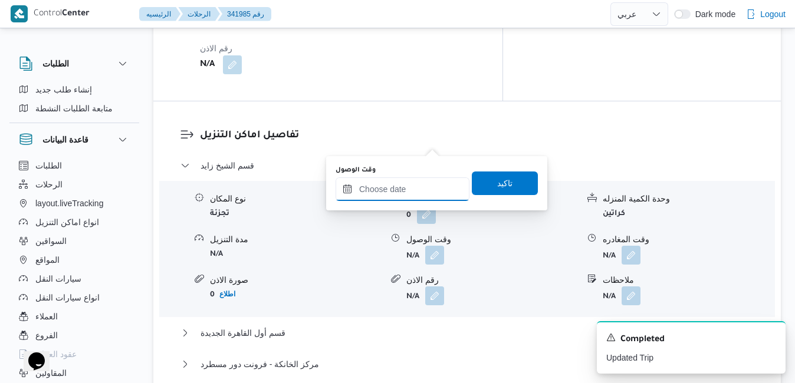
click at [396, 186] on input "وقت الوصول" at bounding box center [403, 190] width 134 height 24
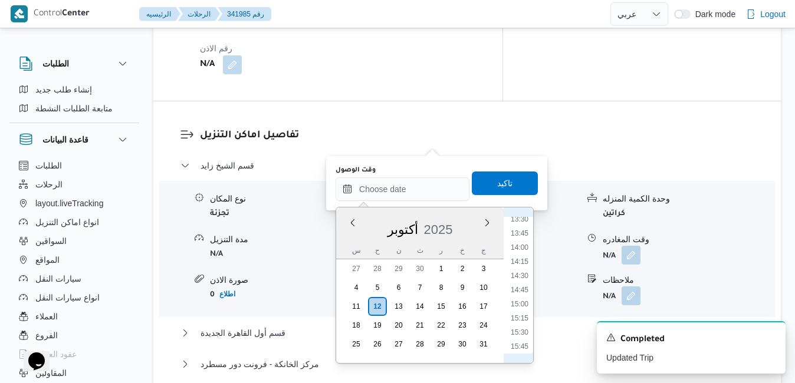
scroll to position [764, 0]
click at [524, 237] on li "13:45" at bounding box center [519, 237] width 27 height 12
type input "١٢/١٠/٢٠٢٥ ١٣:٤٥"
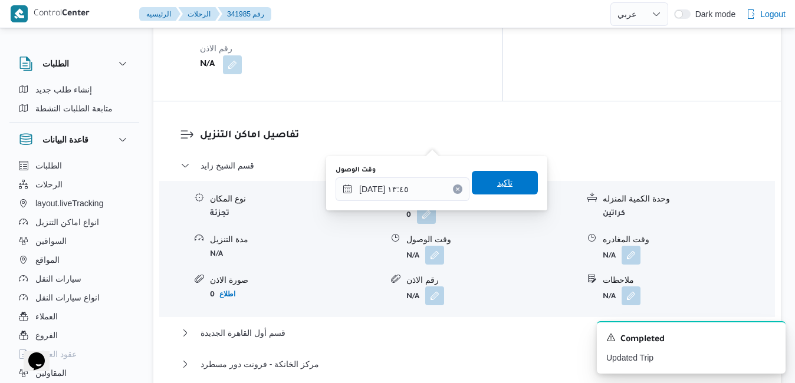
click at [505, 186] on span "تاكيد" at bounding box center [505, 183] width 66 height 24
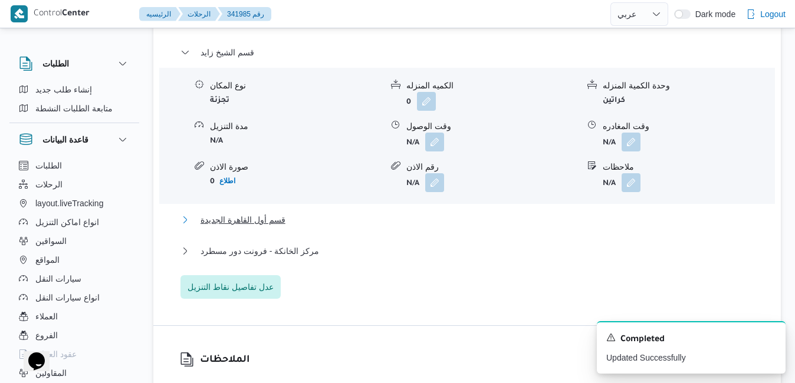
click at [428, 224] on button "قسم أول القاهرة الجديدة" at bounding box center [467, 220] width 574 height 14
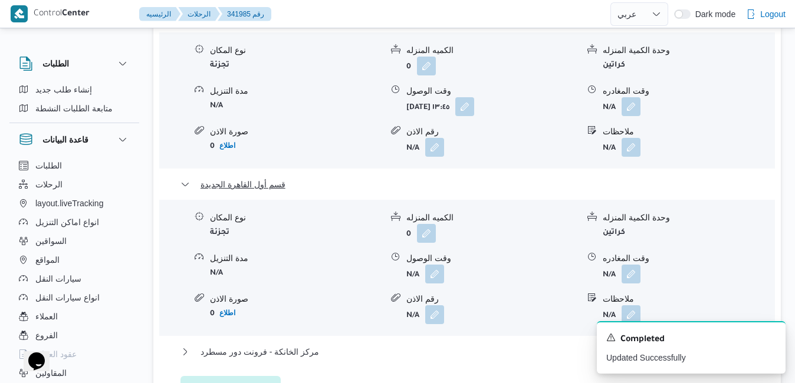
scroll to position [1226, 0]
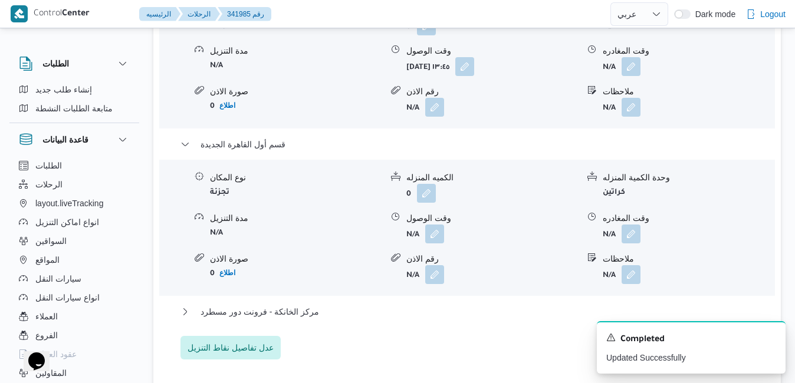
click at [408, 305] on div "مركز الخانكة - فرونت دور مسطرد" at bounding box center [467, 316] width 574 height 22
click at [412, 305] on button "مركز الخانكة - فرونت دور مسطرد" at bounding box center [467, 312] width 574 height 14
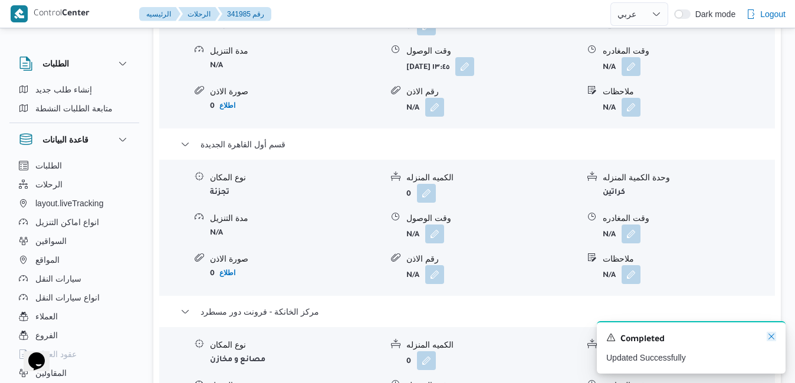
click at [773, 336] on icon "Dismiss toast" at bounding box center [771, 336] width 9 height 9
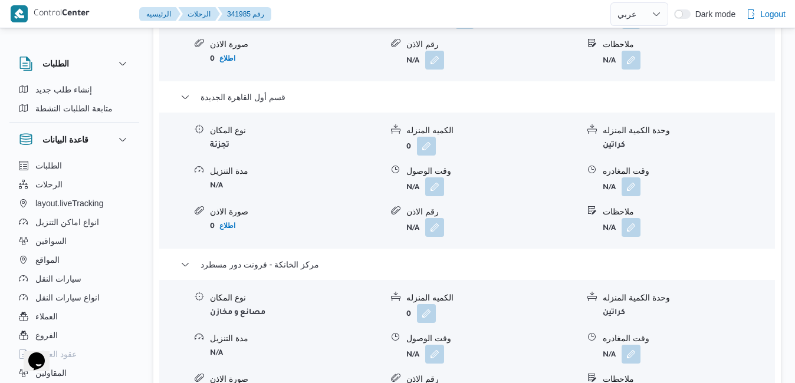
scroll to position [1297, 0]
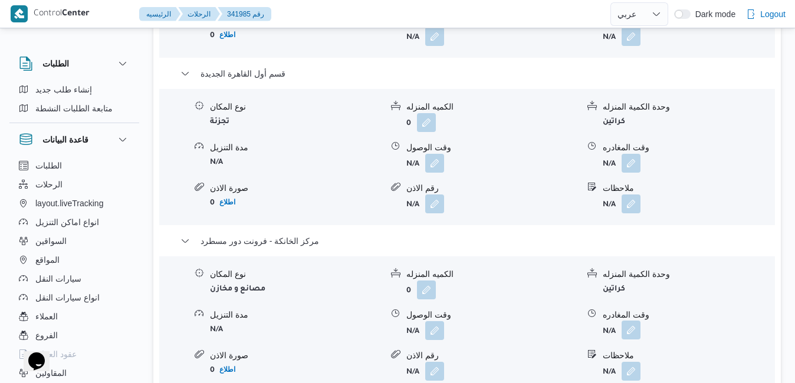
click at [630, 321] on button "button" at bounding box center [631, 330] width 19 height 19
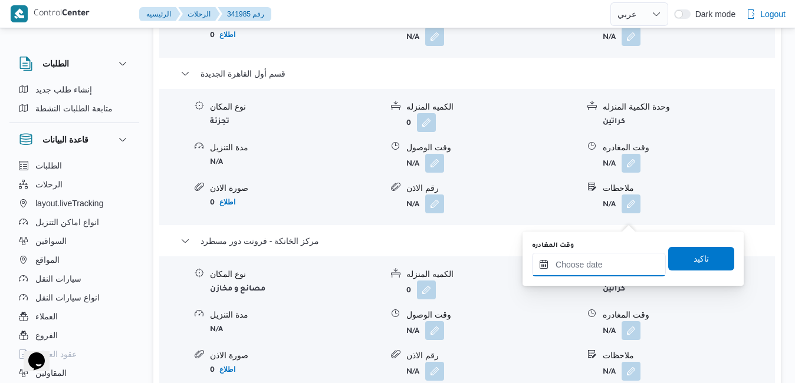
click at [569, 268] on input "وقت المغادره" at bounding box center [599, 265] width 134 height 24
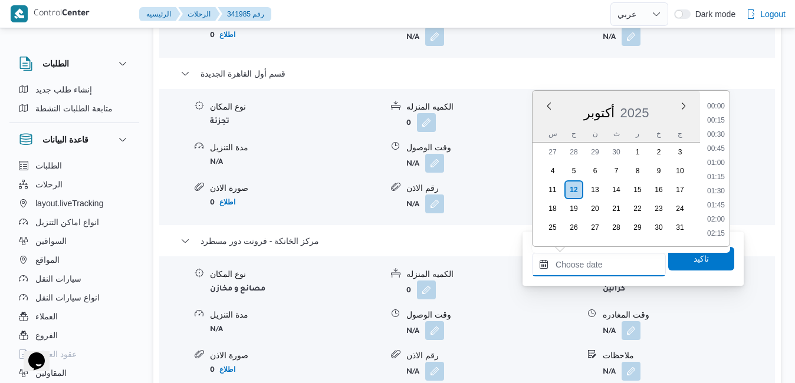
scroll to position [1004, 0]
click at [723, 151] on li "18:30" at bounding box center [715, 150] width 27 height 12
type input "١٢/١٠/٢٠٢٥ ١٨:٣٠"
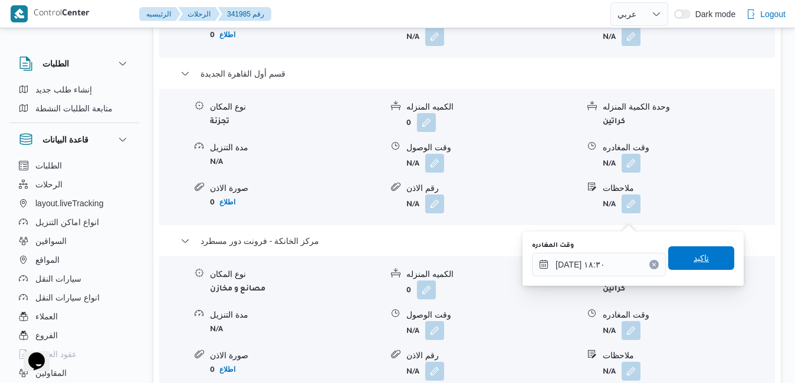
click at [682, 261] on span "تاكيد" at bounding box center [701, 259] width 66 height 24
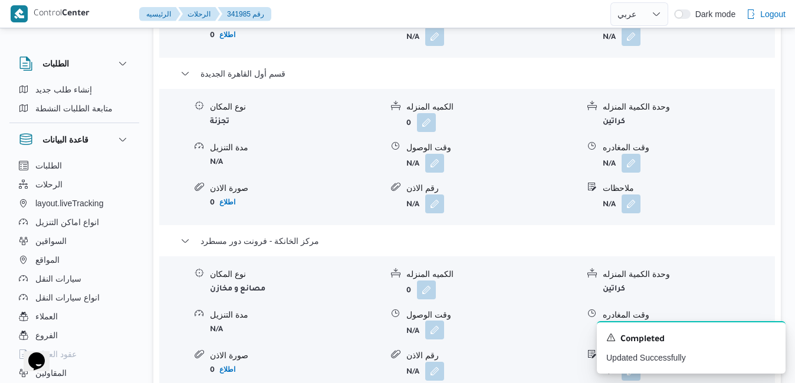
click at [433, 321] on button "button" at bounding box center [434, 330] width 19 height 19
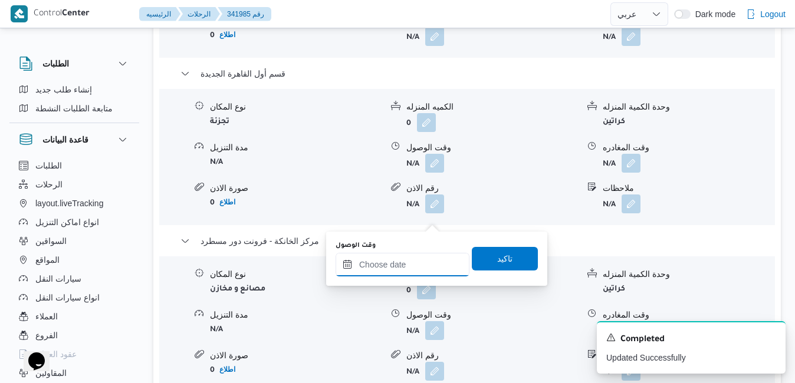
click at [404, 255] on input "وقت الوصول" at bounding box center [403, 265] width 134 height 24
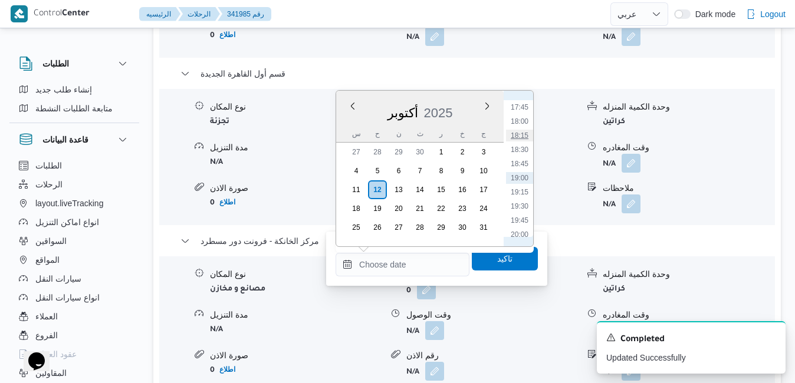
click at [524, 137] on li "18:15" at bounding box center [519, 136] width 27 height 12
type input "[DATE] ١٨:١٥"
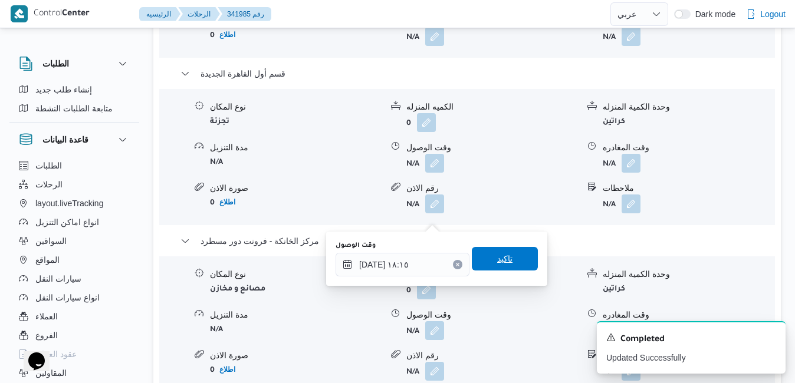
click at [497, 264] on span "تاكيد" at bounding box center [504, 259] width 15 height 14
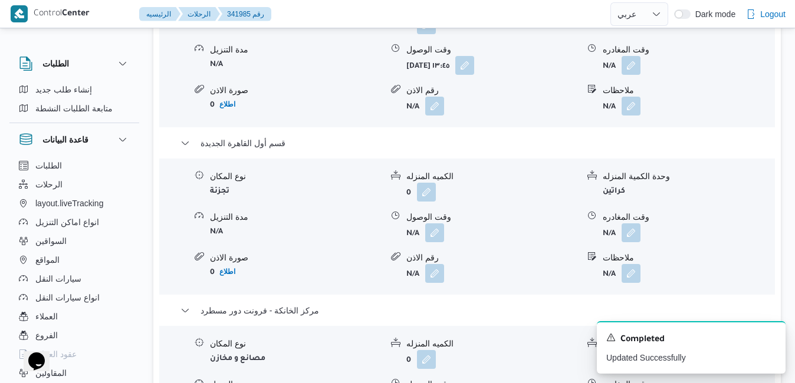
scroll to position [1226, 0]
click at [774, 339] on icon "Dismiss toast" at bounding box center [771, 336] width 9 height 9
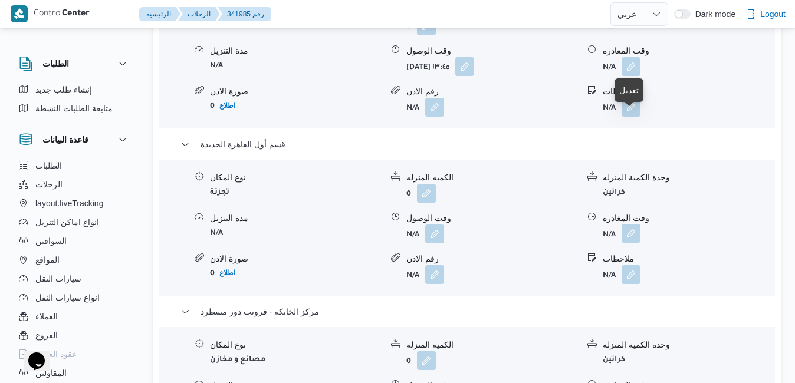
click at [634, 224] on button "button" at bounding box center [631, 233] width 19 height 19
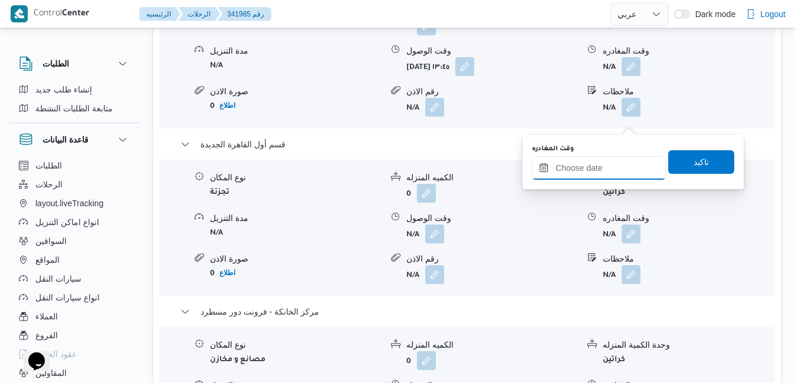
click at [597, 167] on input "وقت المغادره" at bounding box center [599, 168] width 134 height 24
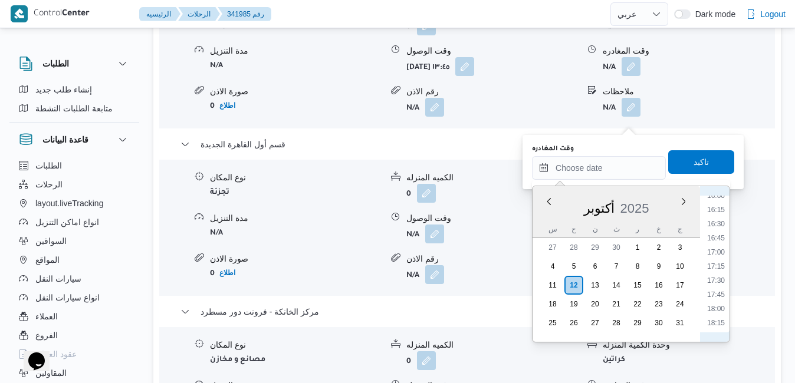
scroll to position [884, 0]
click at [721, 310] on li "17:30" at bounding box center [715, 309] width 27 height 12
type input "١٢/١٠/٢٠٢٥ ١٧:٣٠"
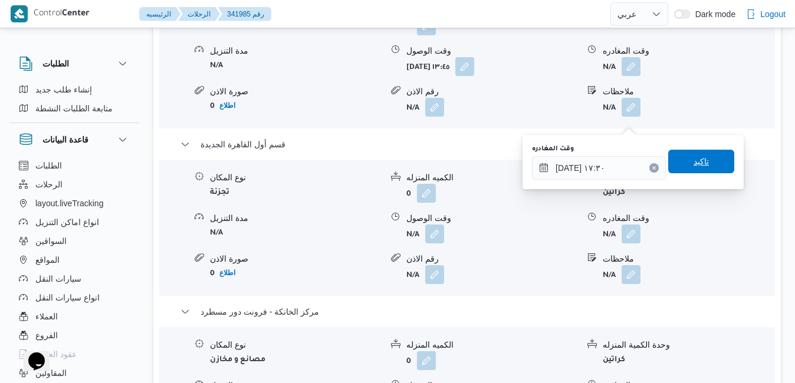
click at [682, 162] on span "تاكيد" at bounding box center [701, 162] width 66 height 24
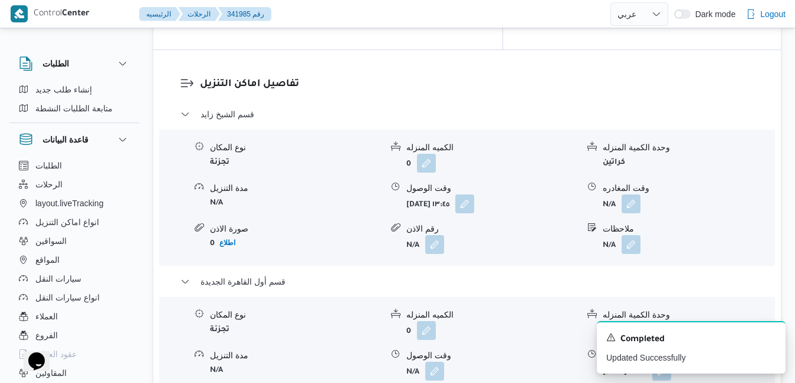
scroll to position [1061, 0]
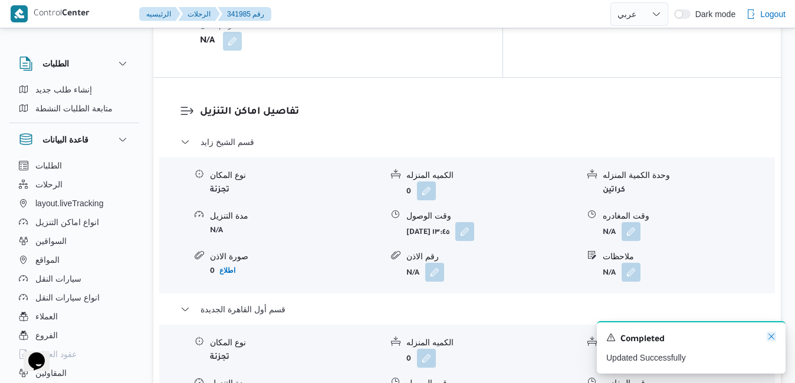
click at [770, 337] on icon "Dismiss toast" at bounding box center [771, 337] width 6 height 6
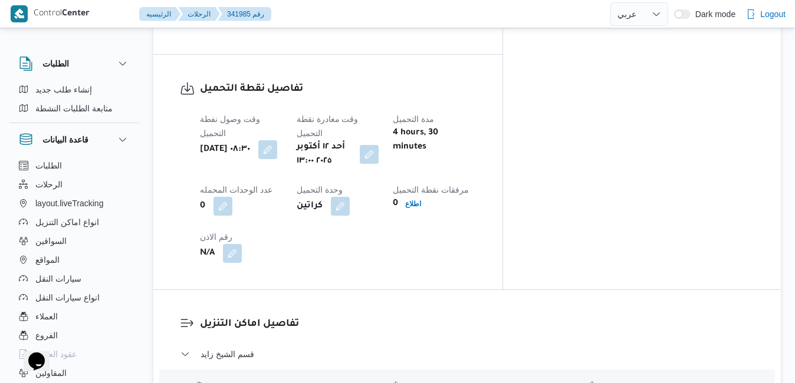
scroll to position [872, 0]
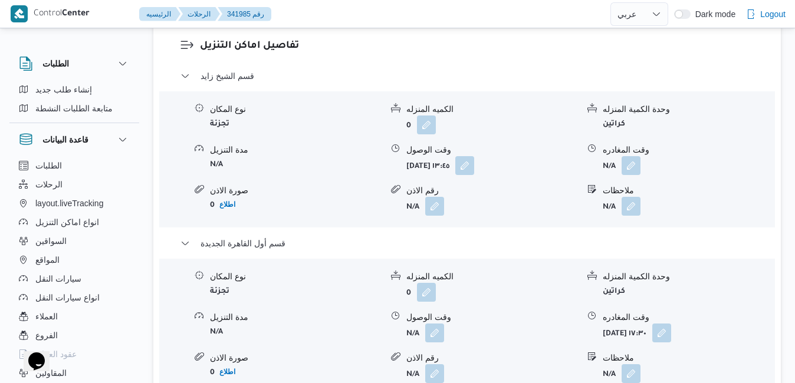
scroll to position [1108, 0]
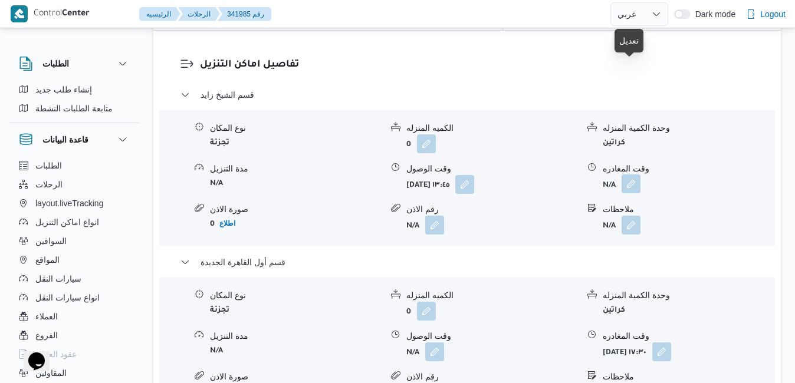
click at [638, 175] on button "button" at bounding box center [631, 184] width 19 height 19
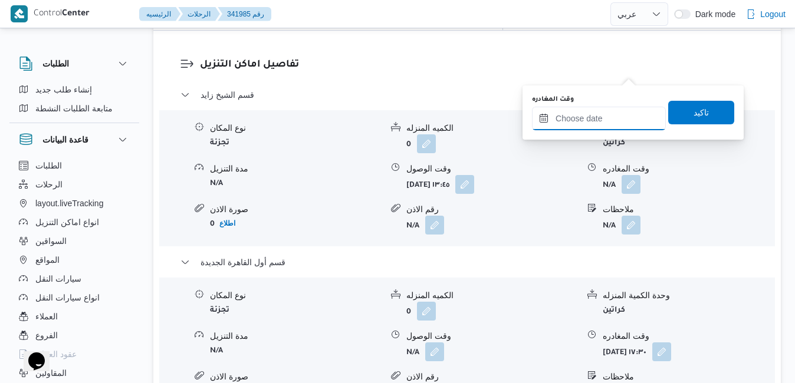
click at [602, 112] on input "وقت المغادره" at bounding box center [599, 119] width 134 height 24
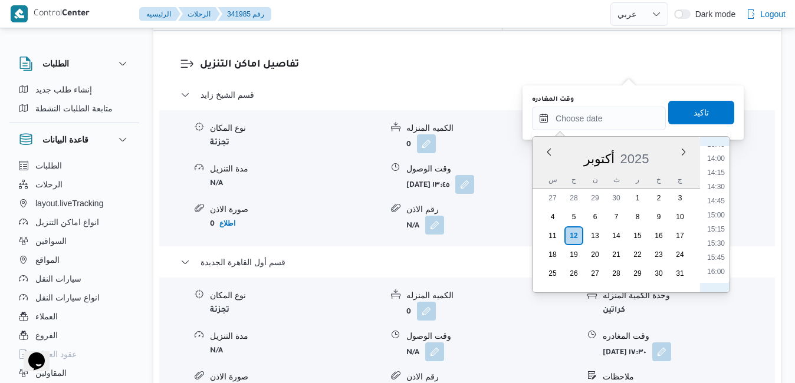
scroll to position [764, 0]
click at [722, 268] on li "15:30" at bounding box center [715, 265] width 27 height 12
type input "١٢/١٠/٢٠٢٥ ١٥:٣٠"
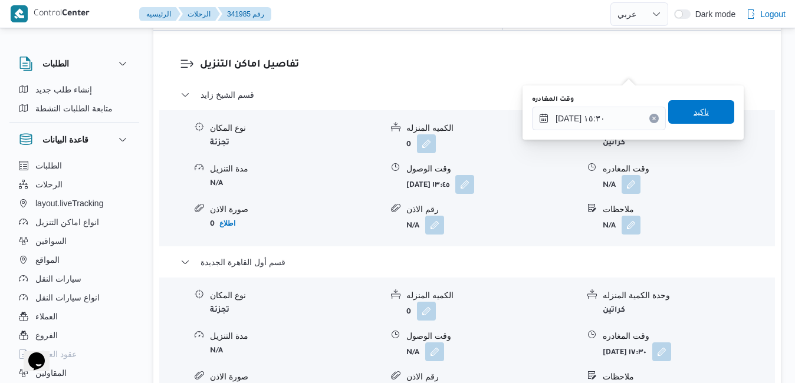
click at [702, 113] on span "تاكيد" at bounding box center [701, 112] width 66 height 24
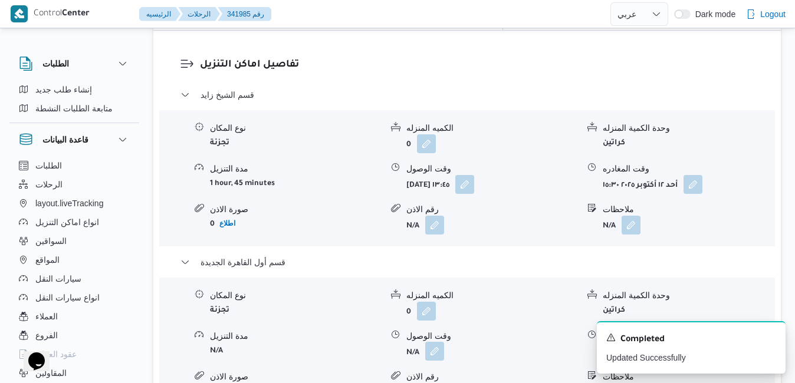
click at [434, 342] on button "button" at bounding box center [434, 351] width 19 height 19
click at [304, 330] on div "مدة التنزيل N/A" at bounding box center [296, 345] width 172 height 31
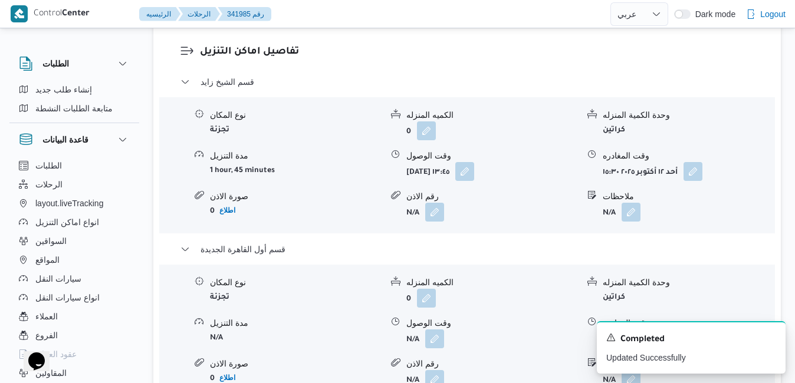
scroll to position [1085, 0]
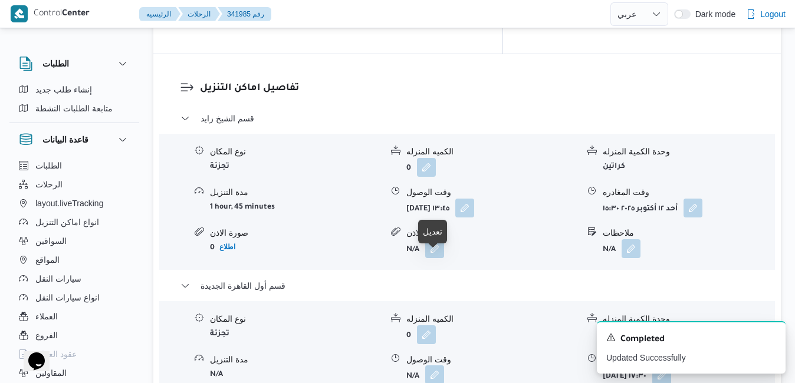
click at [434, 366] on button "button" at bounding box center [434, 375] width 19 height 19
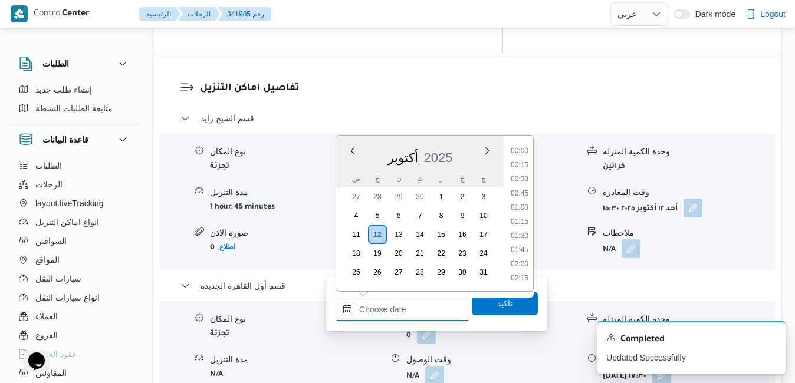
click at [382, 311] on input "وقت الوصول" at bounding box center [403, 310] width 134 height 24
click at [521, 202] on li "16:30" at bounding box center [519, 201] width 27 height 12
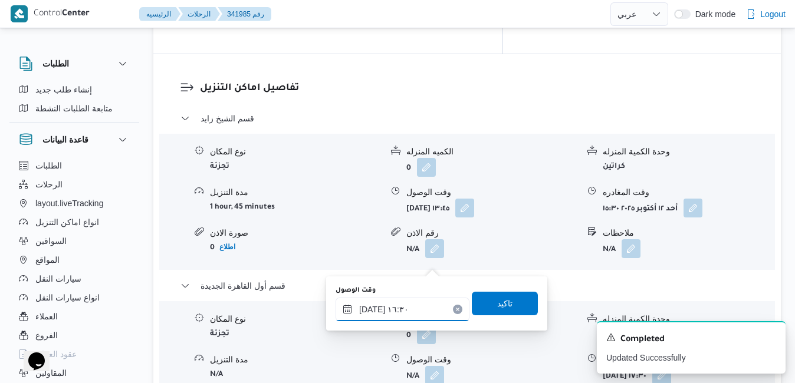
click at [373, 307] on input "١٢/١٠/٢٠٢٥ ١٦:٣٠" at bounding box center [403, 310] width 134 height 24
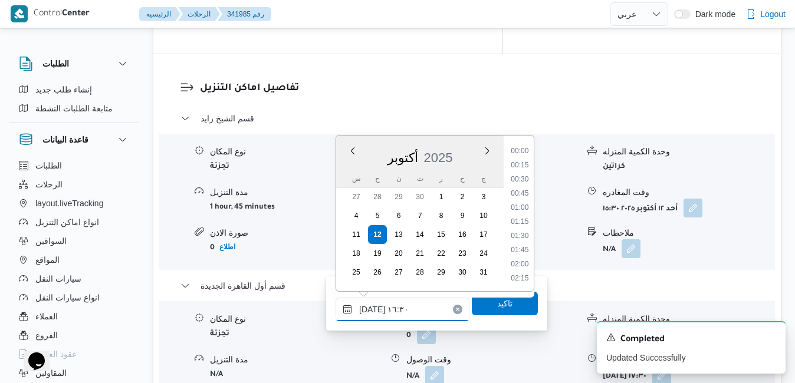
click at [373, 307] on input "١٢/١٠/٢٠٢٥ ١٦:٣٠" at bounding box center [403, 310] width 134 height 24
type input "١٢/١٠/٢٠٢٥ ١٦:10"
click at [501, 306] on span "تاكيد" at bounding box center [504, 303] width 15 height 14
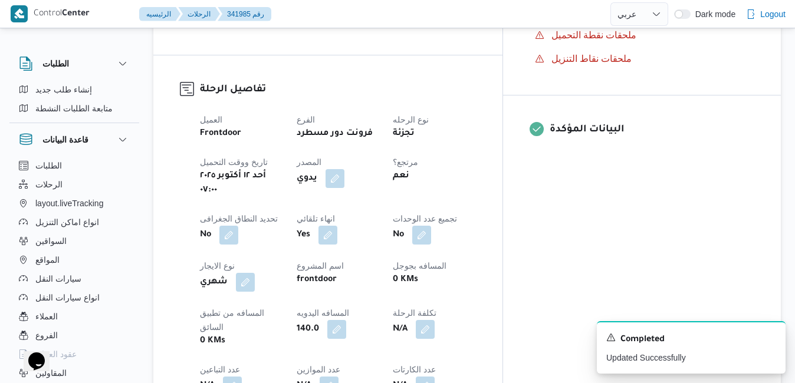
scroll to position [0, 0]
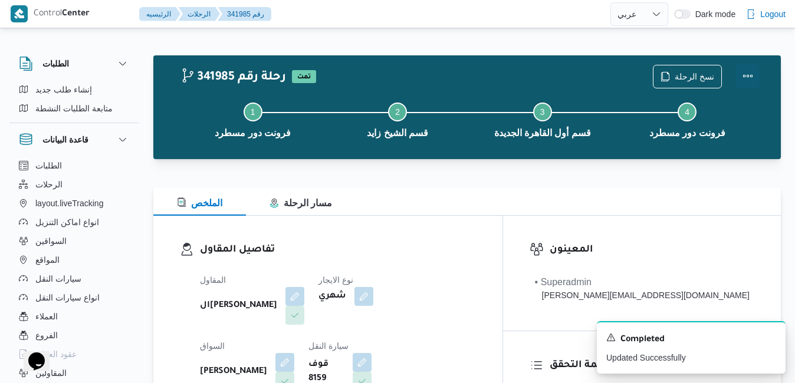
click at [743, 76] on button "Actions" at bounding box center [748, 76] width 24 height 24
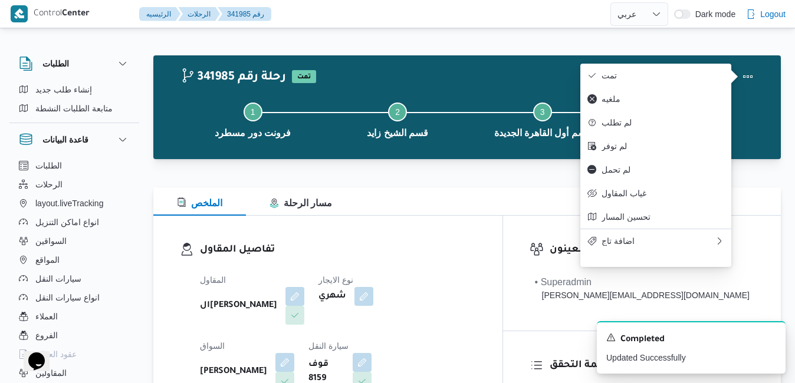
click at [515, 199] on div "الملخص مسار الرحلة" at bounding box center [466, 202] width 627 height 28
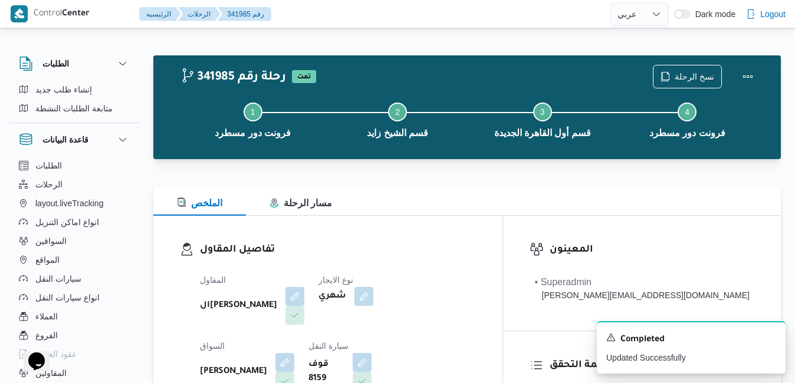
click at [515, 199] on div "الملخص مسار الرحلة" at bounding box center [466, 202] width 627 height 28
click at [744, 77] on button "Actions" at bounding box center [748, 76] width 24 height 24
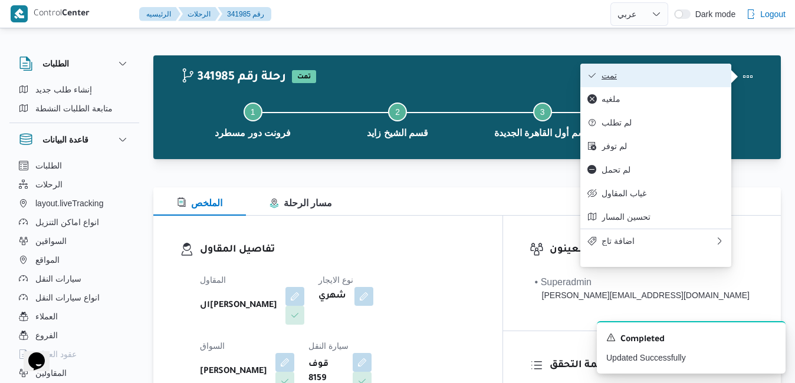
click at [686, 71] on span "تمت" at bounding box center [663, 75] width 123 height 9
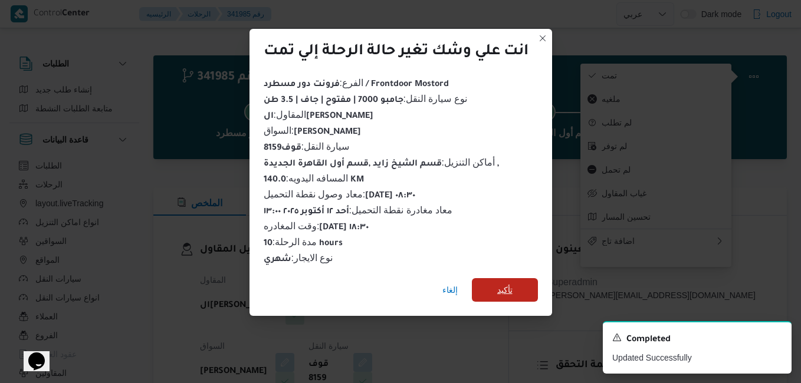
click at [499, 290] on span "تأكيد" at bounding box center [504, 290] width 15 height 14
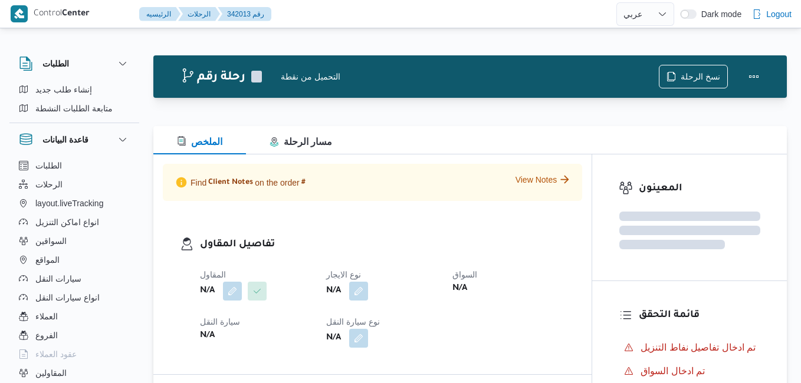
select select "ar"
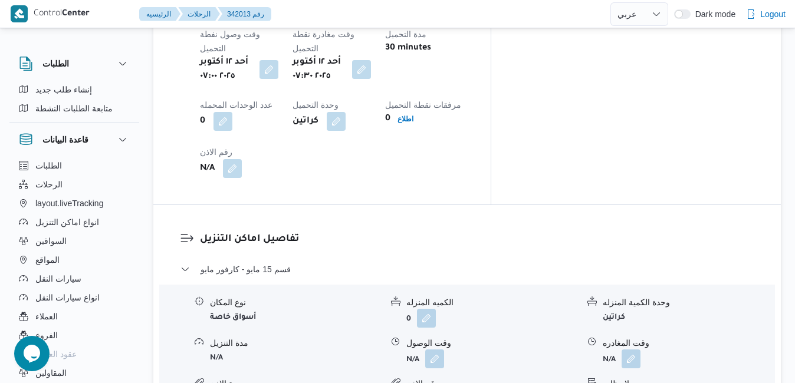
scroll to position [1062, 0]
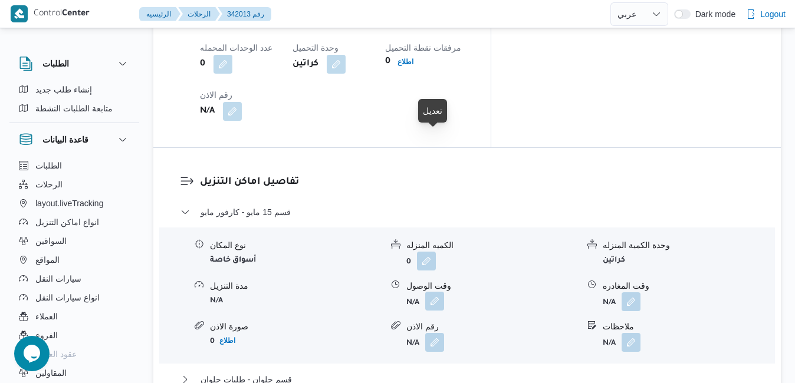
click at [433, 292] on button "button" at bounding box center [434, 301] width 19 height 19
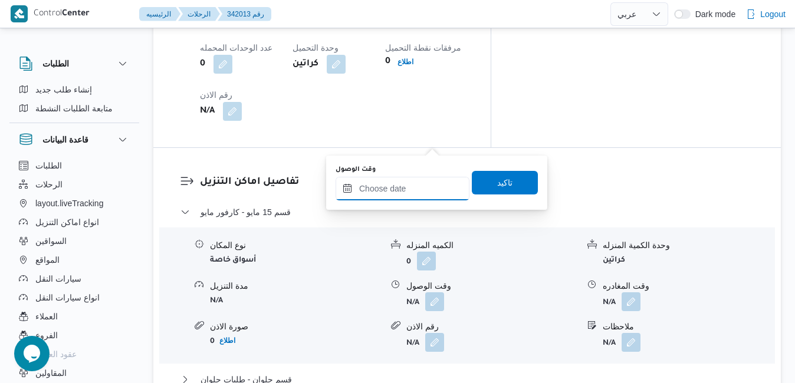
click at [408, 191] on input "وقت الوصول" at bounding box center [403, 189] width 134 height 24
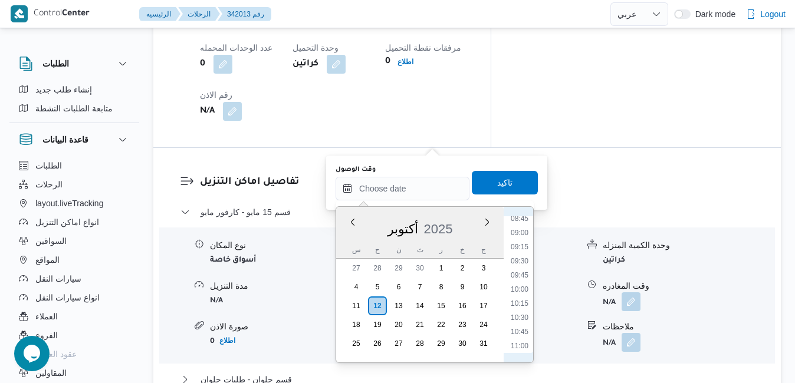
scroll to position [379, 0]
click at [513, 330] on li "08:30" at bounding box center [519, 324] width 27 height 12
type input "١٢/١٠/٢٠٢٥ ٠٨:٣٠"
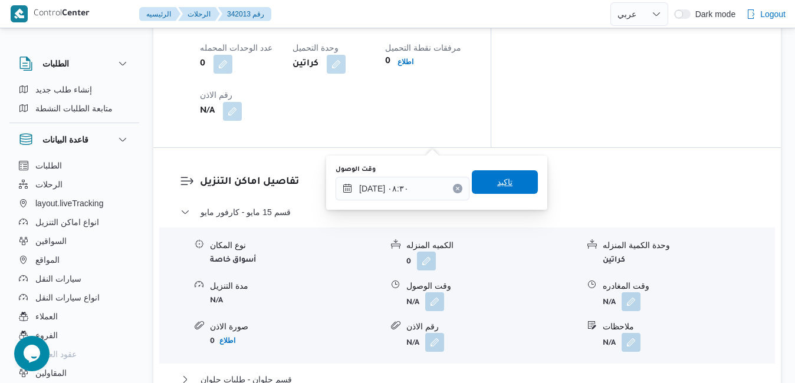
click at [500, 184] on span "تاكيد" at bounding box center [504, 182] width 15 height 14
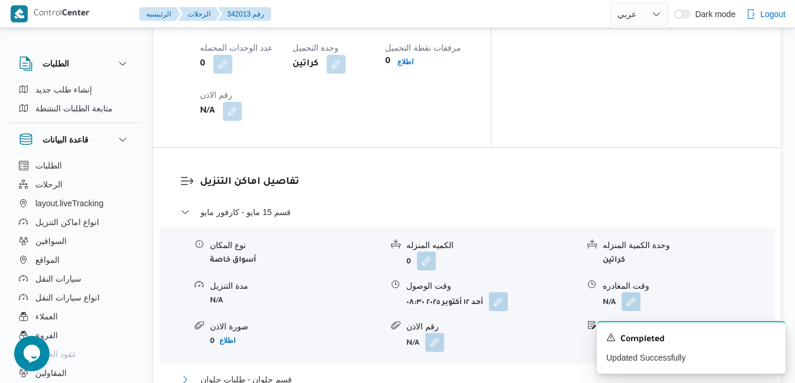
click at [456, 373] on button "قسم حلوان - طلبات حلوان" at bounding box center [467, 380] width 574 height 14
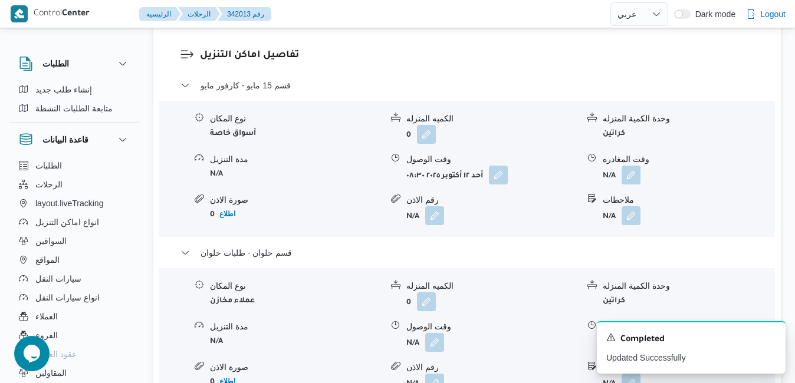
scroll to position [1297, 0]
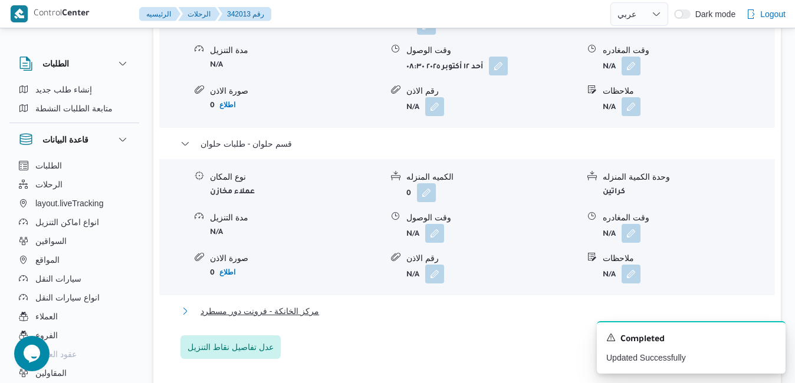
click at [438, 304] on button "مركز الخانكة - فرونت دور مسطرد" at bounding box center [467, 311] width 574 height 14
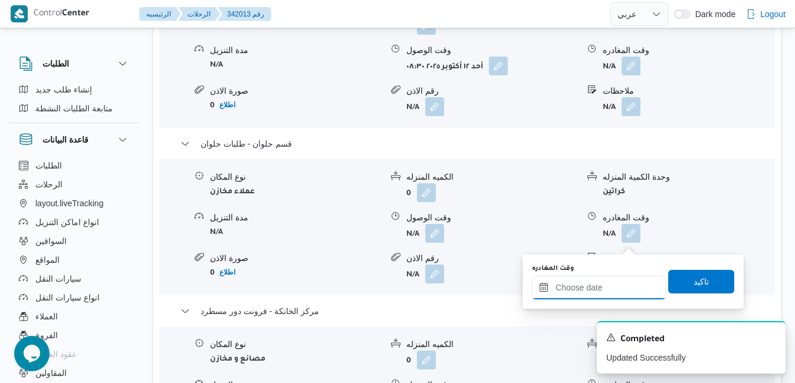
click at [590, 287] on input "وقت المغادره" at bounding box center [599, 288] width 134 height 24
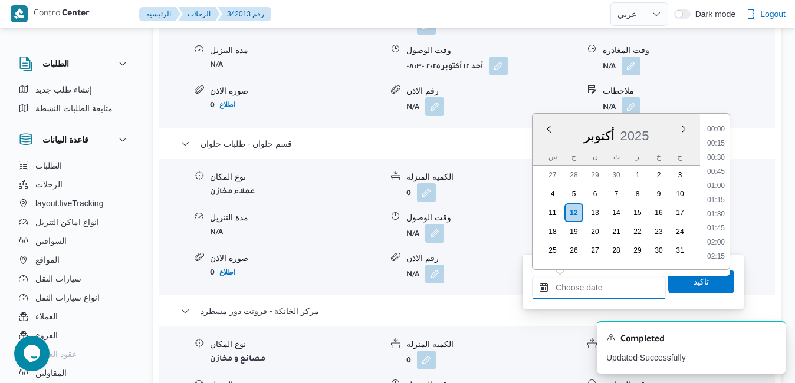
scroll to position [1018, 0]
click at [717, 157] on li "18:30" at bounding box center [715, 159] width 27 height 12
type input "١٢/١٠/٢٠٢٥ ١٨:٣٠"
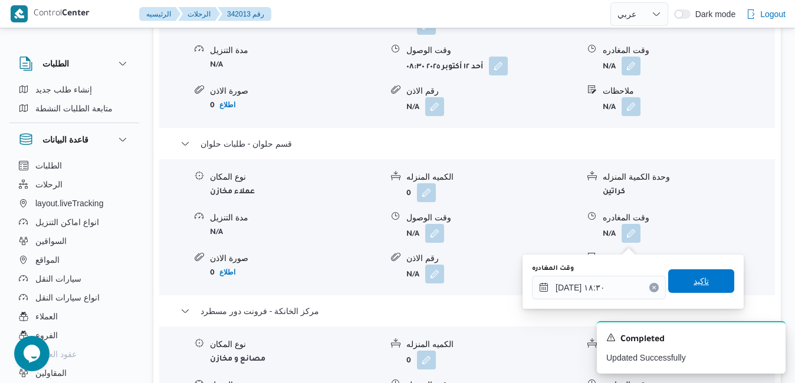
click at [678, 277] on span "تاكيد" at bounding box center [701, 282] width 66 height 24
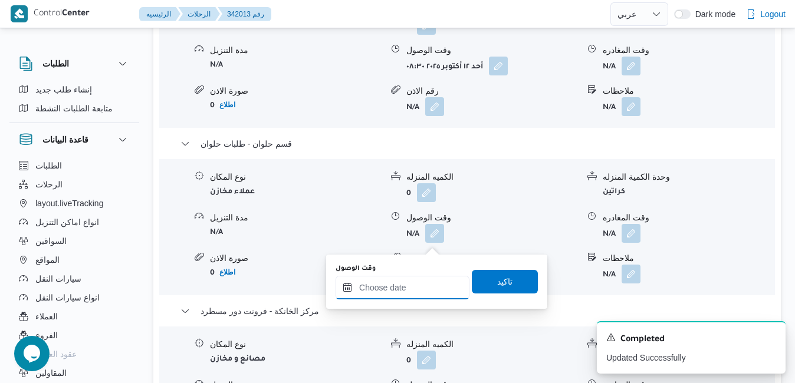
click at [399, 297] on input "وقت الوصول" at bounding box center [403, 288] width 134 height 24
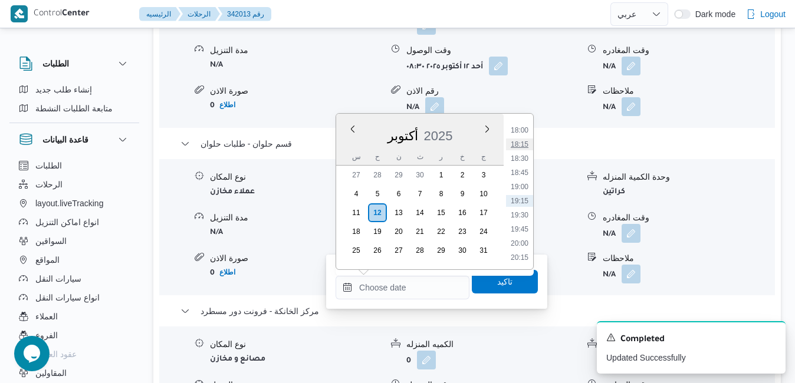
click at [519, 144] on li "18:15" at bounding box center [519, 145] width 27 height 12
type input "[DATE] ١٨:١٥"
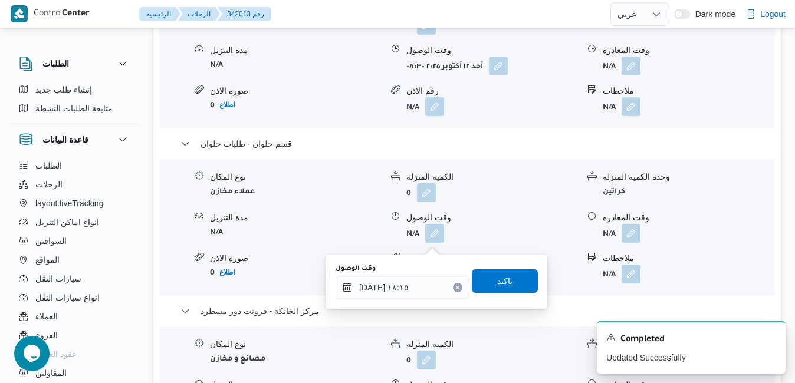
click at [497, 286] on span "تاكيد" at bounding box center [504, 281] width 15 height 14
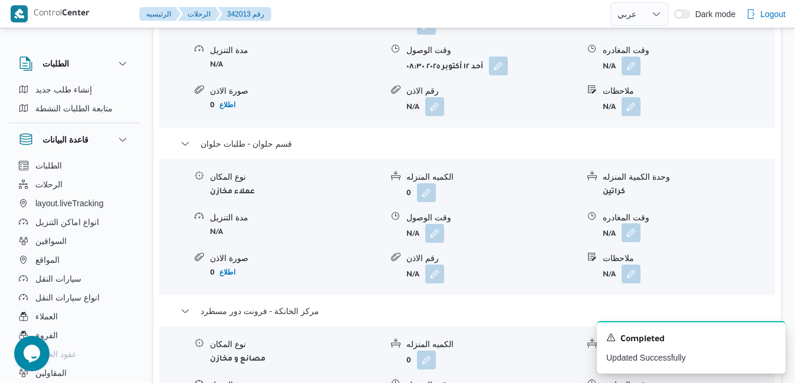
click at [634, 224] on button "button" at bounding box center [631, 233] width 19 height 19
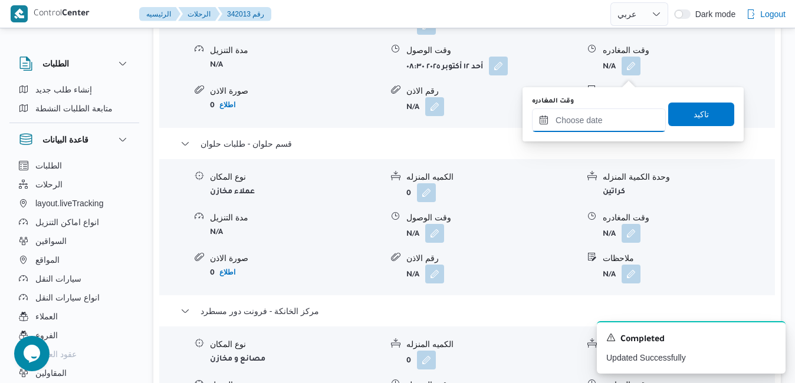
click at [603, 120] on input "وقت المغادره" at bounding box center [599, 121] width 134 height 24
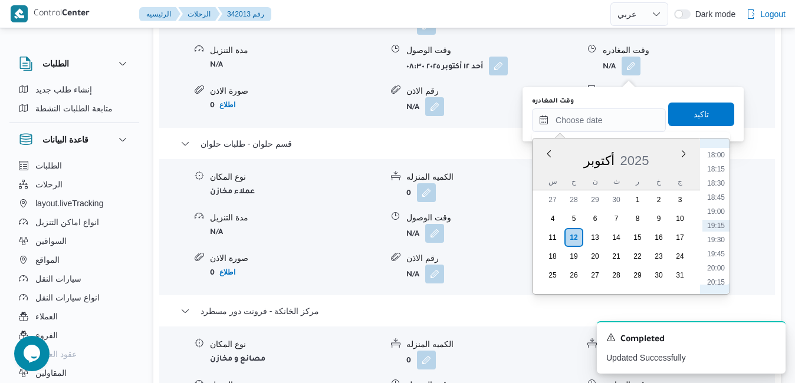
scroll to position [898, 0]
click at [715, 235] on li "17:15" at bounding box center [715, 232] width 27 height 12
type input "[DATE] ١٧:١٥"
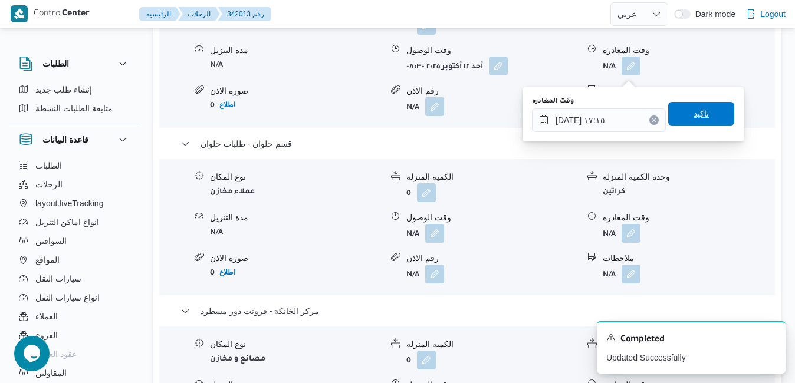
click at [705, 120] on span "تاكيد" at bounding box center [701, 114] width 66 height 24
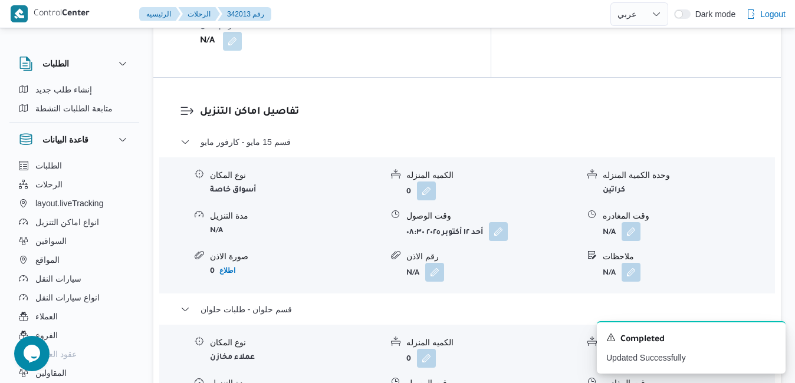
scroll to position [1132, 0]
click at [628, 221] on button "button" at bounding box center [631, 230] width 19 height 19
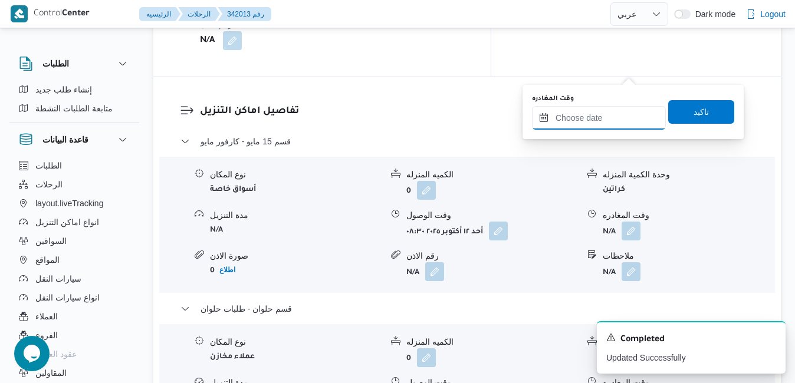
click at [590, 119] on input "وقت المغادره" at bounding box center [599, 118] width 134 height 24
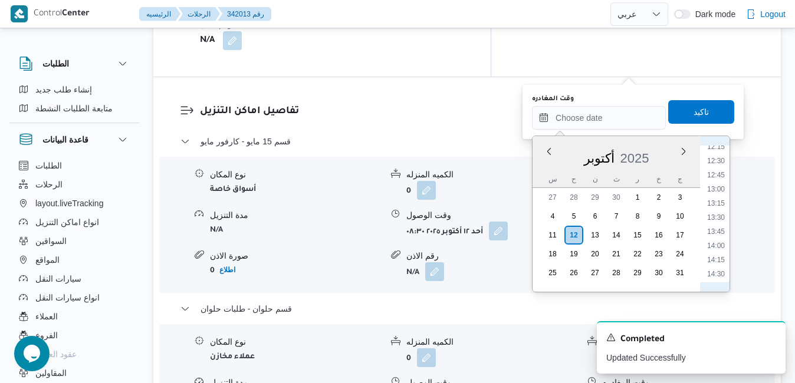
scroll to position [659, 0]
click at [717, 173] on li "12:00" at bounding box center [715, 172] width 27 height 12
type input "١٢/١٠/٢٠٢٥ ١٢:٠٠"
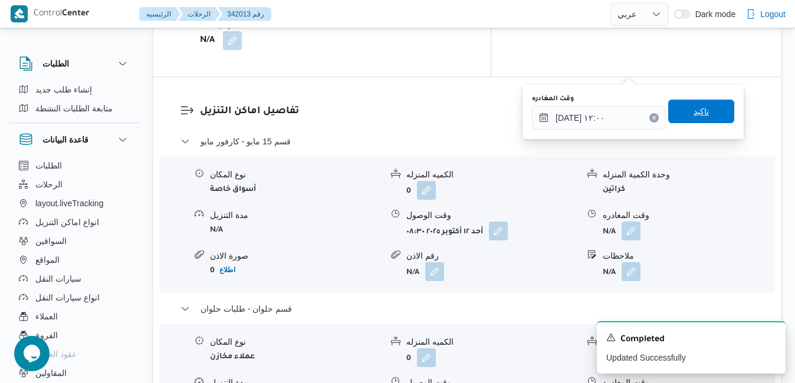
click at [694, 109] on span "تاكيد" at bounding box center [701, 111] width 15 height 14
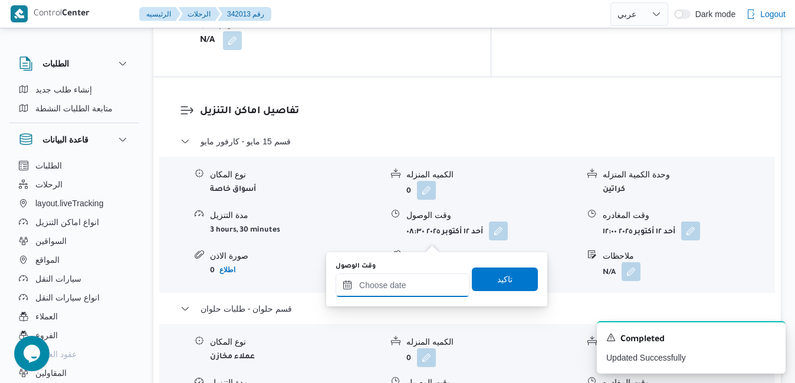
click at [396, 285] on input "وقت الوصول" at bounding box center [403, 286] width 134 height 24
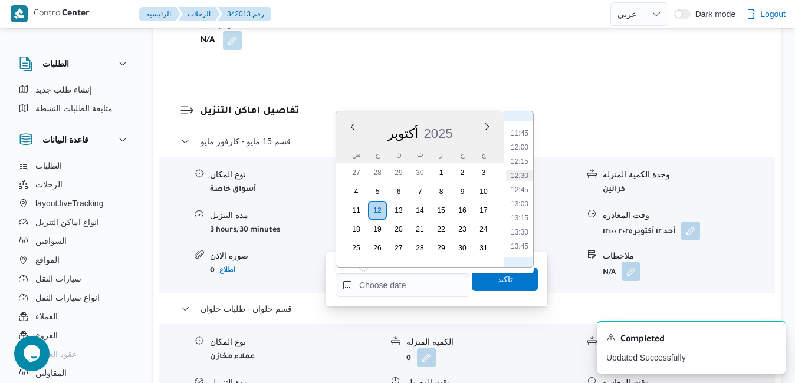
click at [514, 176] on li "12:30" at bounding box center [519, 176] width 27 height 12
type input "١٢/١٠/٢٠٢٥ ١٢:٣٠"
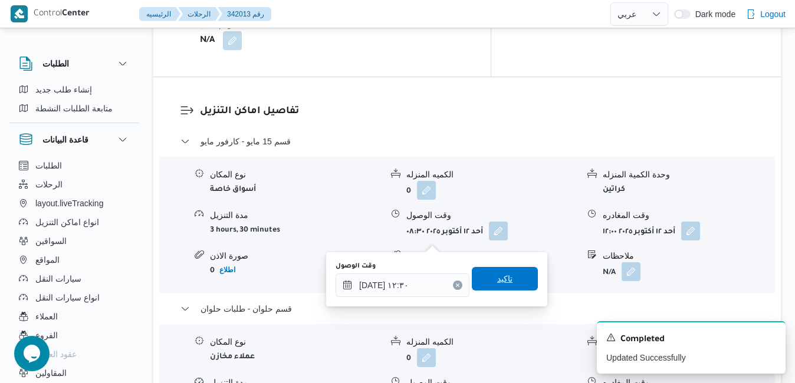
click at [476, 282] on span "تاكيد" at bounding box center [505, 279] width 66 height 24
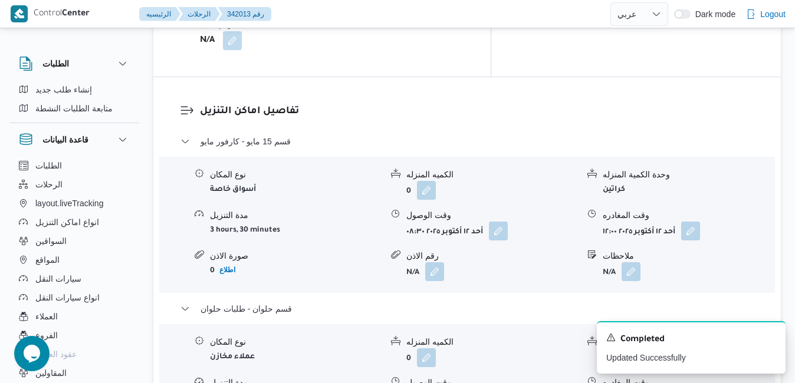
scroll to position [0, 0]
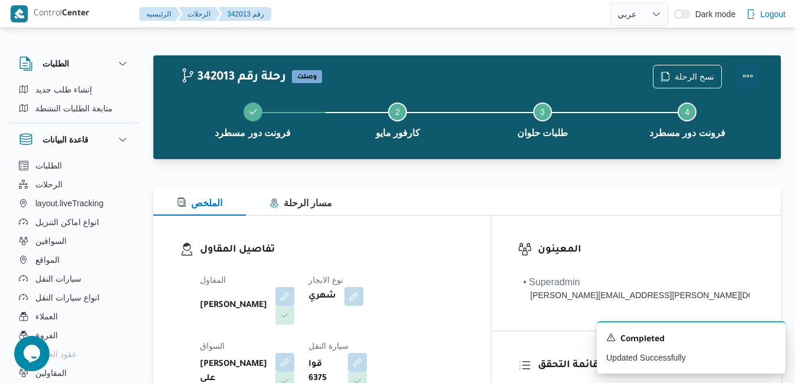
click at [750, 76] on button "Actions" at bounding box center [748, 76] width 24 height 24
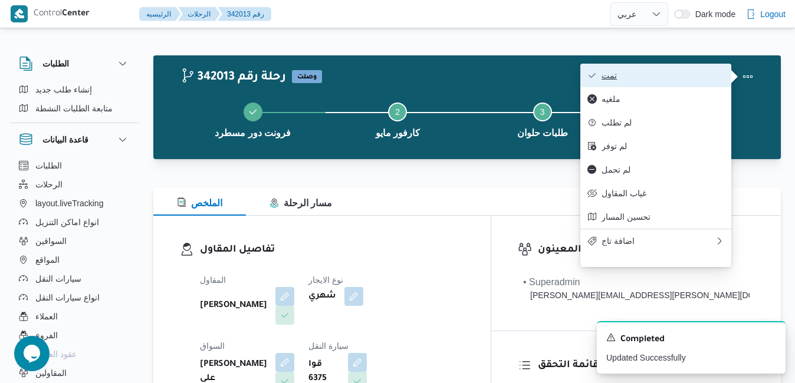
click at [659, 80] on span "تمت" at bounding box center [663, 75] width 123 height 9
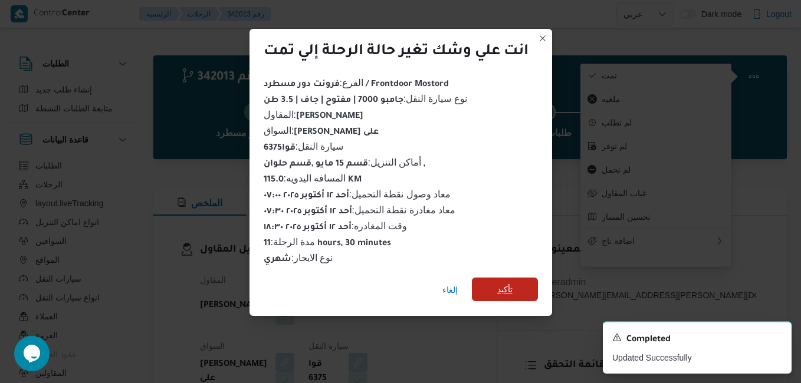
click at [503, 284] on span "تأكيد" at bounding box center [504, 289] width 15 height 14
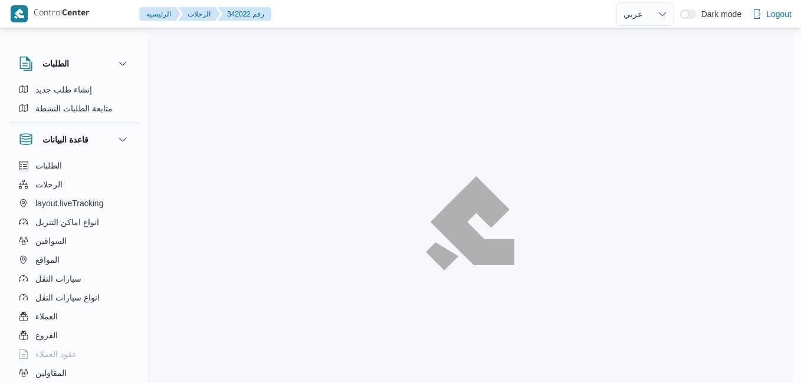
select select "ar"
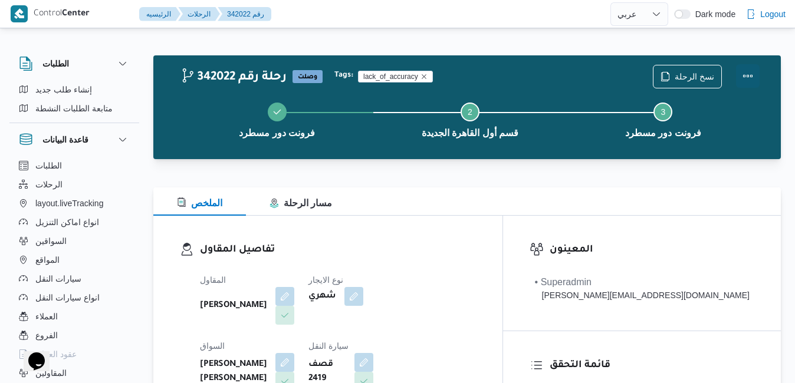
click at [748, 76] on button "Actions" at bounding box center [748, 76] width 24 height 24
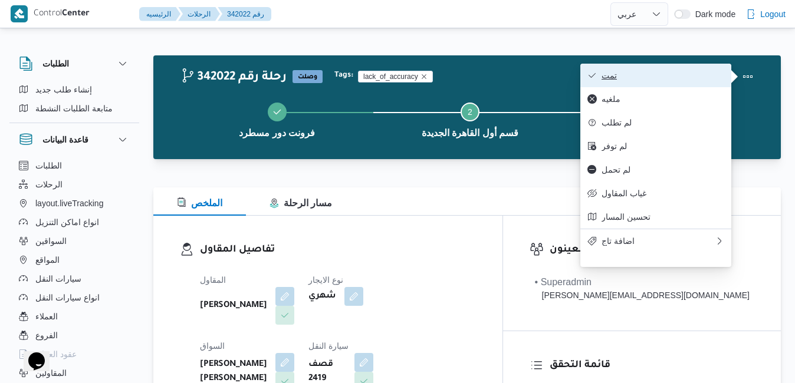
click at [702, 78] on span "تمت" at bounding box center [663, 75] width 123 height 9
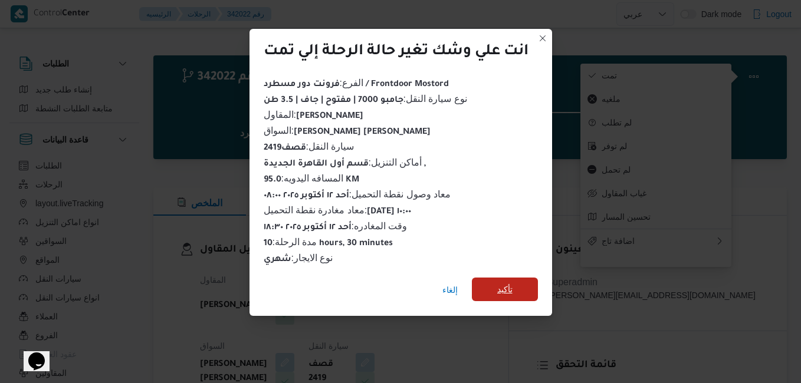
click at [511, 285] on span "تأكيد" at bounding box center [504, 289] width 15 height 14
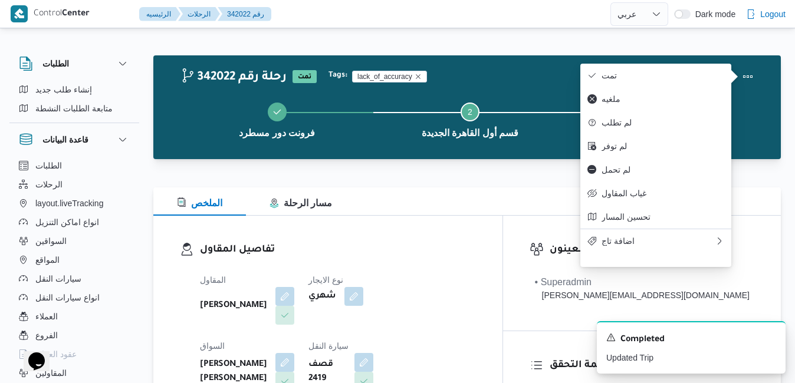
click at [443, 208] on div "الملخص مسار الرحلة" at bounding box center [466, 202] width 627 height 28
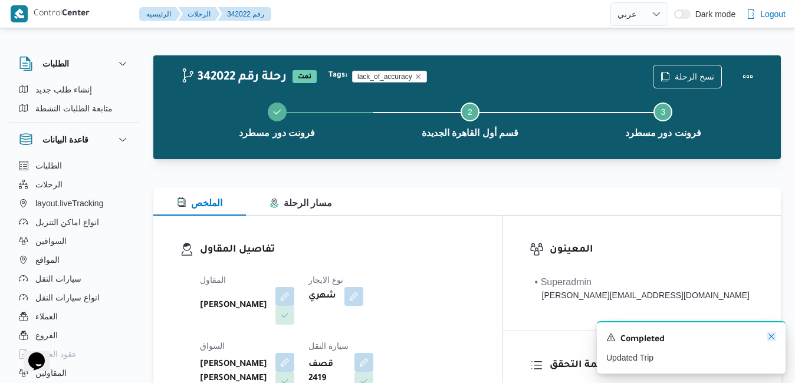
click at [771, 339] on icon "Dismiss toast" at bounding box center [771, 336] width 9 height 9
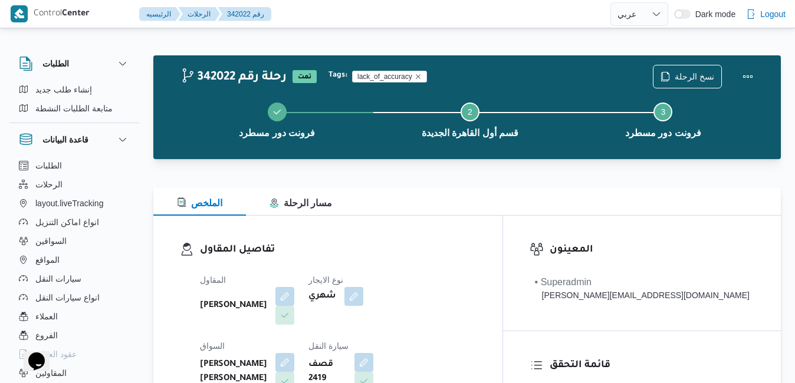
click at [534, 209] on div "الملخص مسار الرحلة" at bounding box center [466, 202] width 627 height 28
click at [745, 82] on button "Actions" at bounding box center [748, 76] width 24 height 24
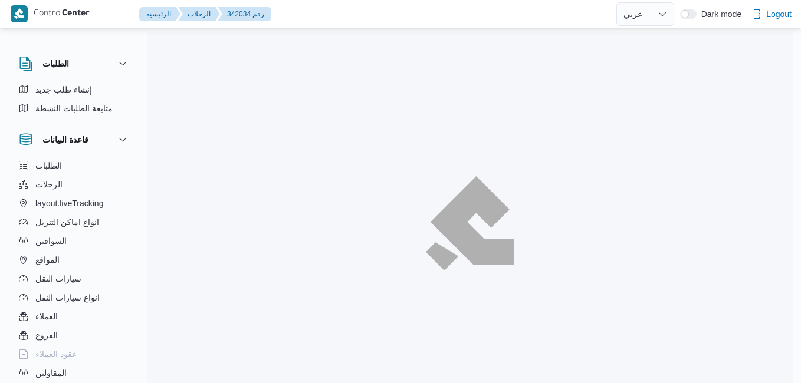
select select "ar"
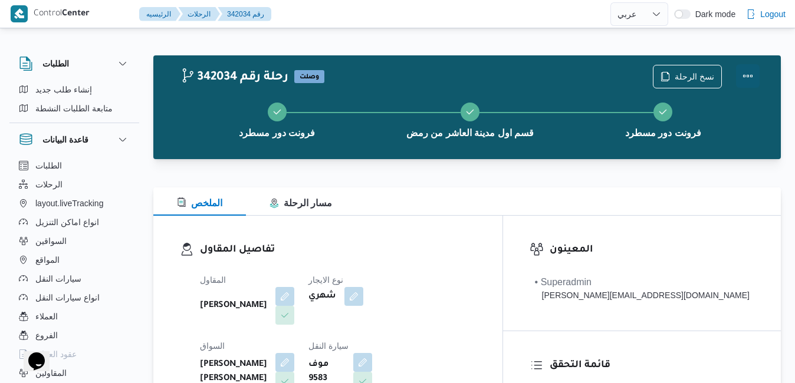
click at [750, 73] on button "Actions" at bounding box center [748, 76] width 24 height 24
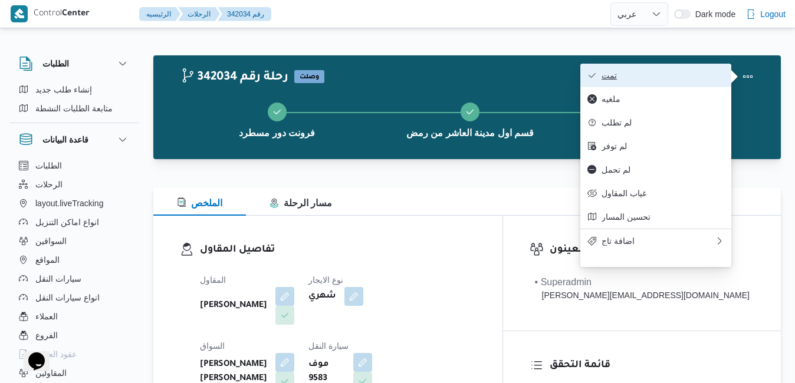
click at [721, 74] on span "تمت" at bounding box center [663, 75] width 123 height 9
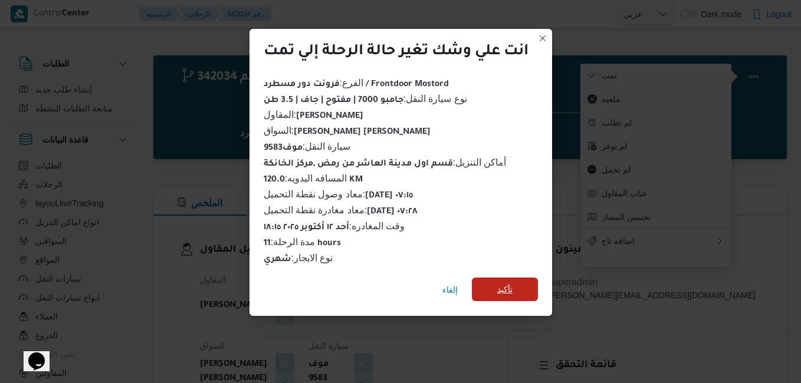
click at [522, 284] on span "تأكيد" at bounding box center [505, 290] width 66 height 24
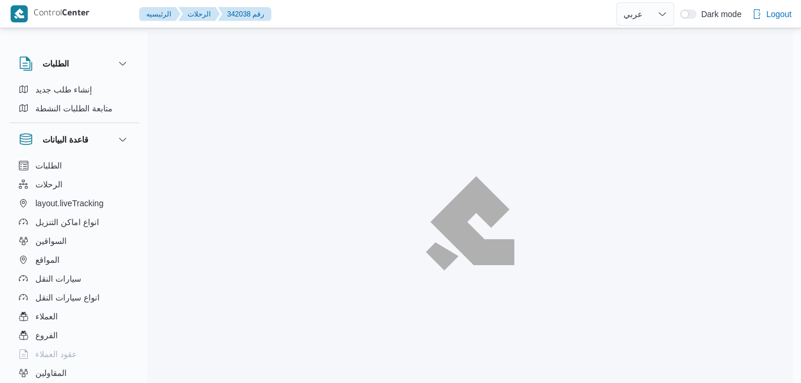
select select "ar"
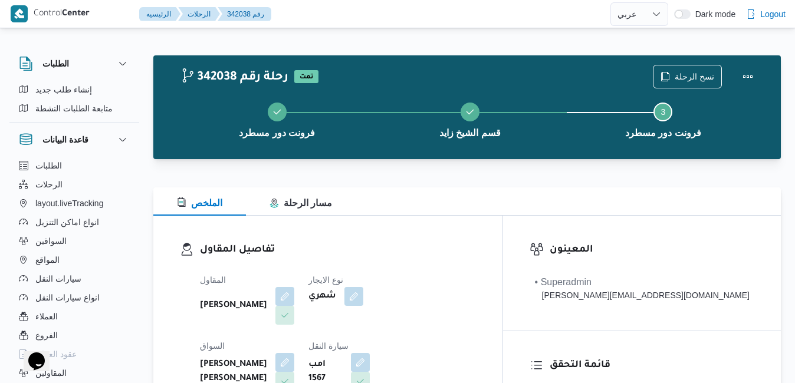
click at [414, 199] on div "الملخص مسار الرحلة" at bounding box center [466, 202] width 627 height 28
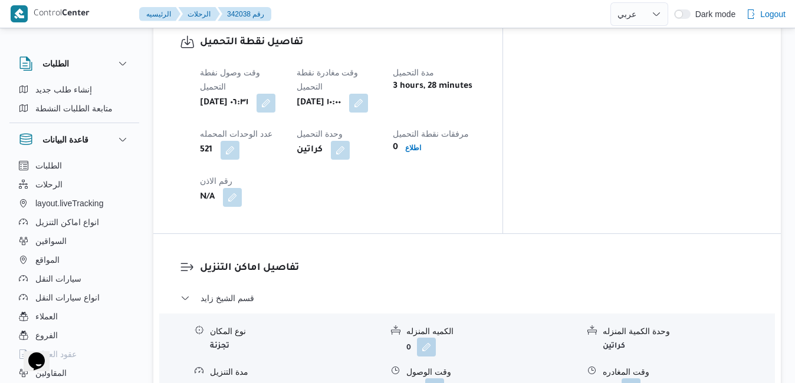
scroll to position [1024, 0]
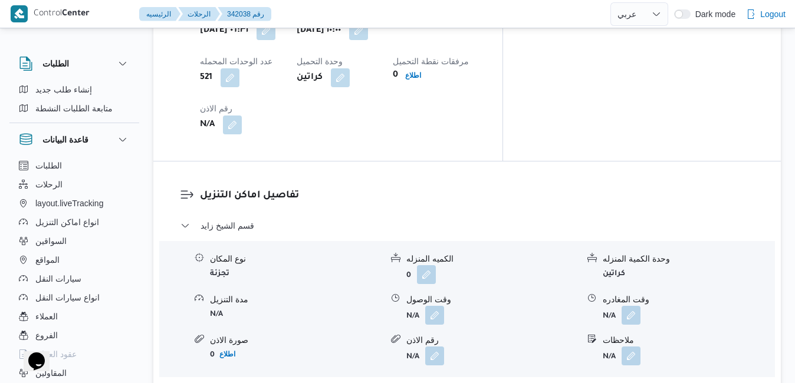
drag, startPoint x: 437, startPoint y: 175, endPoint x: 426, endPoint y: 184, distance: 14.2
click at [426, 242] on div "نوع المكان تجزئة الكميه المنزله 0 وحدة الكمية المنزله كراتين مدة التنزيل N/A وق…" at bounding box center [467, 309] width 625 height 134
click at [443, 305] on button "button" at bounding box center [434, 314] width 19 height 19
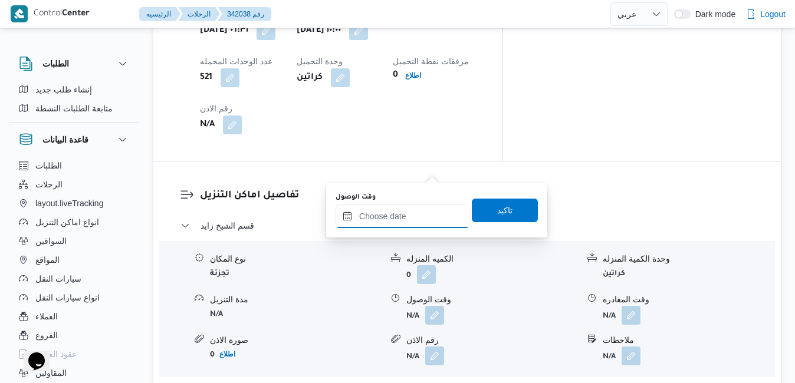
click at [397, 219] on input "وقت الوصول" at bounding box center [403, 217] width 134 height 24
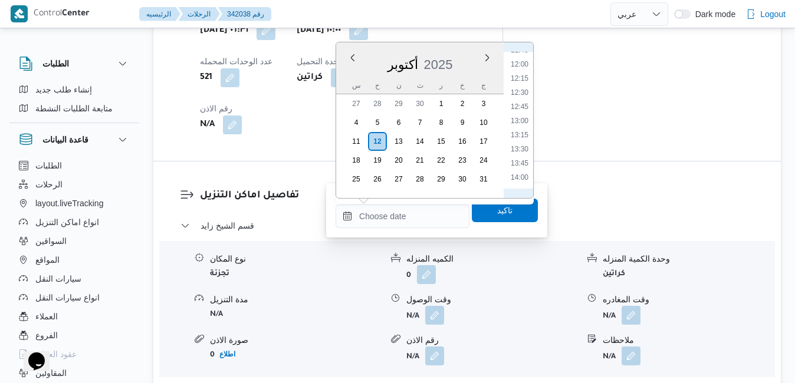
scroll to position [553, 0]
click at [518, 127] on li "11:00" at bounding box center [519, 127] width 27 height 12
type input "١٢/١٠/٢٠٢٥ ١١:٠٠"
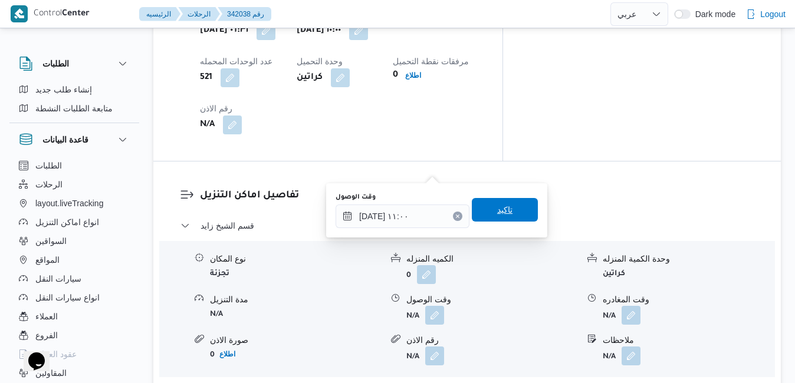
click at [484, 209] on span "تاكيد" at bounding box center [505, 210] width 66 height 24
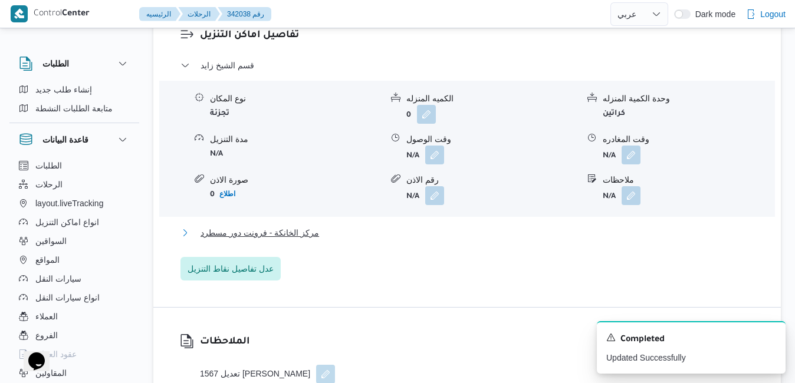
click at [405, 240] on button "مركز الخانكة - فرونت دور مسطرد" at bounding box center [467, 233] width 574 height 14
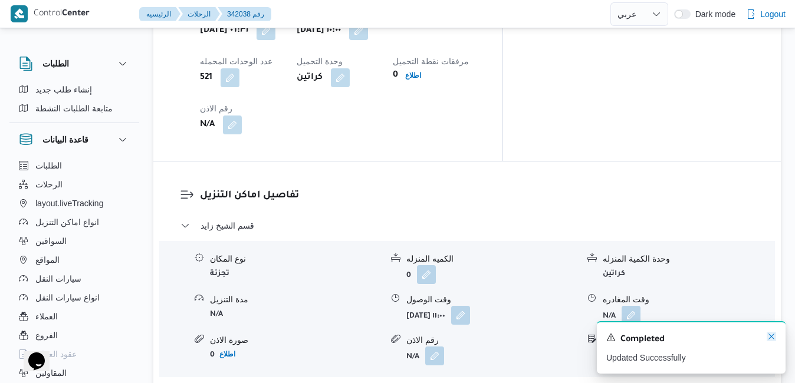
click at [773, 336] on icon "Dismiss toast" at bounding box center [771, 336] width 9 height 9
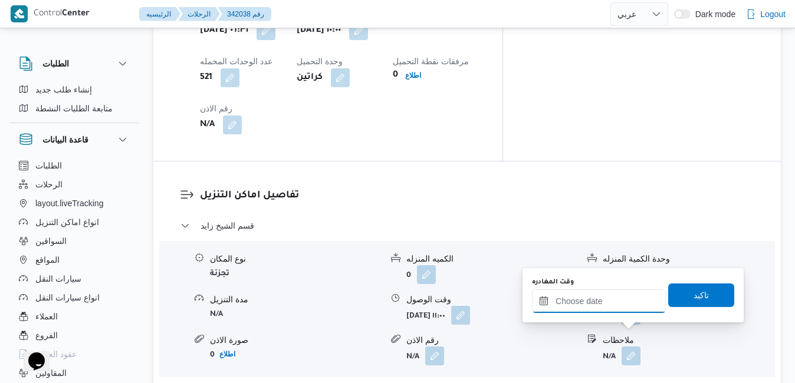
click at [599, 300] on input "وقت المغادره" at bounding box center [599, 302] width 134 height 24
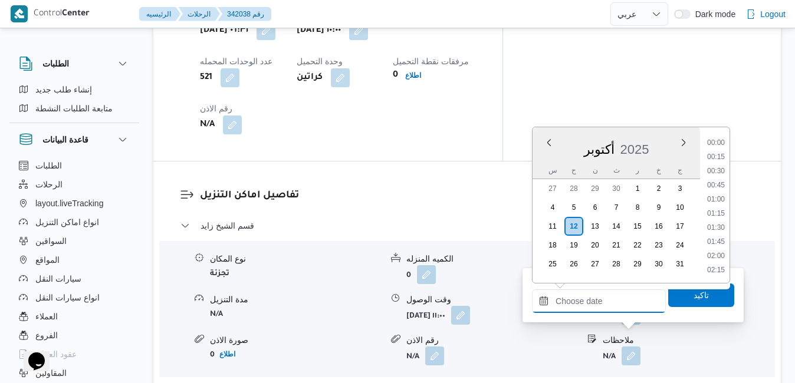
scroll to position [1032, 0]
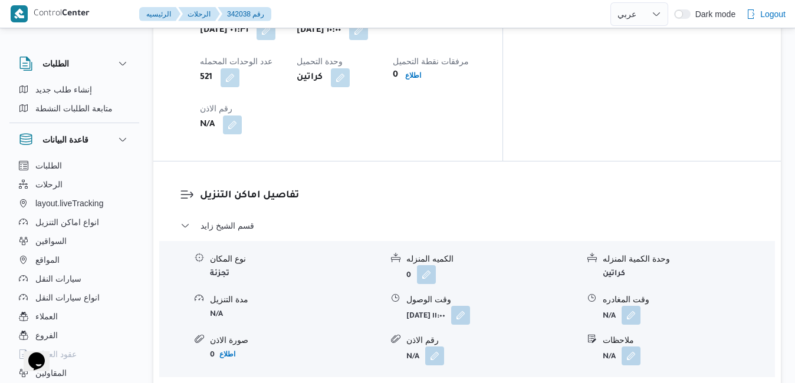
click at [768, 306] on form "N/A" at bounding box center [689, 315] width 172 height 19
click at [702, 242] on div "نوع المكان تجزئة الكميه المنزله 0 وحدة الكمية المنزله كراتين مدة التنزيل N/A وق…" at bounding box center [467, 309] width 625 height 134
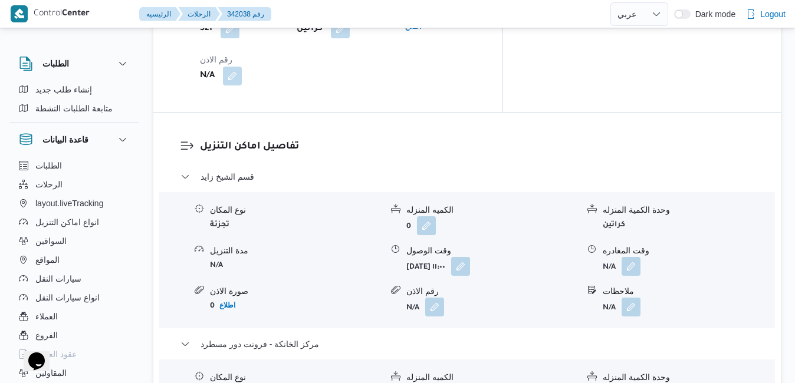
scroll to position [1095, 0]
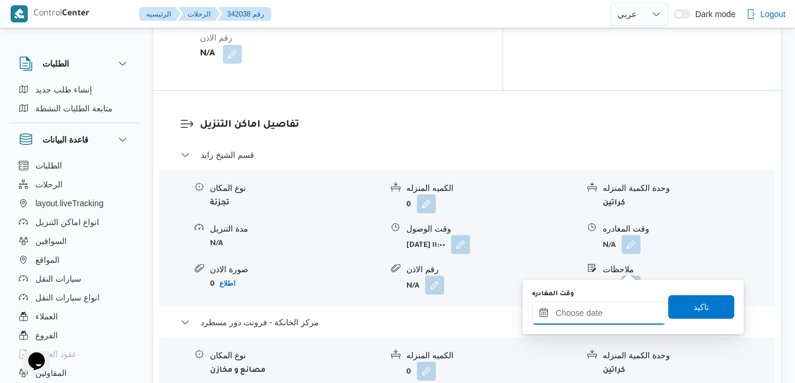
click at [564, 317] on input "وقت المغادره" at bounding box center [599, 313] width 134 height 24
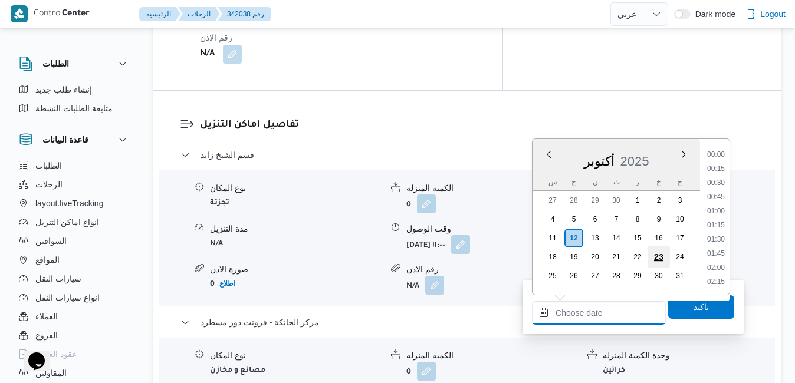
scroll to position [1032, 0]
click at [720, 171] on li "18:30" at bounding box center [715, 170] width 27 height 12
type input "[DATE] ١٨:٣٠"
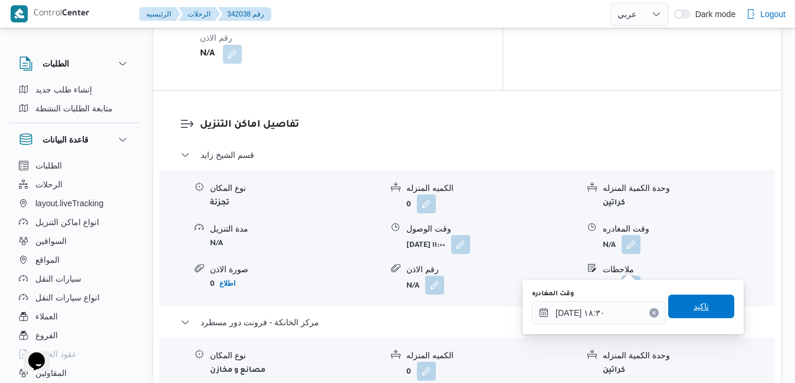
click at [682, 305] on span "تاكيد" at bounding box center [701, 307] width 66 height 24
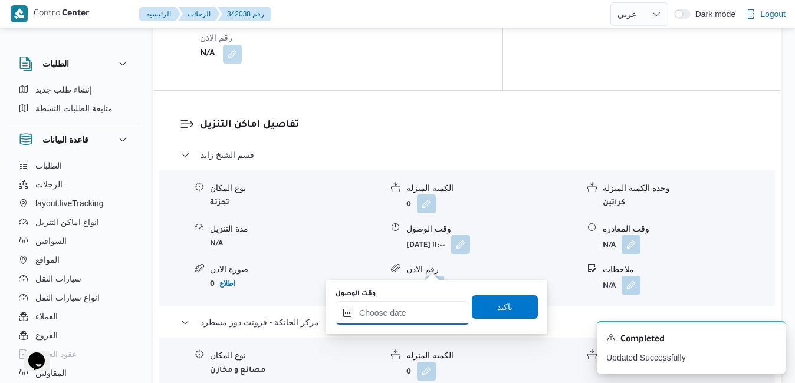
click at [413, 311] on input "وقت الوصول" at bounding box center [403, 313] width 134 height 24
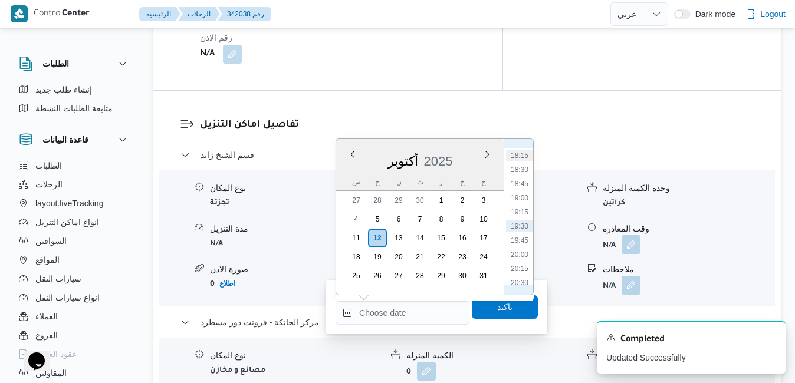
click at [522, 154] on li "18:15" at bounding box center [519, 156] width 27 height 12
type input "[DATE] ١٨:١٥"
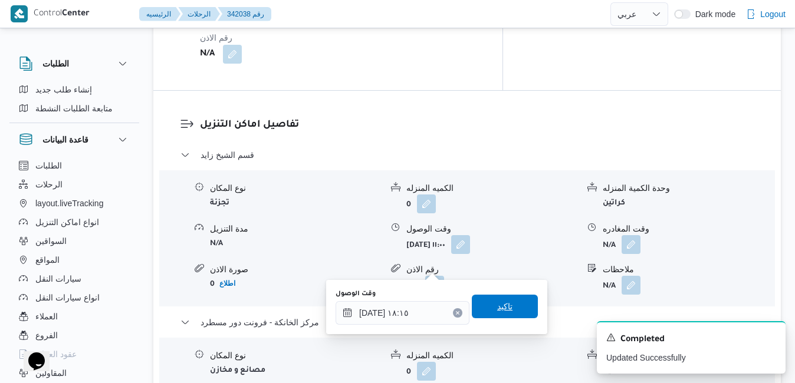
click at [497, 305] on span "تاكيد" at bounding box center [504, 307] width 15 height 14
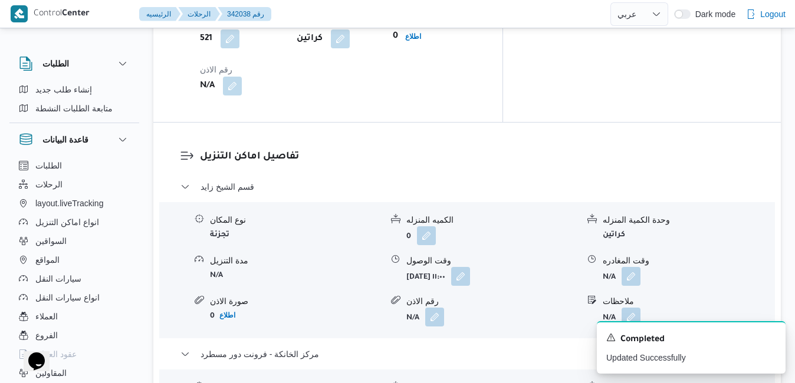
scroll to position [1024, 0]
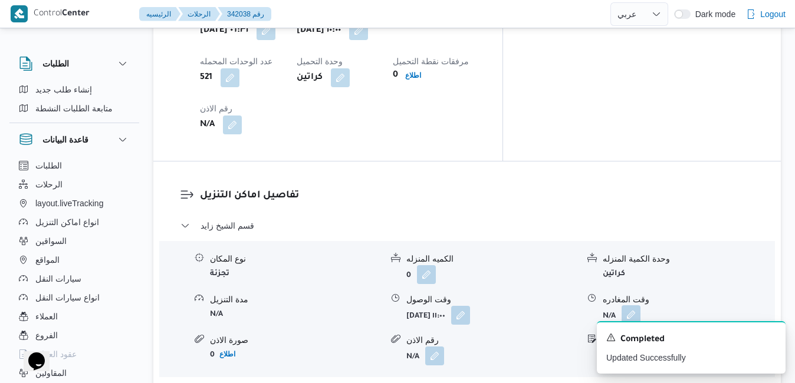
click at [629, 305] on button "button" at bounding box center [631, 314] width 19 height 19
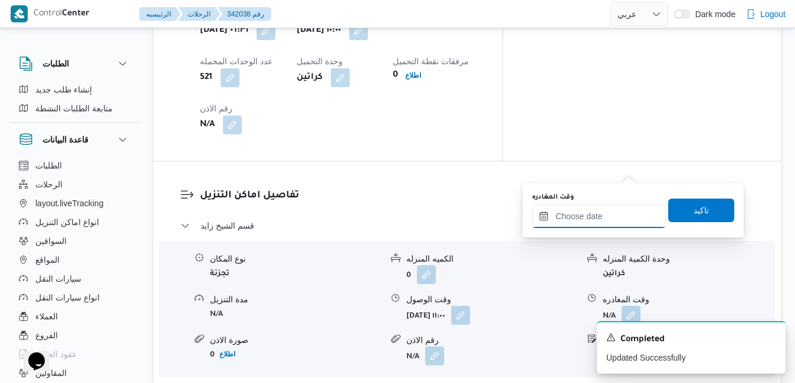
click at [596, 213] on input "وقت المغادره" at bounding box center [599, 217] width 134 height 24
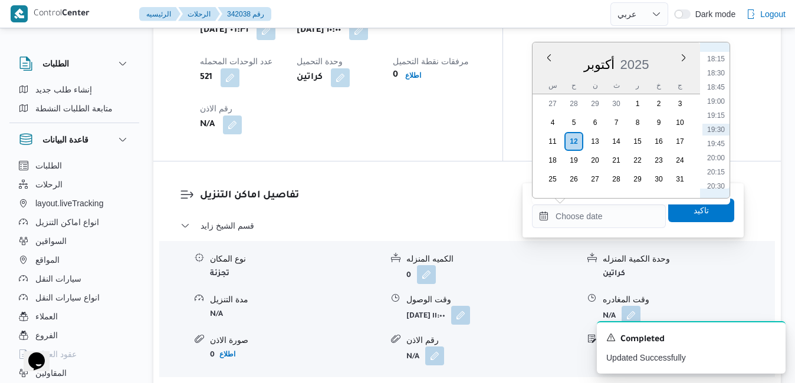
scroll to position [912, 0]
click at [720, 120] on li "17:15" at bounding box center [715, 122] width 27 height 12
type input "[DATE] ١٧:١٥"
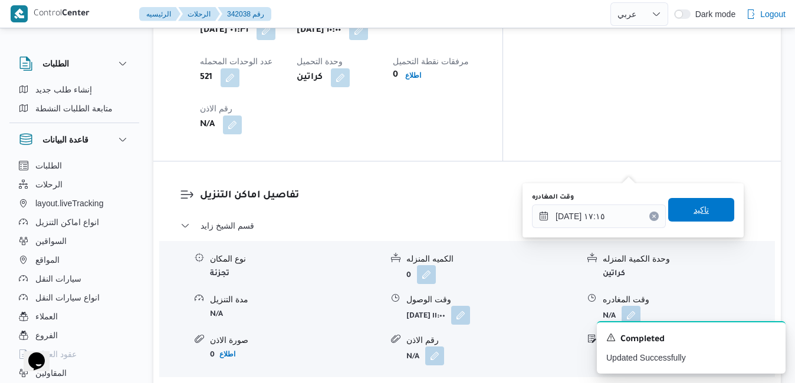
click at [694, 210] on span "تاكيد" at bounding box center [701, 210] width 15 height 14
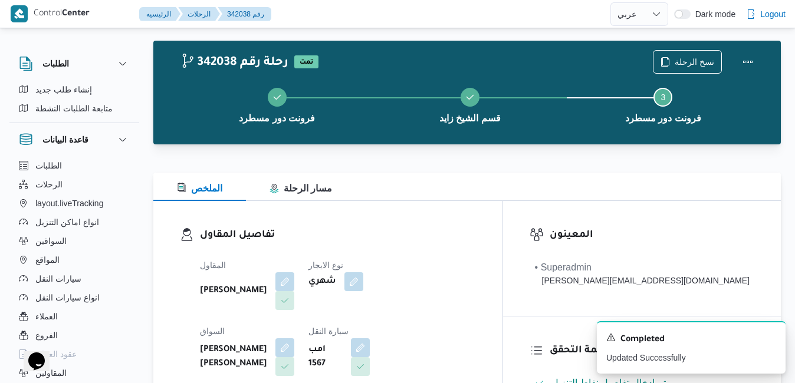
scroll to position [0, 0]
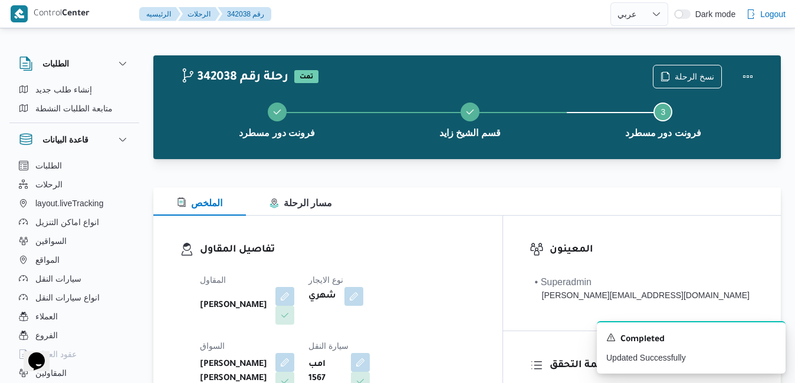
click at [483, 352] on div "المقاول محمد صلاح عبداللطيف الشريف نوع الايجار شهري السواق عبدالسلام عزت عبدالس…" at bounding box center [338, 367] width 290 height 203
click at [744, 75] on button "Actions" at bounding box center [748, 76] width 24 height 24
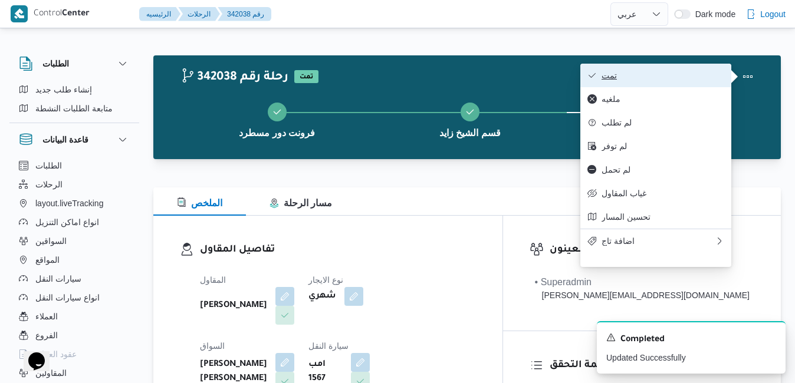
click at [701, 77] on span "تمت" at bounding box center [663, 75] width 123 height 9
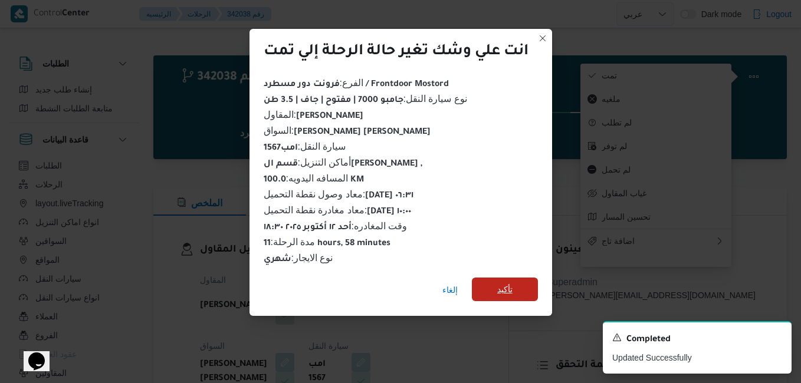
click at [517, 290] on span "تأكيد" at bounding box center [505, 290] width 66 height 24
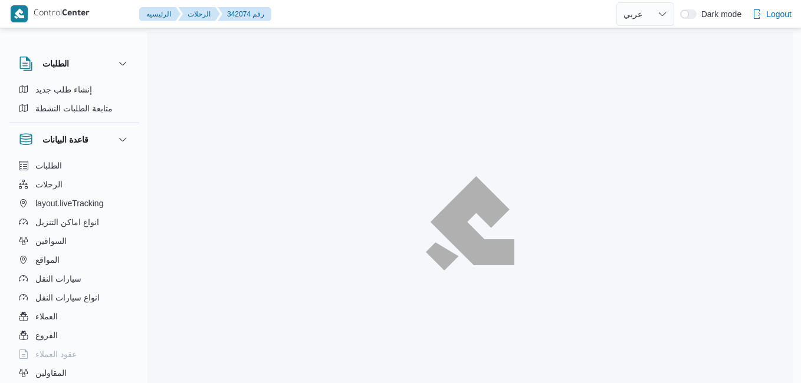
select select "ar"
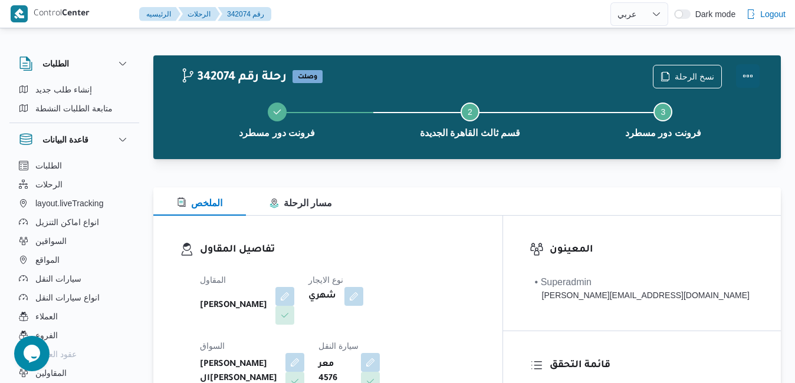
click at [748, 77] on button "Actions" at bounding box center [748, 76] width 24 height 24
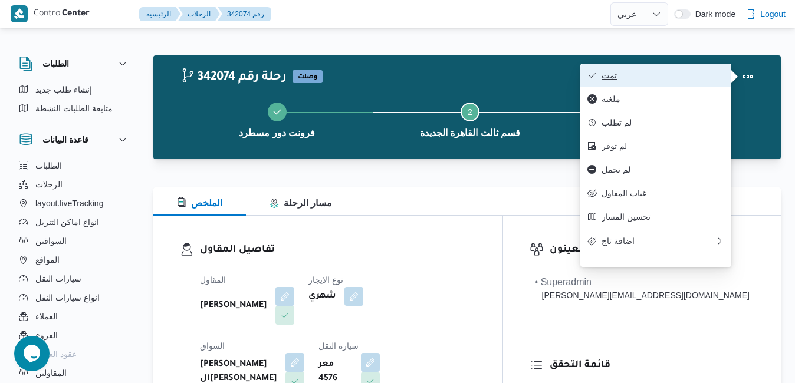
click at [681, 86] on button "تمت" at bounding box center [655, 76] width 151 height 24
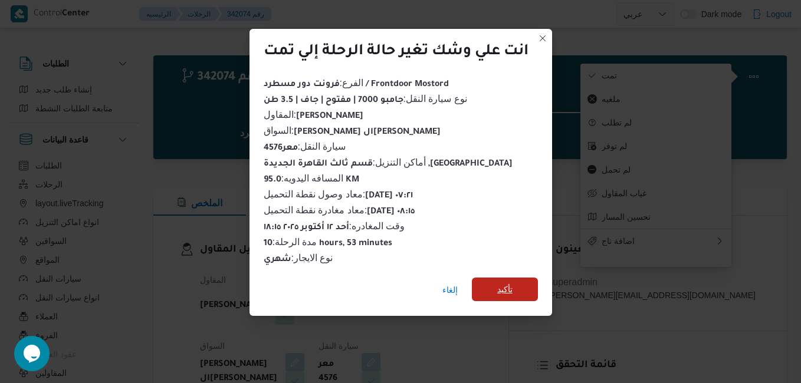
click at [497, 280] on span "تأكيد" at bounding box center [505, 290] width 66 height 24
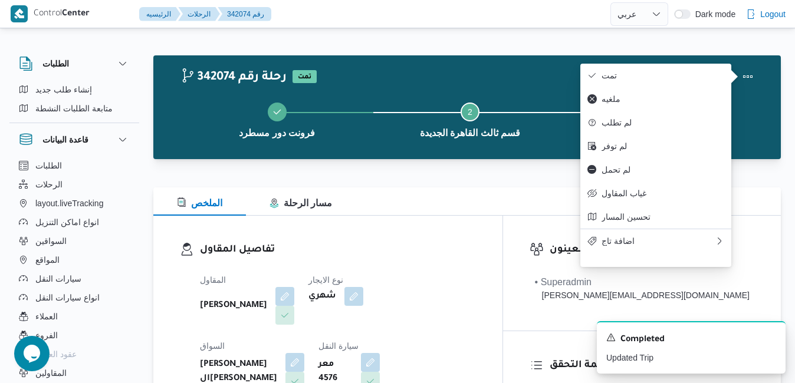
click at [489, 197] on div "الملخص مسار الرحلة" at bounding box center [466, 202] width 627 height 28
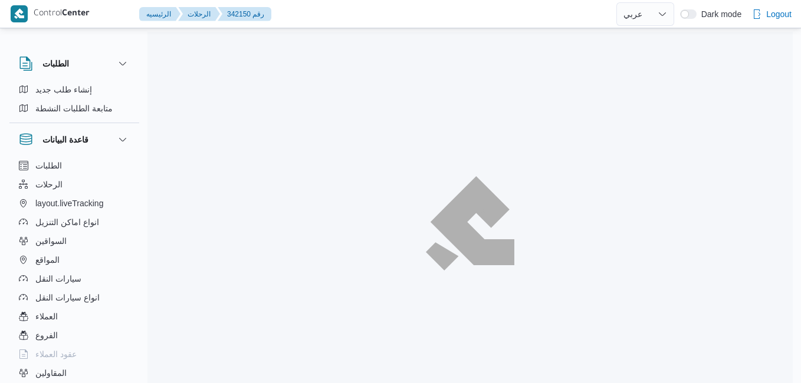
select select "ar"
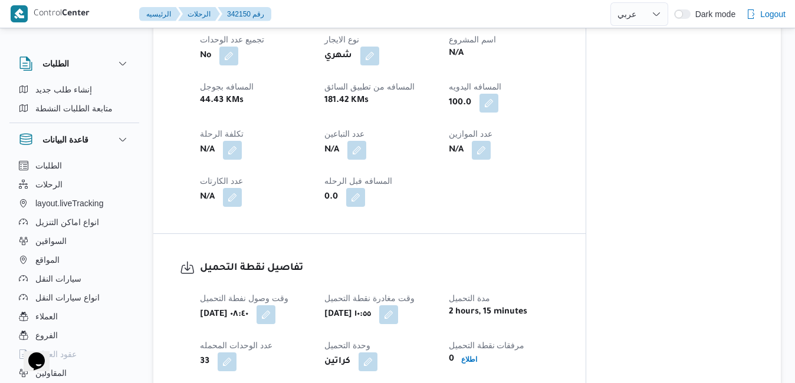
scroll to position [596, 0]
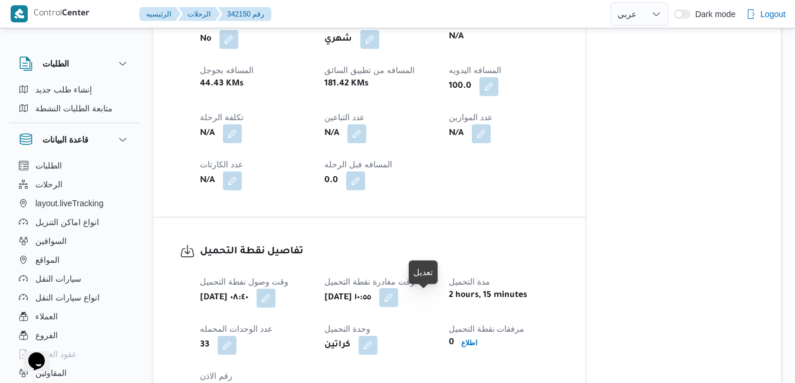
click at [398, 303] on button "button" at bounding box center [388, 297] width 19 height 19
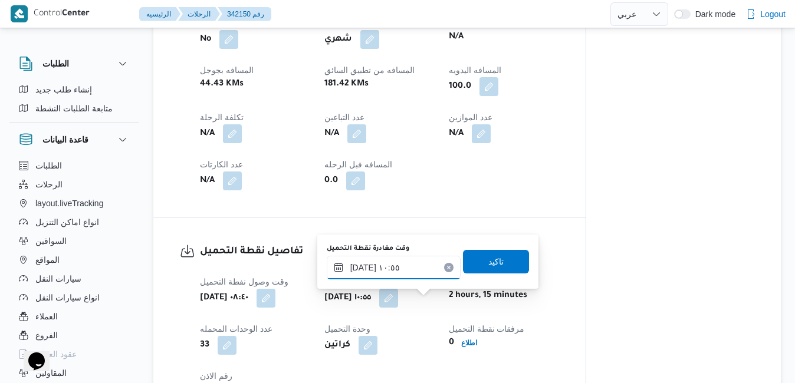
click at [407, 267] on input "[DATE] ١٠:٥٥" at bounding box center [394, 268] width 134 height 24
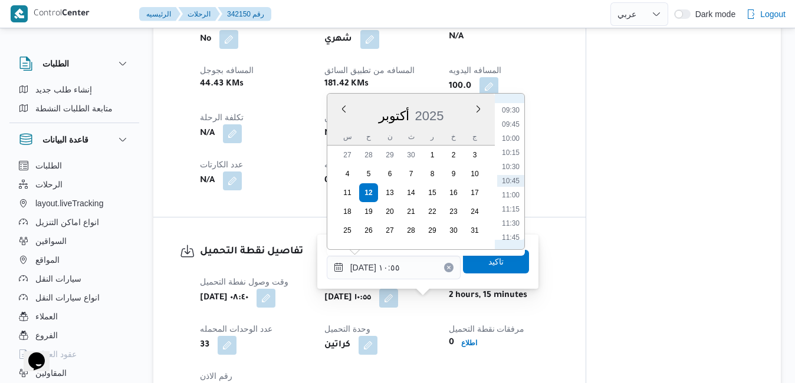
scroll to position [417, 0]
click at [512, 199] on li "09:00" at bounding box center [510, 202] width 27 height 12
type input "١٢/١٠/٢٠٢٥ ٠٩:٠٠"
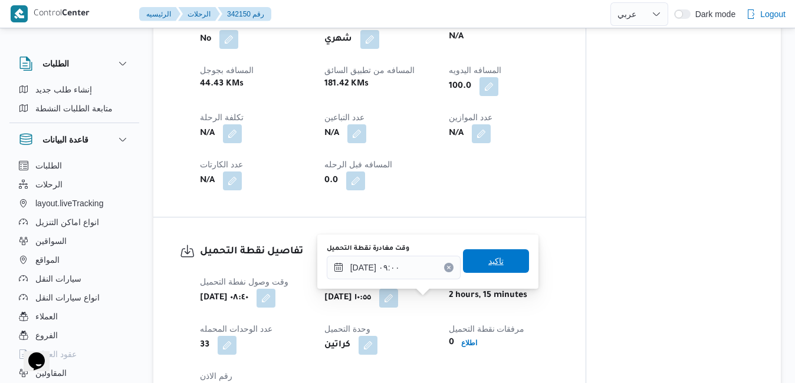
click at [478, 263] on span "تاكيد" at bounding box center [496, 261] width 66 height 24
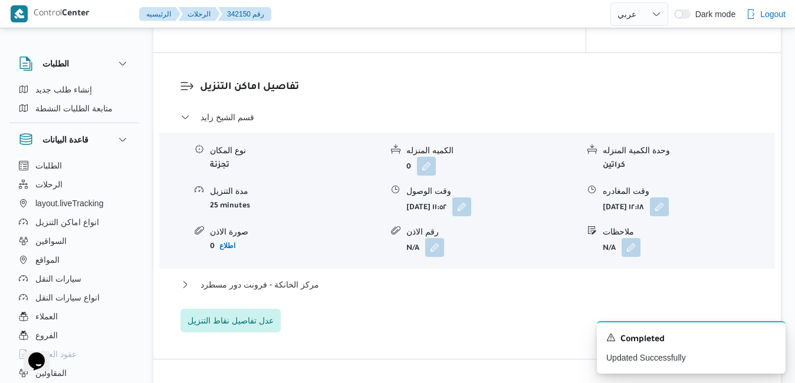
scroll to position [974, 0]
click at [471, 215] on button "button" at bounding box center [461, 205] width 19 height 19
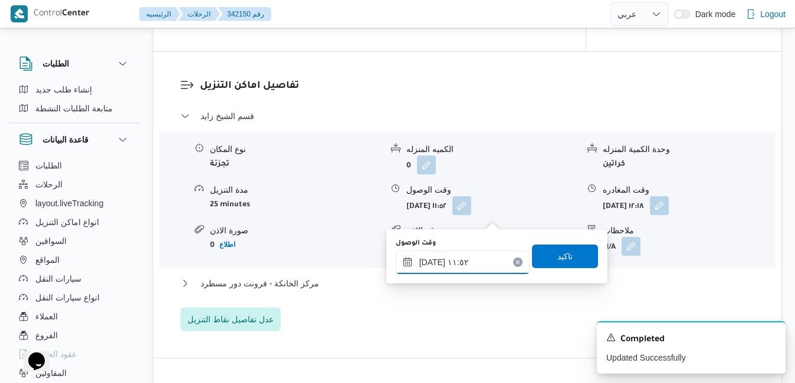
click at [435, 269] on input "١٢/١٠/٢٠٢٥ ١١:٥٢" at bounding box center [463, 263] width 134 height 24
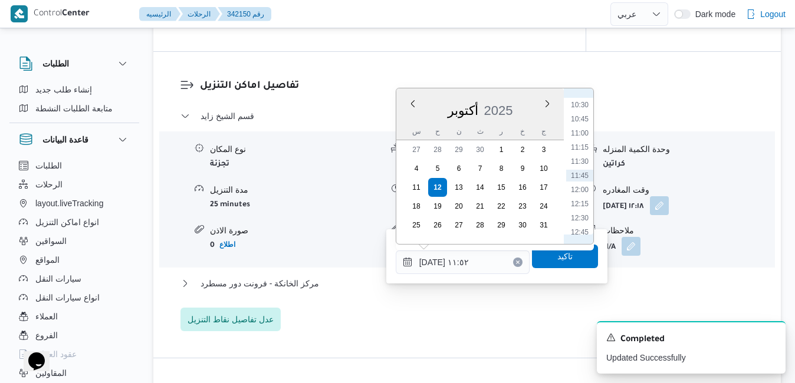
scroll to position [474, 0]
click at [584, 198] on li "10:00" at bounding box center [579, 196] width 27 height 12
type input "١٢/١٠/٢٠٢٥ ١٠:٠٠"
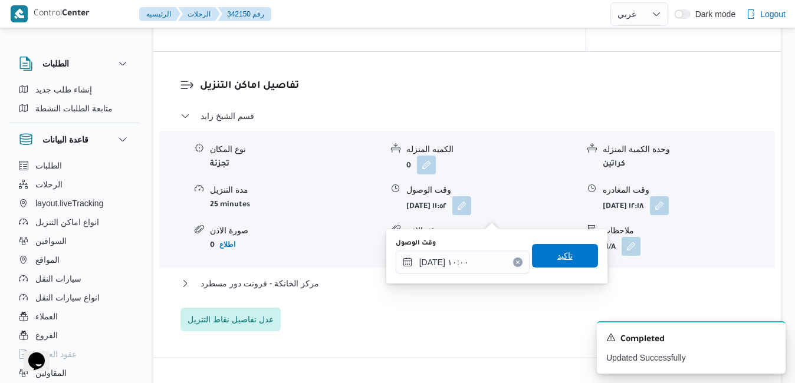
click at [557, 248] on span "تاكيد" at bounding box center [565, 256] width 66 height 24
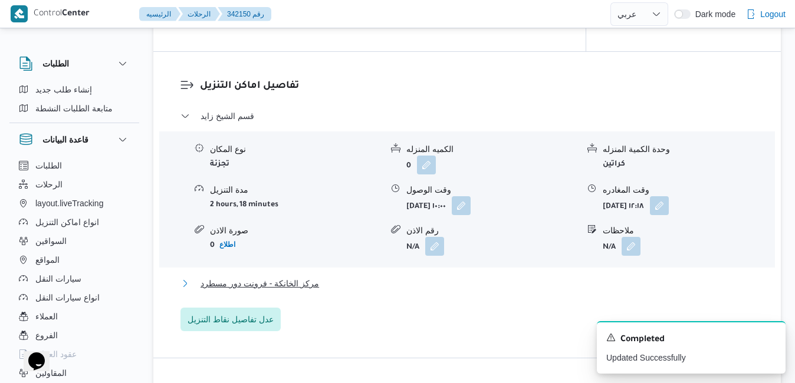
click at [429, 291] on button "مركز الخانكة - فرونت دور مسطرد" at bounding box center [467, 284] width 574 height 14
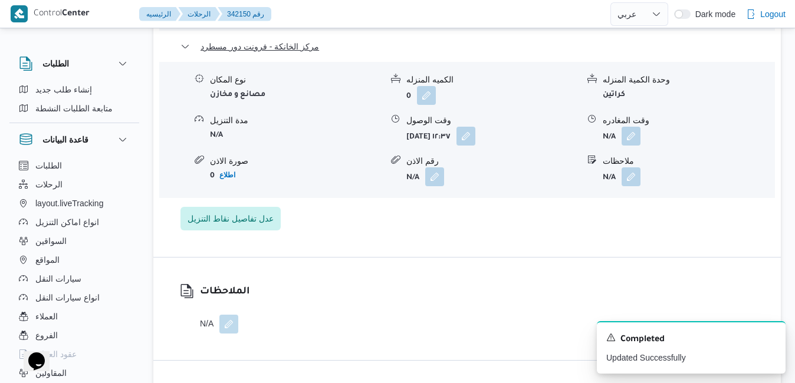
scroll to position [1233, 0]
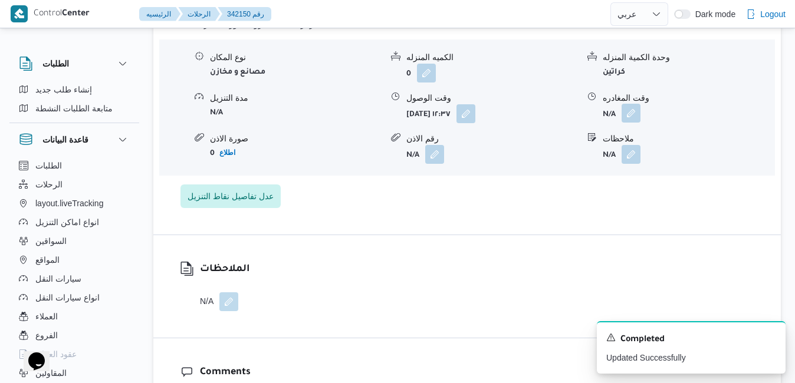
click at [627, 123] on button "button" at bounding box center [631, 113] width 19 height 19
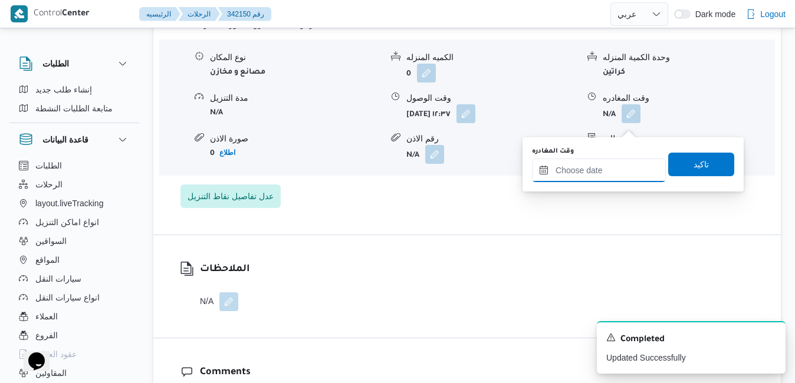
click at [586, 171] on input "وقت المغادره" at bounding box center [599, 171] width 134 height 24
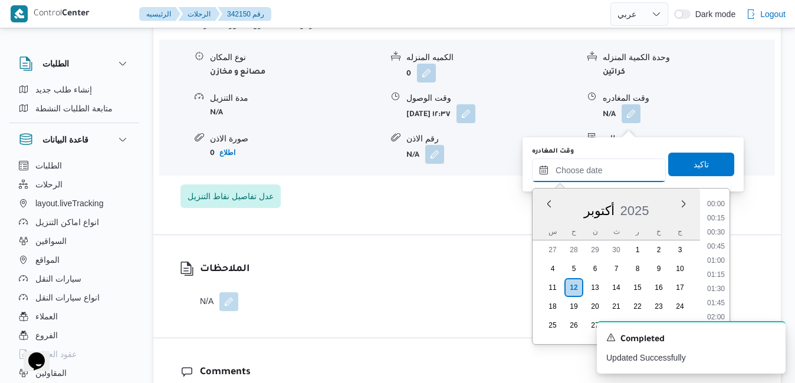
scroll to position [1046, 0]
click at [718, 207] on li "18:30" at bounding box center [715, 205] width 27 height 12
type input "[DATE] ١٨:٣٠"
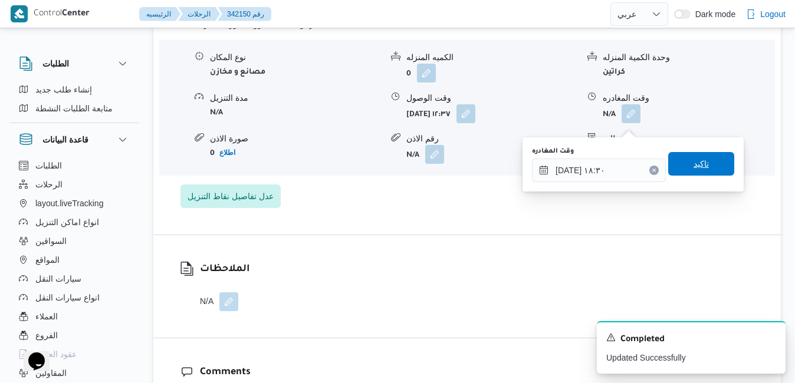
click at [711, 173] on span "تاكيد" at bounding box center [701, 164] width 66 height 24
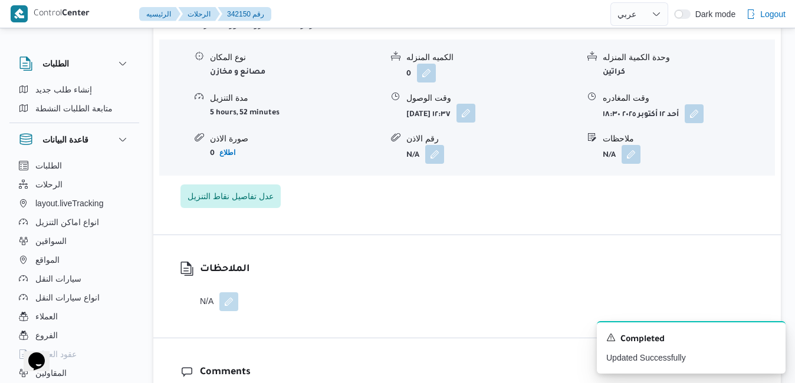
click at [475, 123] on button "button" at bounding box center [465, 113] width 19 height 19
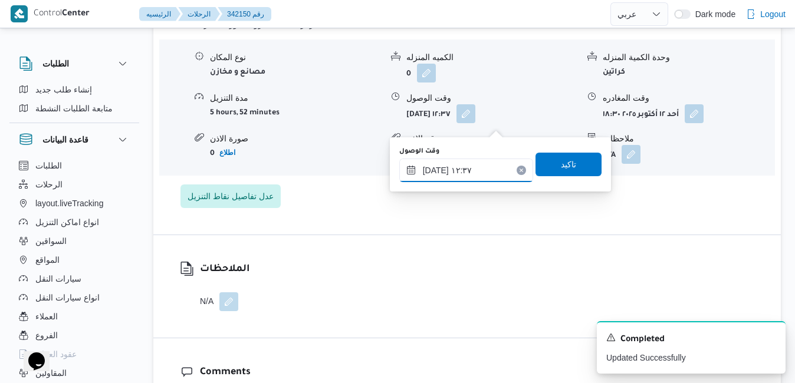
click at [485, 165] on input "١٢/١٠/٢٠٢٥ ١٢:٣٧" at bounding box center [466, 171] width 134 height 24
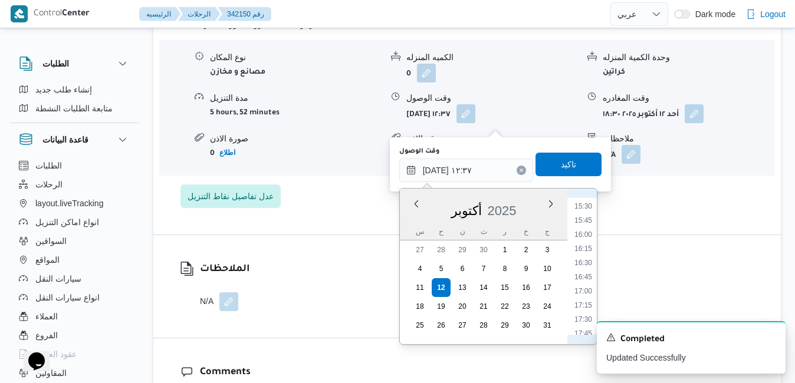
scroll to position [995, 0]
click at [586, 242] on li "18:15" at bounding box center [583, 242] width 27 height 12
type input "[DATE] ١٨:١٥"
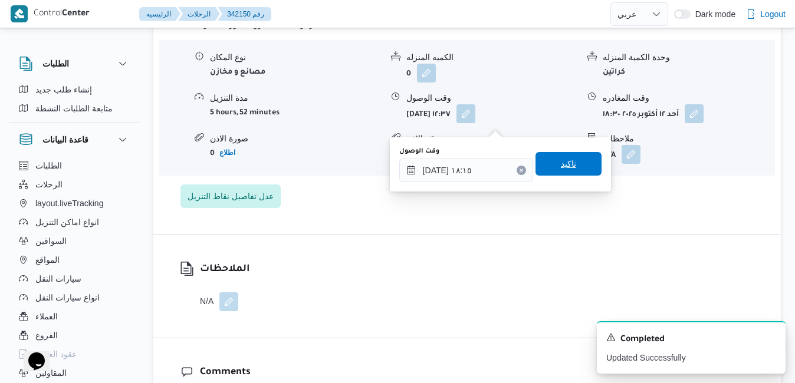
click at [576, 169] on span "تاكيد" at bounding box center [568, 164] width 66 height 24
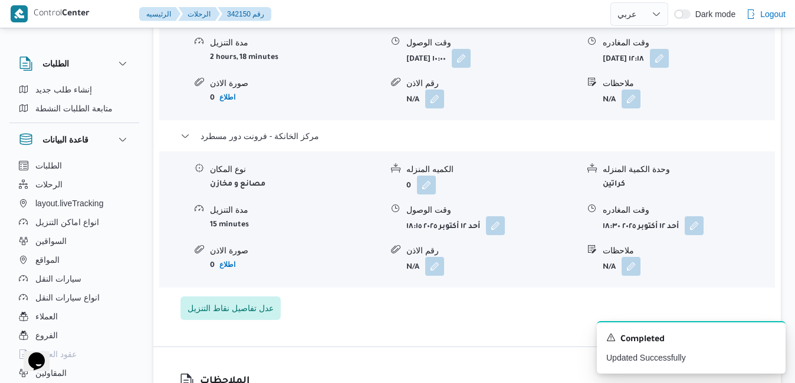
scroll to position [1115, 0]
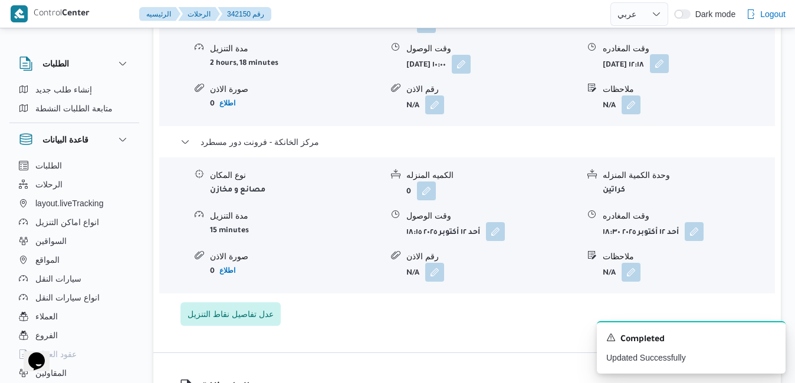
click at [669, 72] on button "button" at bounding box center [659, 63] width 19 height 19
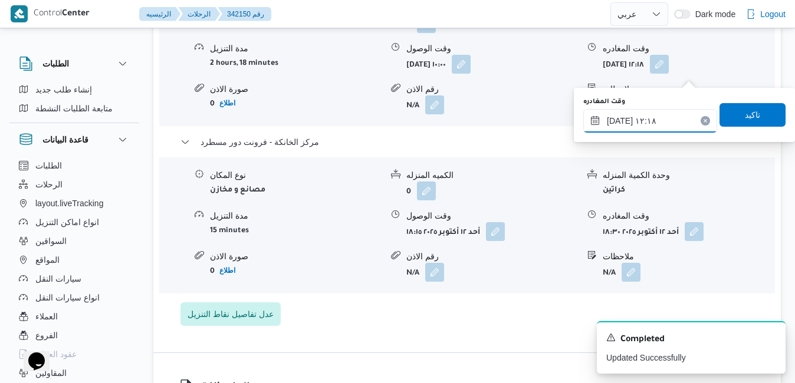
click at [645, 117] on input "١٢/١٠/٢٠٢٥ ١٢:١٨" at bounding box center [650, 121] width 134 height 24
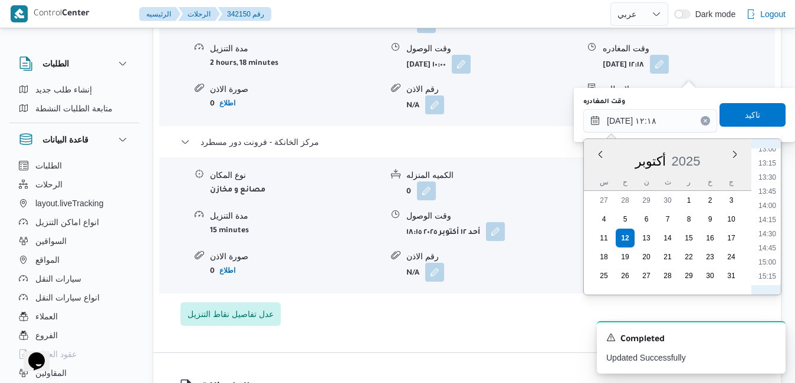
scroll to position [861, 0]
click at [767, 275] on li "17:15" at bounding box center [767, 270] width 27 height 12
type input "١٢/١٠/٢٠٢٥ ١٧:١٥"
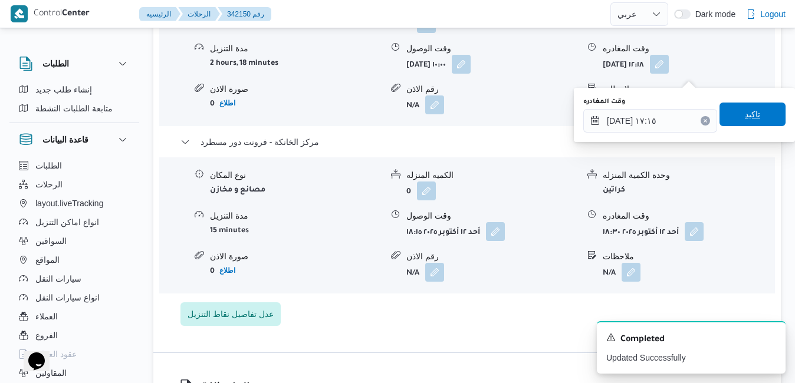
click at [751, 116] on span "تاكيد" at bounding box center [752, 115] width 66 height 24
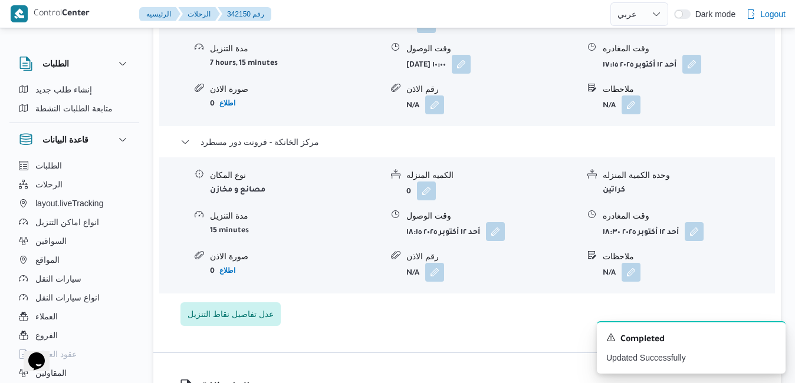
scroll to position [0, 0]
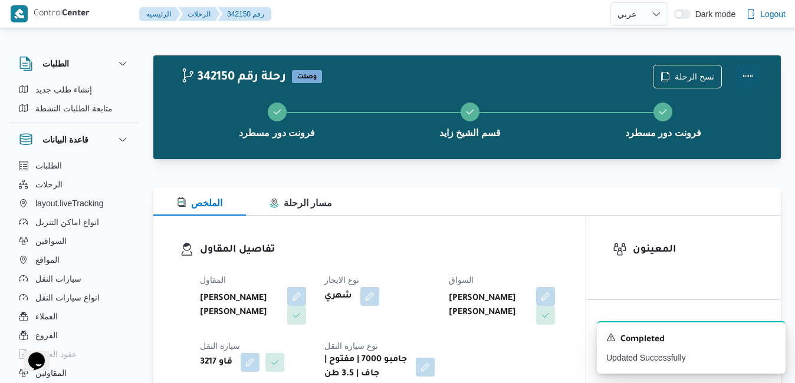
click at [751, 80] on button "Actions" at bounding box center [748, 76] width 24 height 24
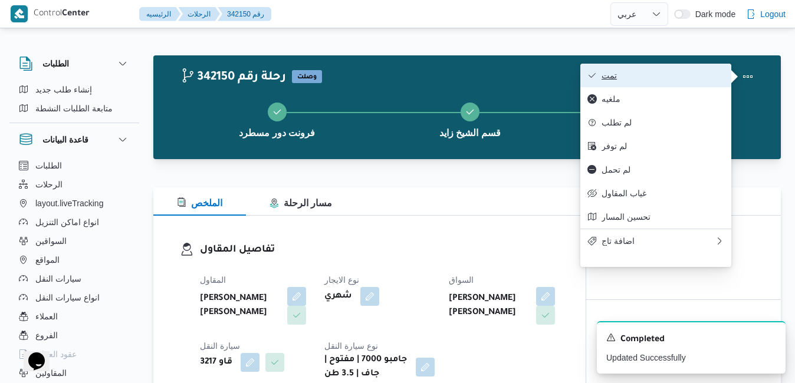
click at [701, 76] on span "تمت" at bounding box center [663, 75] width 123 height 9
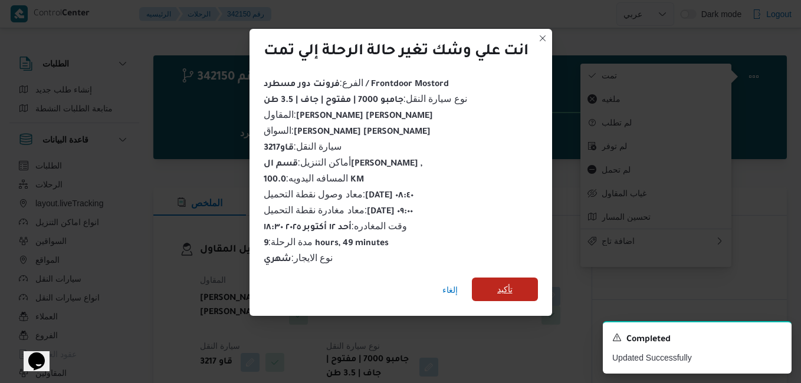
click at [512, 285] on span "تأكيد" at bounding box center [504, 289] width 15 height 14
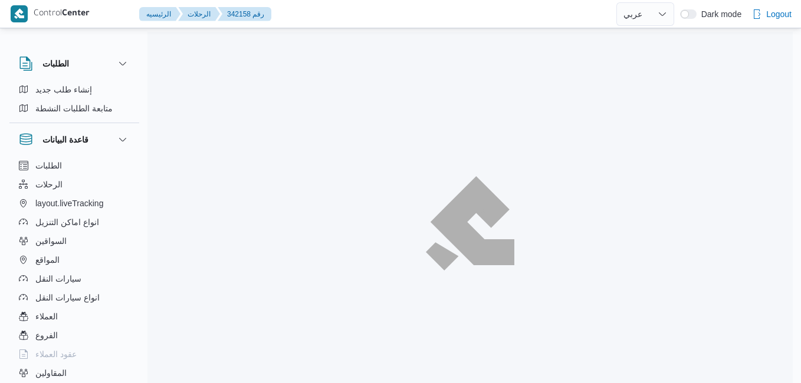
select select "ar"
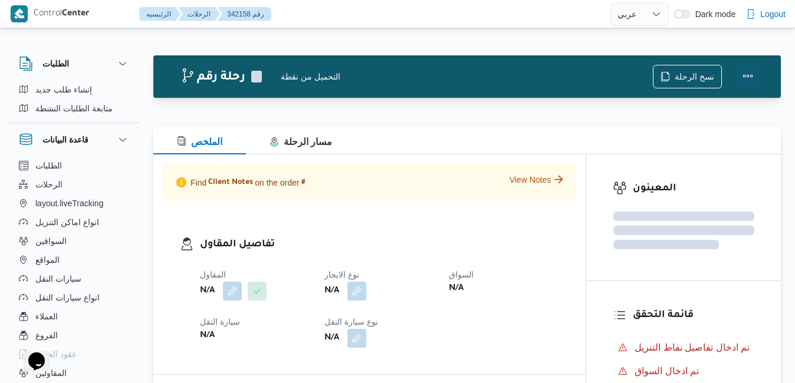
click at [750, 77] on button "Actions" at bounding box center [748, 76] width 24 height 24
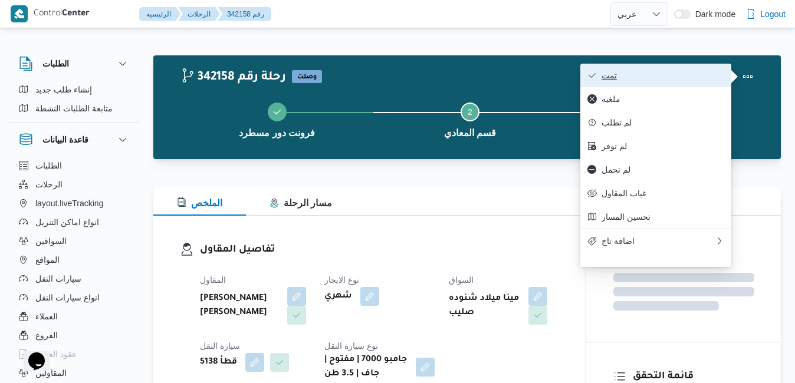
click at [683, 68] on button "تمت" at bounding box center [655, 76] width 151 height 24
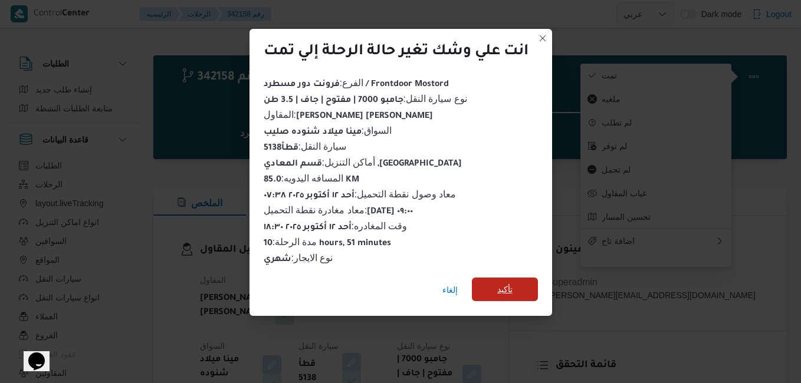
click at [503, 290] on span "تأكيد" at bounding box center [504, 289] width 15 height 14
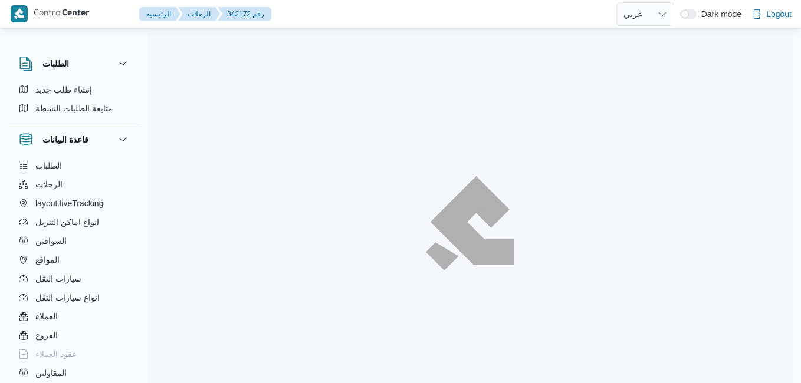
select select "ar"
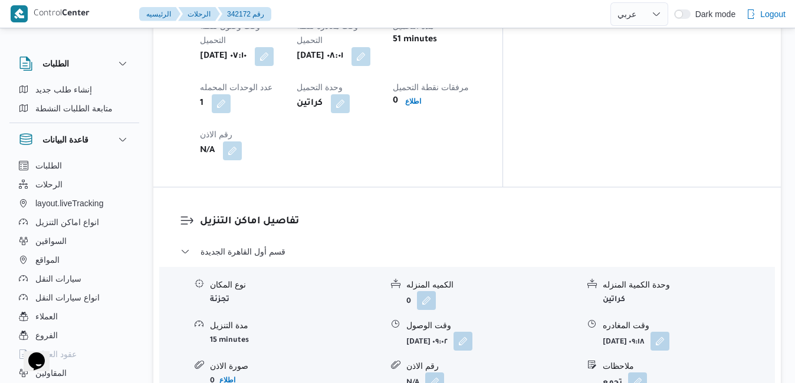
scroll to position [1038, 0]
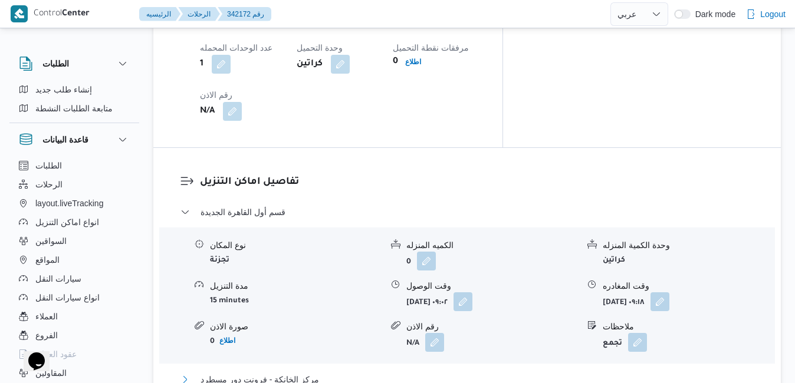
click at [413, 373] on button "مركز الخانكة - فرونت دور مسطرد" at bounding box center [467, 380] width 574 height 14
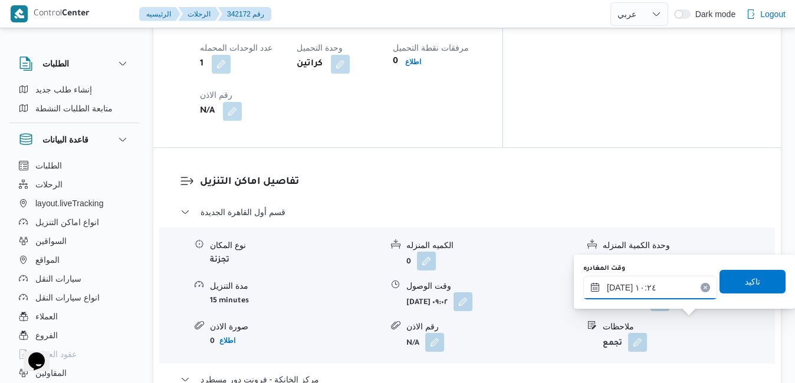
click at [645, 285] on input "١٢/١٠/٢٠٢٥ ١٠:٢٤" at bounding box center [650, 288] width 134 height 24
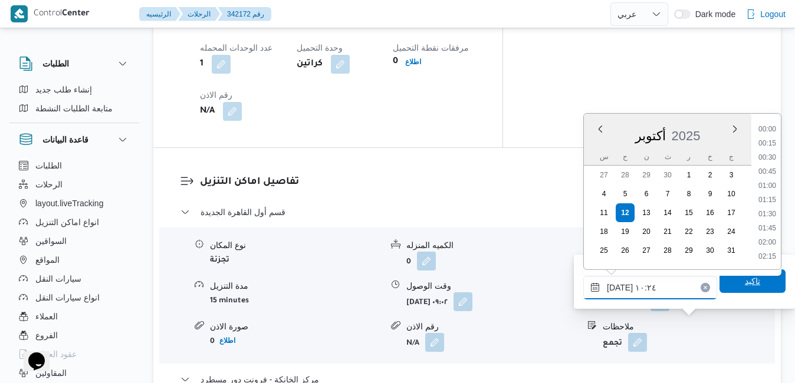
scroll to position [508, 0]
click at [781, 234] on ul "00:00 00:15 00:30 00:45 01:00 01:15 01:30 01:45 02:00 02:15 02:30 02:45 03:00 0…" at bounding box center [767, 191] width 27 height 137
click at [770, 144] on li "17:45" at bounding box center [767, 147] width 27 height 12
type input "١٢/١٠/٢٠٢٥ ١٧:٤٥"
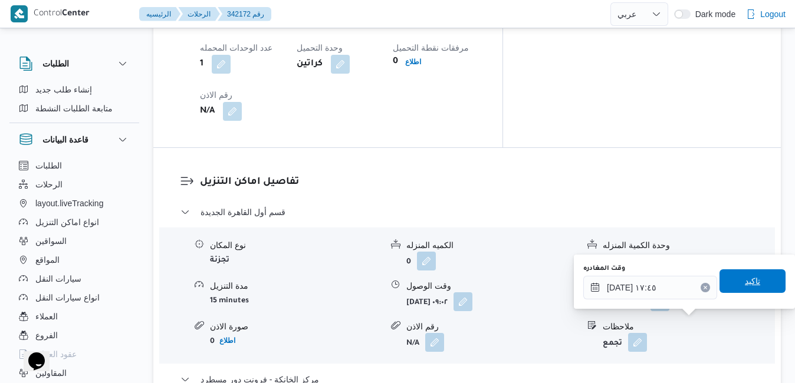
click at [734, 280] on span "تاكيد" at bounding box center [752, 282] width 66 height 24
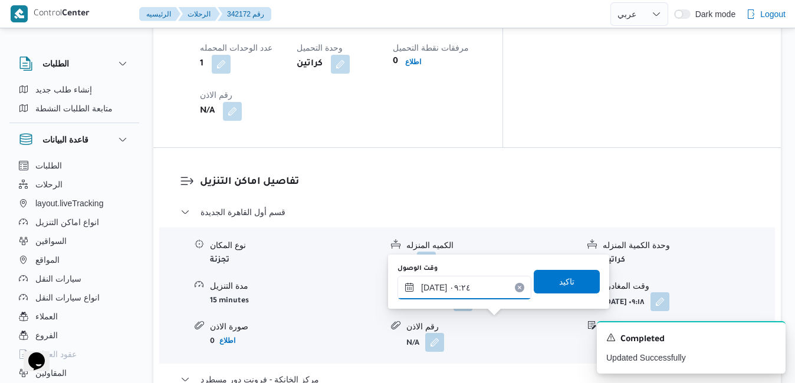
click at [476, 290] on input "١٢/١٠/٢٠٢٥ ٠٩:٢٤" at bounding box center [464, 288] width 134 height 24
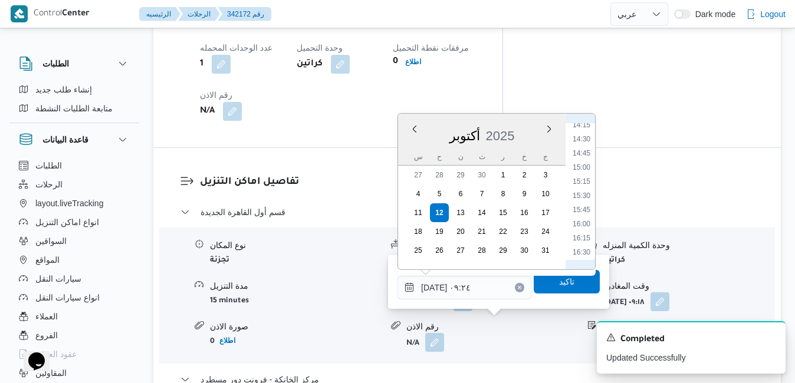
scroll to position [931, 0]
click at [580, 191] on li "17:30" at bounding box center [581, 189] width 27 height 12
type input "[DATE] ١٧:٣٠"
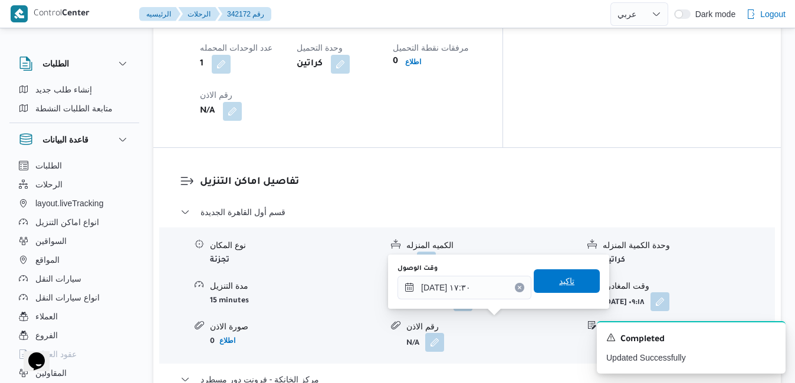
click at [559, 284] on span "تاكيد" at bounding box center [566, 281] width 15 height 14
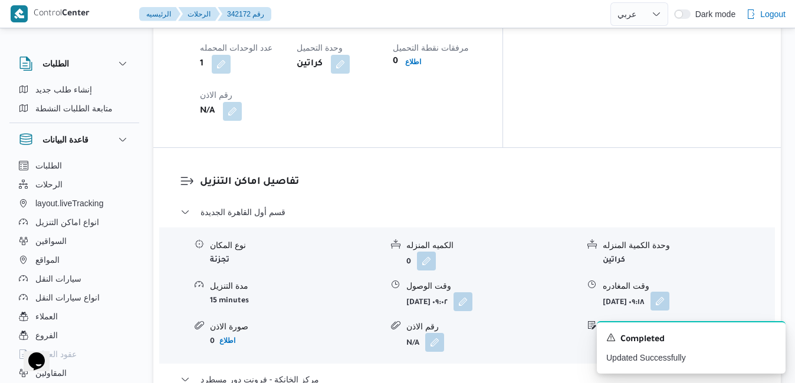
click at [669, 292] on button "button" at bounding box center [659, 301] width 19 height 19
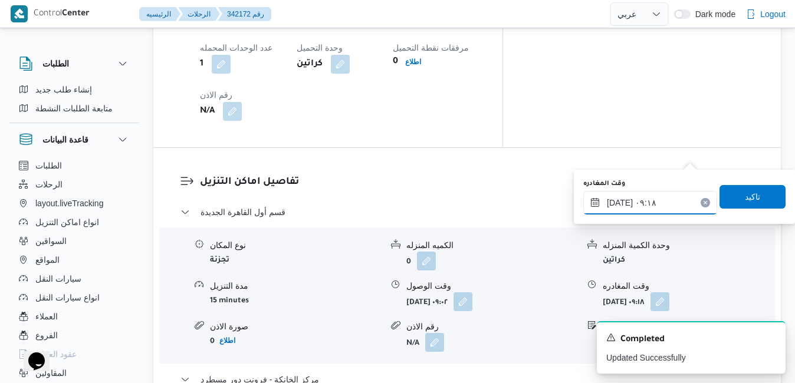
click at [639, 202] on input "١٢/١٠/٢٠٢٥ ٠٩:١٨" at bounding box center [650, 203] width 134 height 24
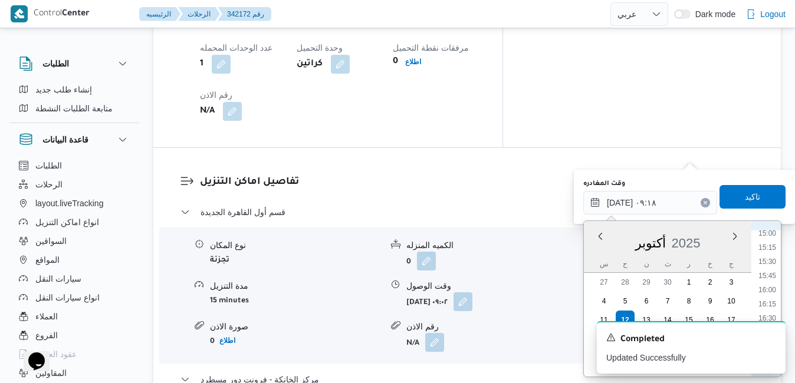
scroll to position [893, 0]
click at [768, 290] on li "16:45" at bounding box center [767, 292] width 27 height 12
type input "١٢/١٠/٢٠٢٥ ١٦:٤٥"
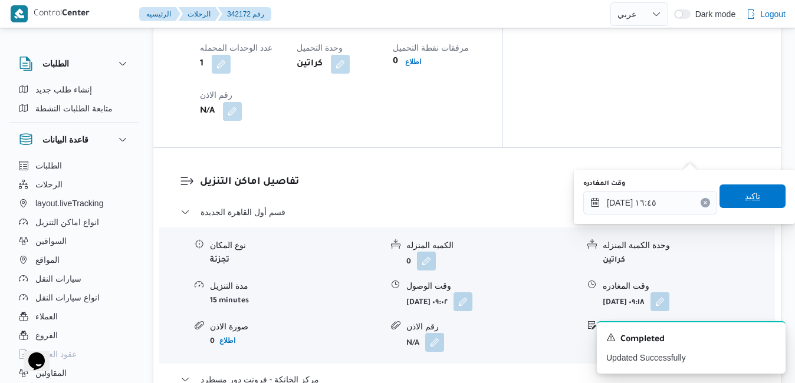
click at [745, 195] on span "تاكيد" at bounding box center [752, 196] width 15 height 14
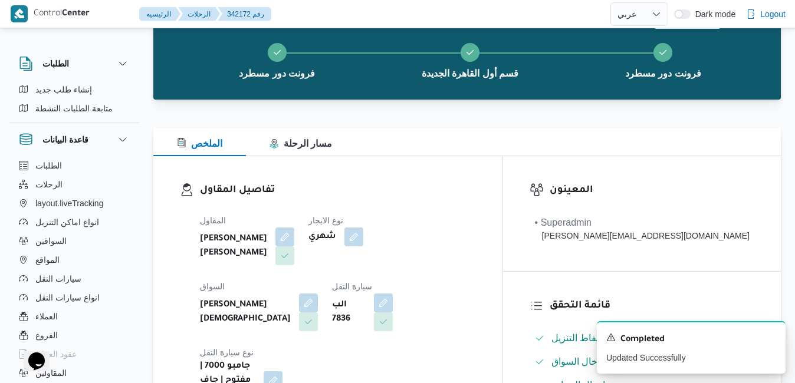
scroll to position [0, 0]
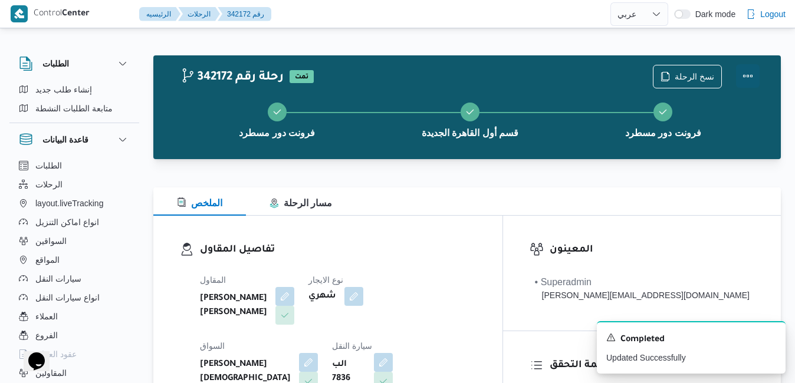
click at [750, 69] on button "Actions" at bounding box center [748, 76] width 24 height 24
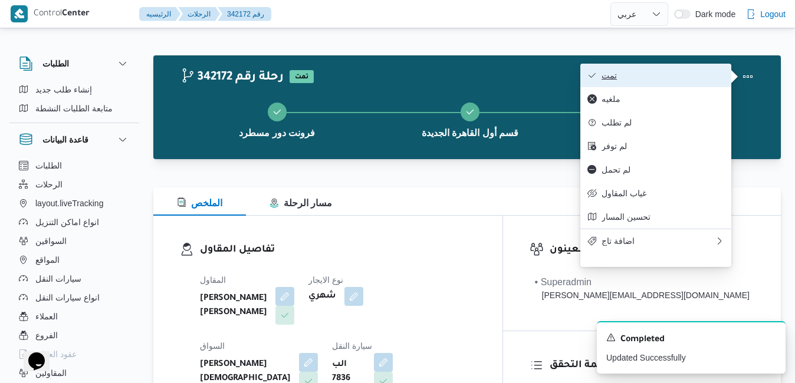
click at [692, 70] on button "تمت" at bounding box center [655, 76] width 151 height 24
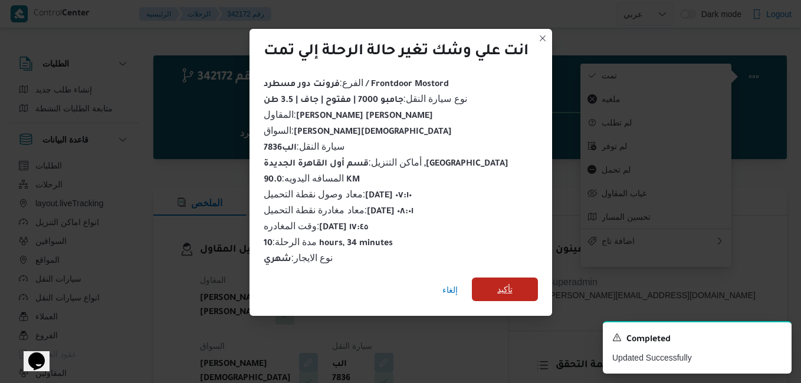
click at [510, 287] on span "تأكيد" at bounding box center [504, 289] width 15 height 14
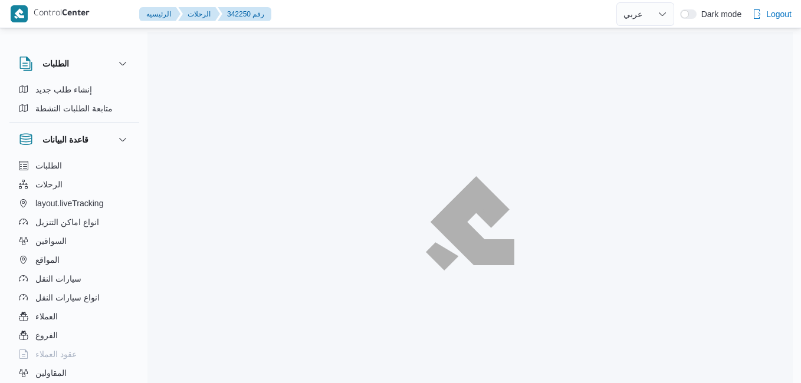
select select "ar"
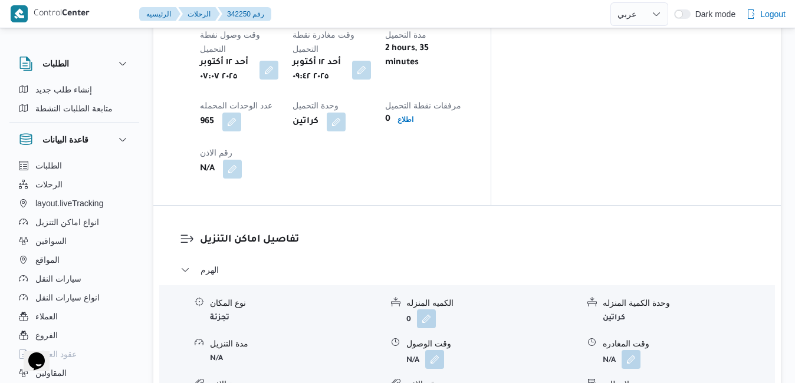
scroll to position [991, 0]
click at [431, 348] on button "button" at bounding box center [434, 357] width 19 height 19
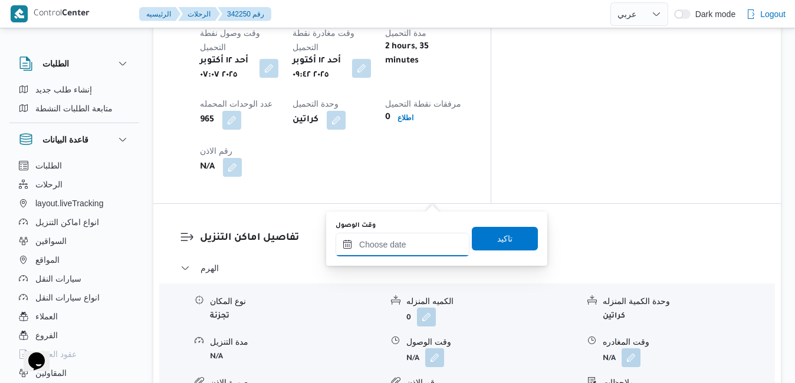
click at [396, 253] on input "وقت الوصول" at bounding box center [403, 245] width 134 height 24
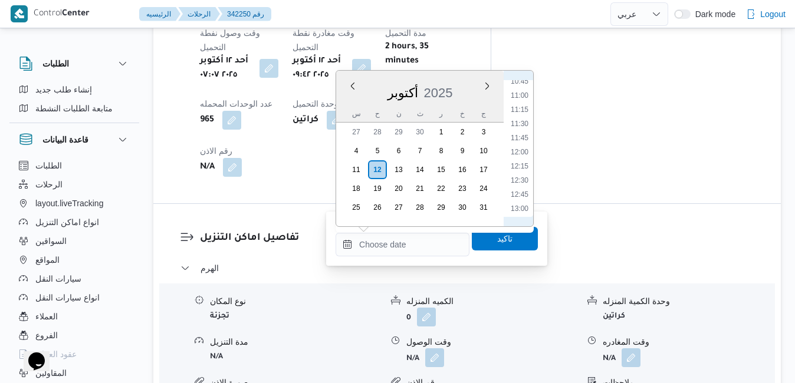
scroll to position [567, 0]
click at [522, 114] on li "10:30" at bounding box center [519, 113] width 27 height 12
type input "[DATE] ١٠:٣٠"
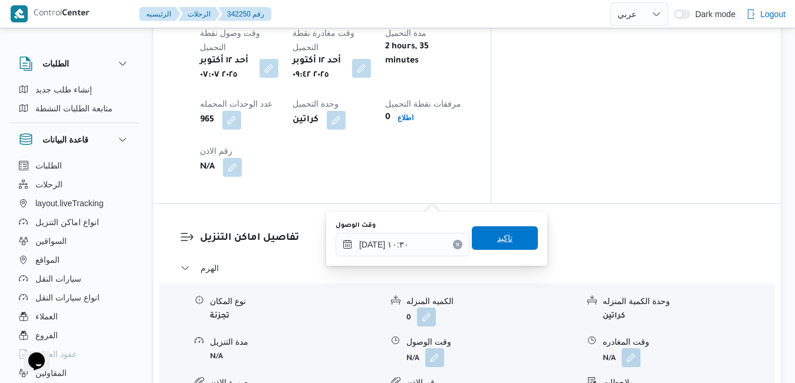
click at [486, 239] on span "تاكيد" at bounding box center [505, 238] width 66 height 24
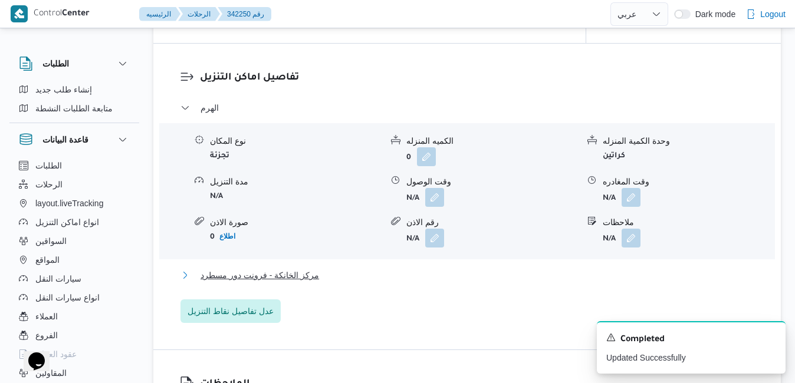
click at [397, 274] on button "مركز الخانكة - فرونت دور مسطرد" at bounding box center [467, 275] width 574 height 14
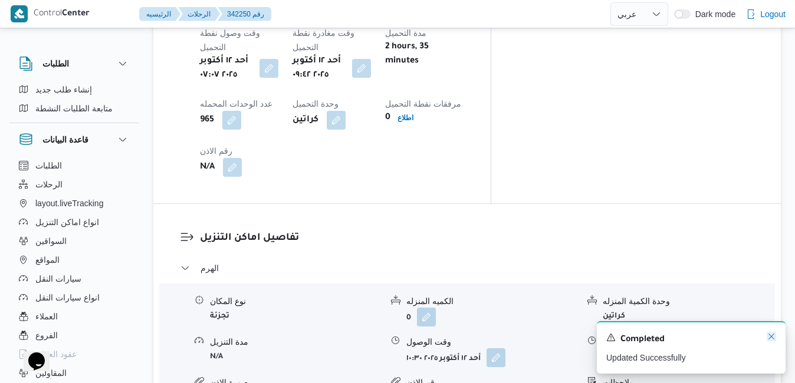
click at [771, 339] on icon "Dismiss toast" at bounding box center [771, 337] width 6 height 6
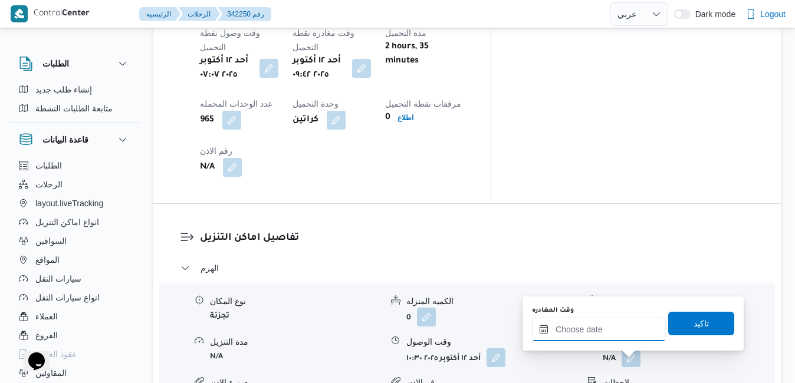
click at [630, 333] on input "وقت المغادره" at bounding box center [599, 330] width 134 height 24
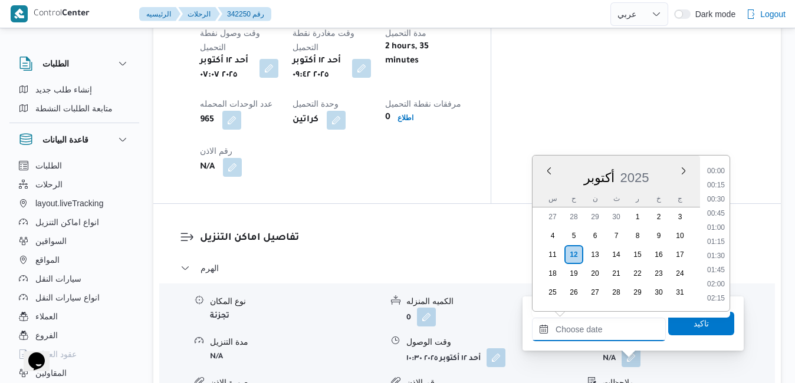
scroll to position [1046, 0]
click at [719, 176] on li "18:30" at bounding box center [715, 172] width 27 height 12
type input "[DATE] ١٨:٣٠"
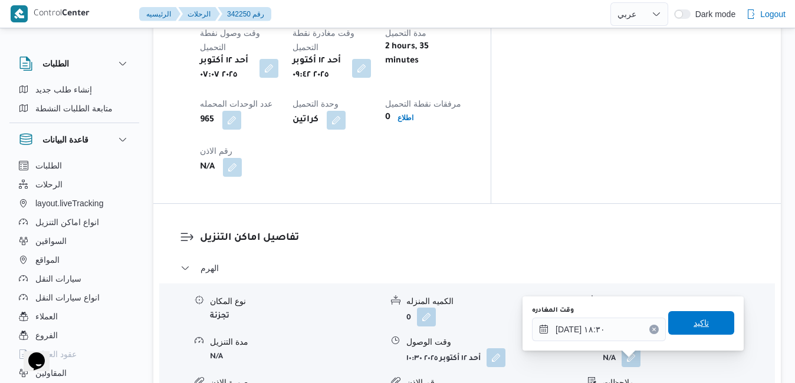
click at [694, 328] on span "تاكيد" at bounding box center [701, 323] width 15 height 14
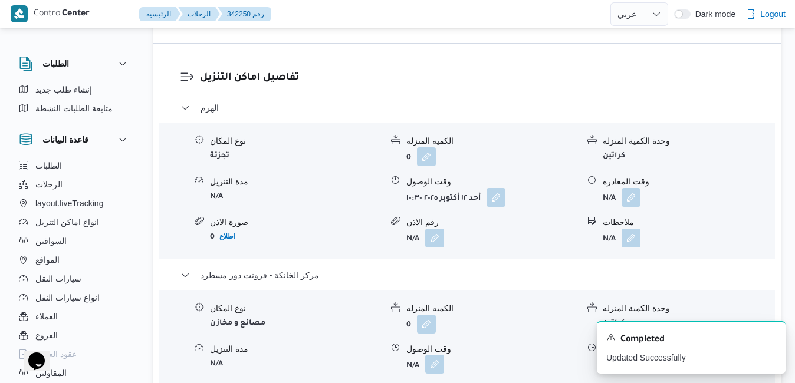
click at [438, 364] on button "button" at bounding box center [434, 364] width 19 height 19
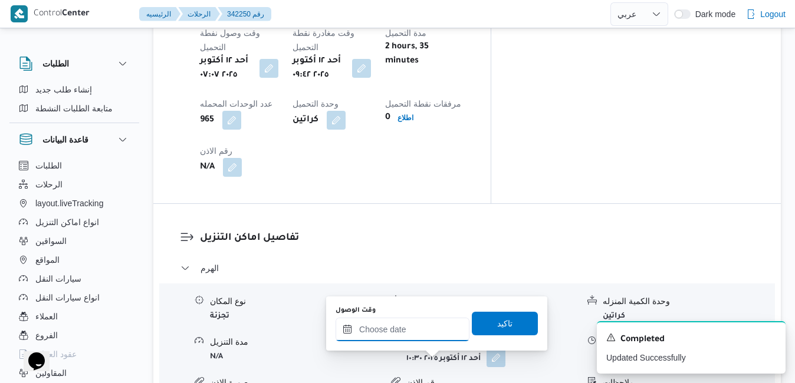
click at [438, 335] on input "وقت الوصول" at bounding box center [403, 330] width 134 height 24
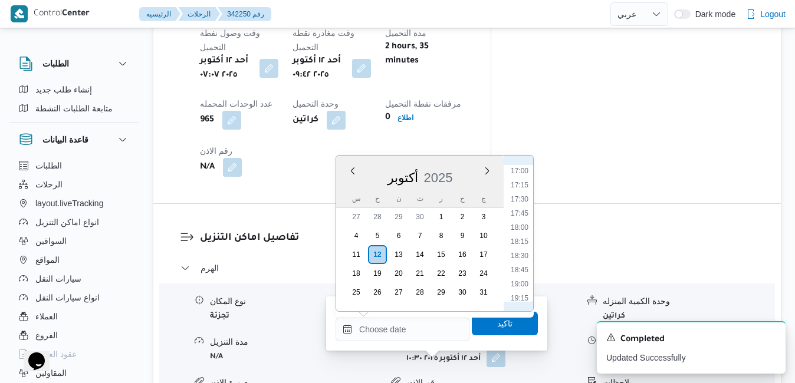
scroll to position [926, 0]
click at [530, 278] on li "18:15" at bounding box center [519, 278] width 27 height 12
type input "[DATE] ١٨:١٥"
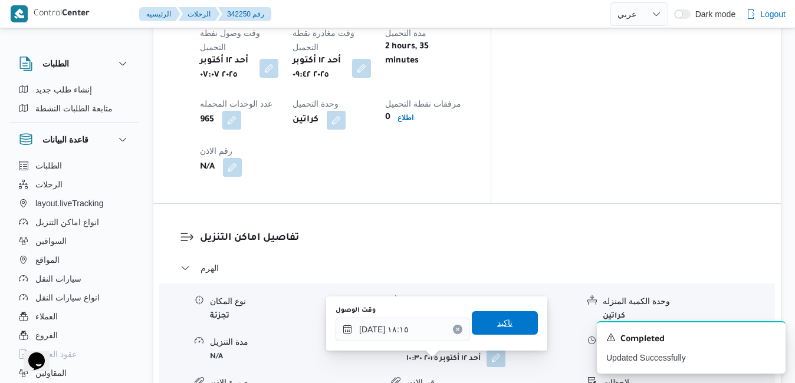
click at [502, 326] on span "تاكيد" at bounding box center [504, 323] width 15 height 14
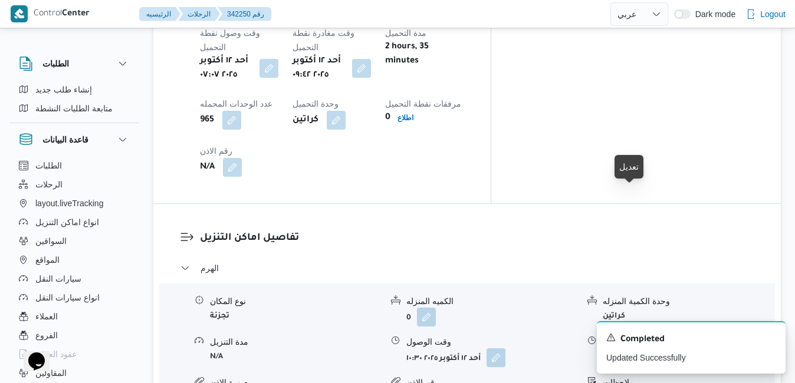
click at [633, 348] on button "button" at bounding box center [631, 357] width 19 height 19
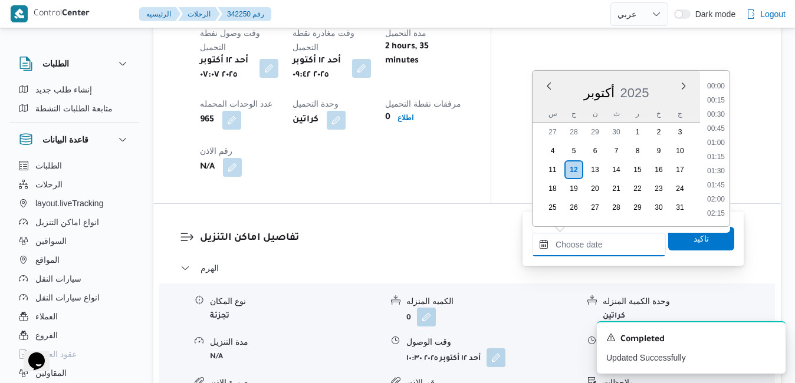
click at [581, 245] on input "وقت المغادره" at bounding box center [599, 245] width 134 height 24
click at [714, 153] on li "17:30" at bounding box center [715, 150] width 27 height 12
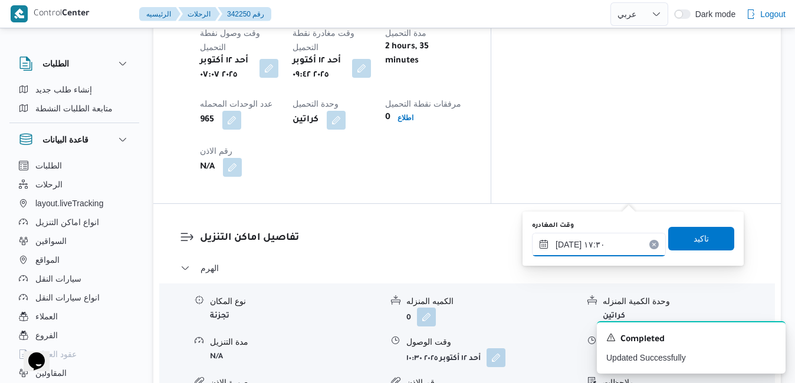
click at [567, 248] on input "[DATE] ١٧:٣٠" at bounding box center [599, 245] width 134 height 24
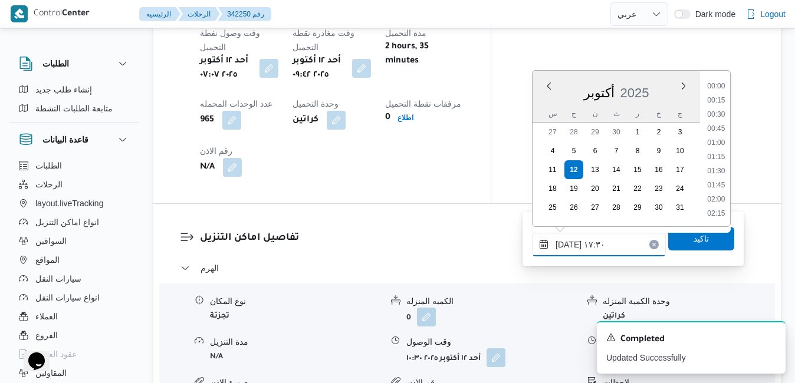
click at [567, 248] on input "[DATE] ١٧:٣٠" at bounding box center [599, 245] width 134 height 24
type input "[DATE] ١٧:٢٠"
click at [702, 238] on span "تاكيد" at bounding box center [701, 238] width 66 height 24
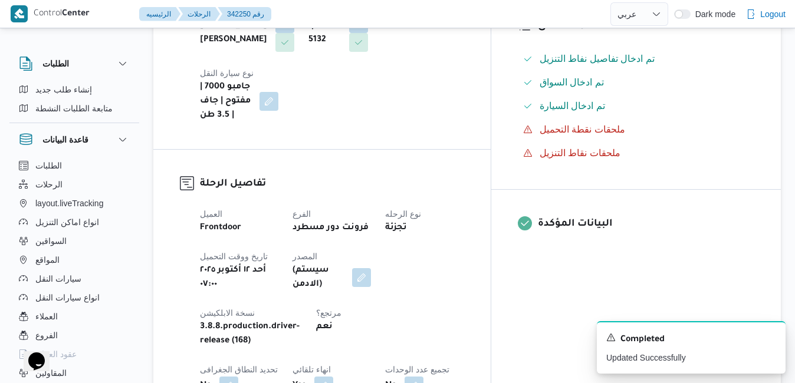
scroll to position [0, 0]
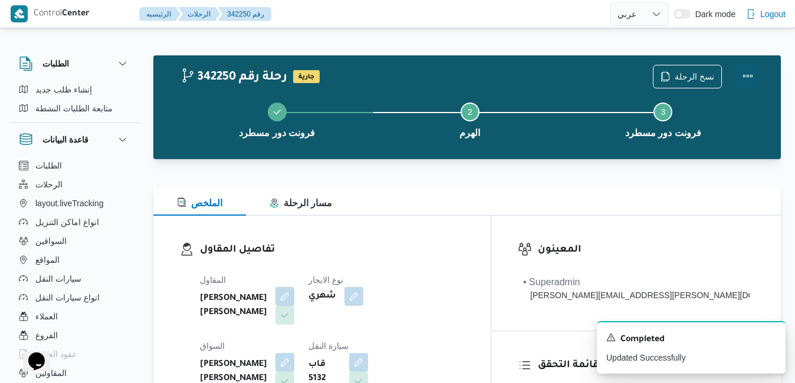
click at [744, 76] on button "Actions" at bounding box center [748, 76] width 24 height 24
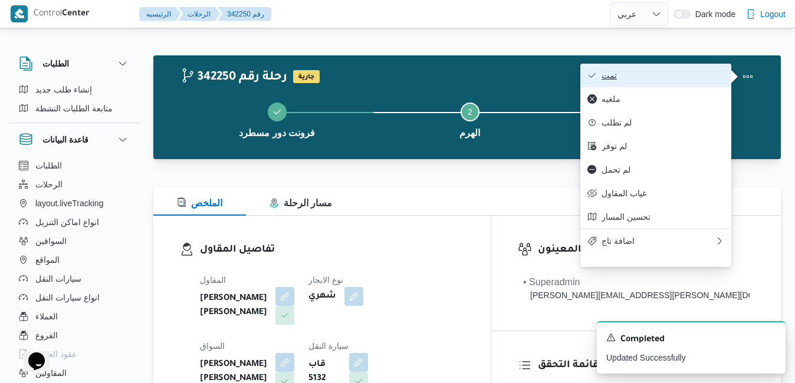
click at [705, 76] on span "تمت" at bounding box center [663, 75] width 123 height 9
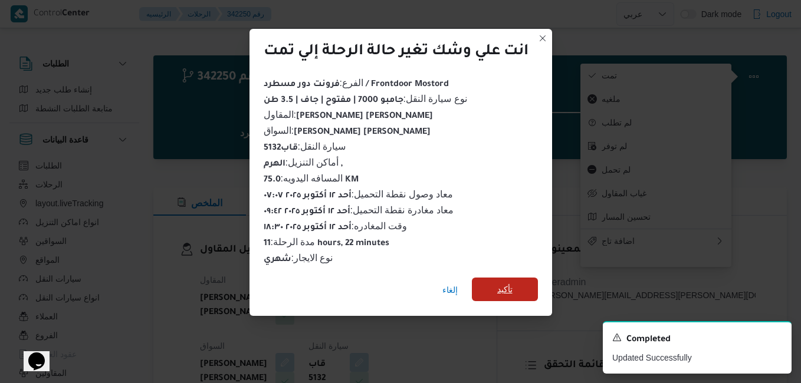
click at [500, 286] on span "تأكيد" at bounding box center [504, 289] width 15 height 14
